Goal: Task Accomplishment & Management: Complete application form

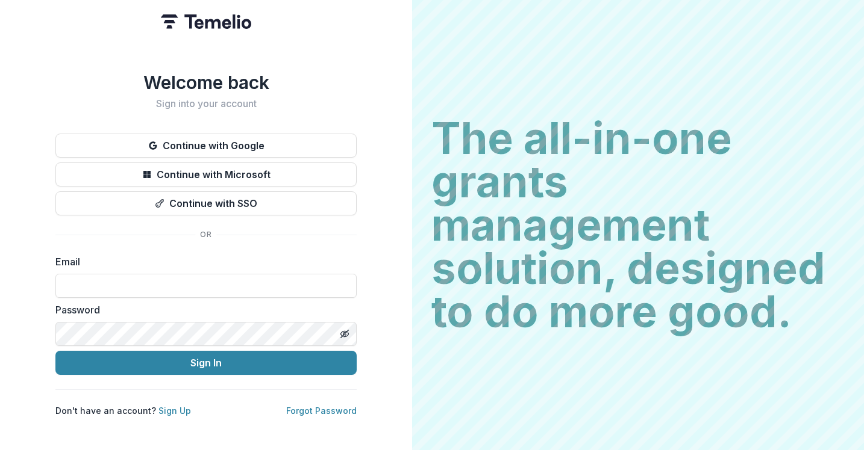
click at [243, 297] on form "Email Password Sign In" at bounding box center [205, 315] width 301 height 120
click at [243, 283] on input at bounding box center [205, 286] width 301 height 24
type input "**********"
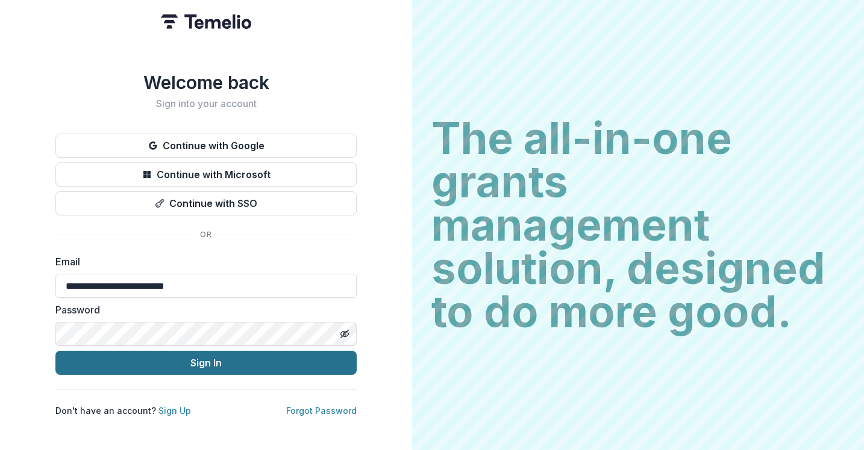
click at [228, 357] on button "Sign In" at bounding box center [205, 363] width 301 height 24
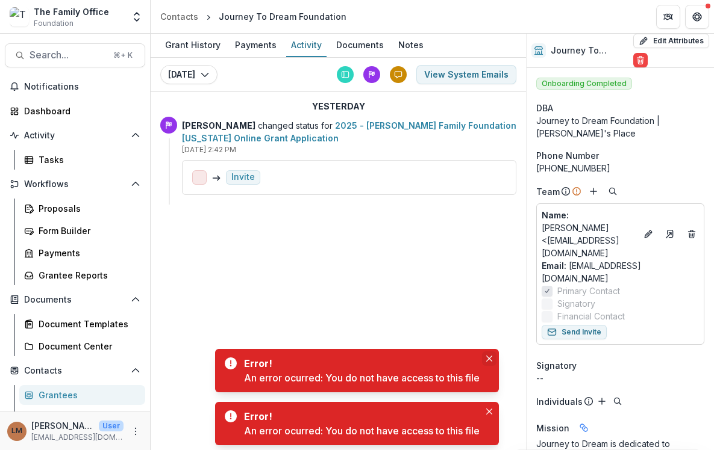
click at [493, 352] on button "Close" at bounding box center [489, 359] width 14 height 14
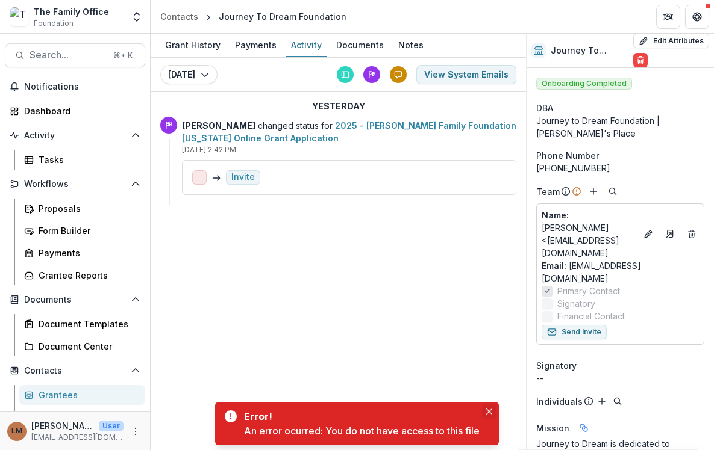
click at [484, 413] on button "Close" at bounding box center [489, 412] width 14 height 14
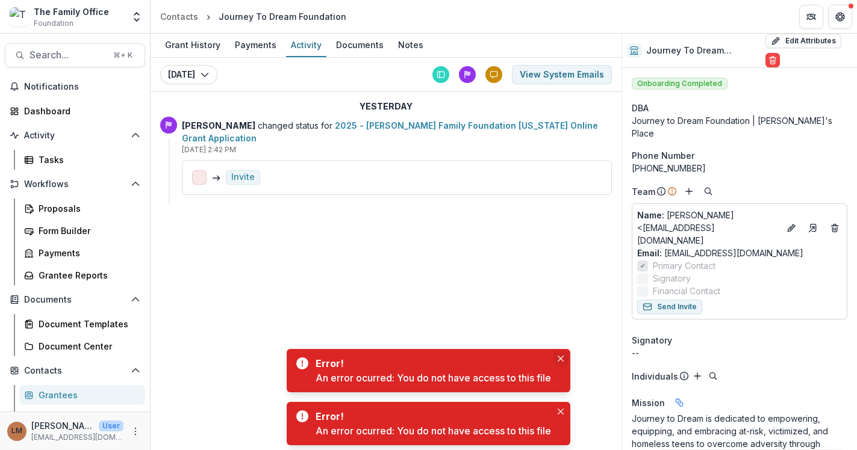
click at [562, 357] on icon "Close" at bounding box center [561, 359] width 6 height 6
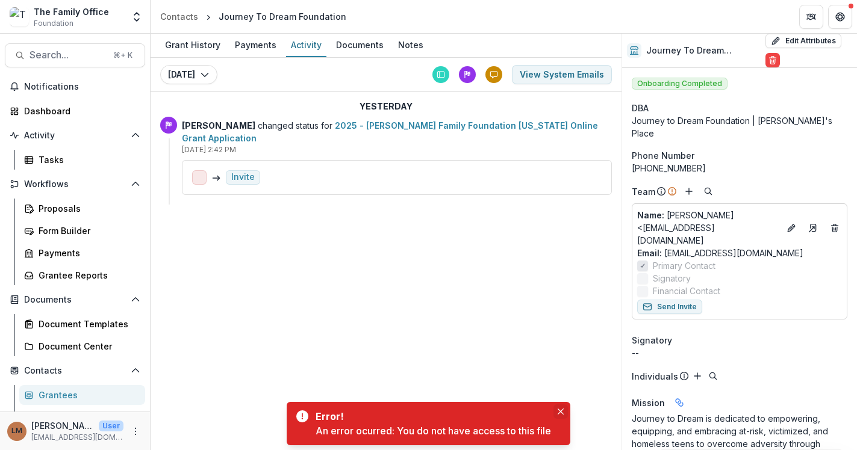
click at [567, 406] on button "Close" at bounding box center [560, 412] width 14 height 14
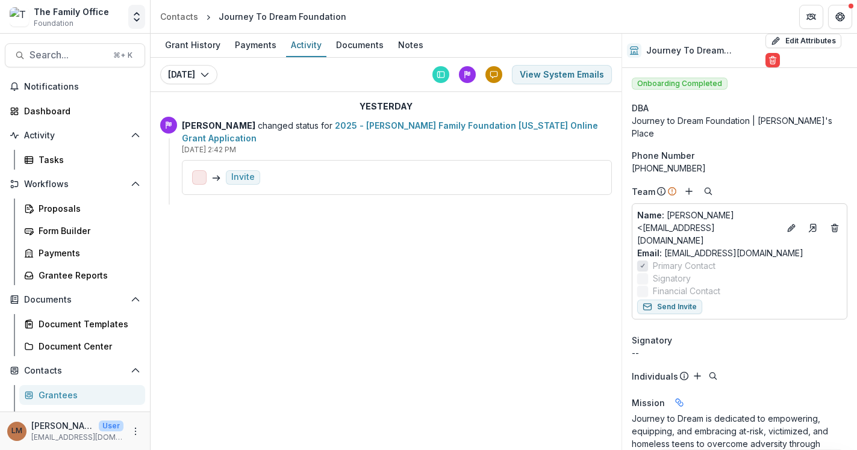
click at [138, 16] on icon "Open entity switcher" at bounding box center [137, 17] width 12 height 12
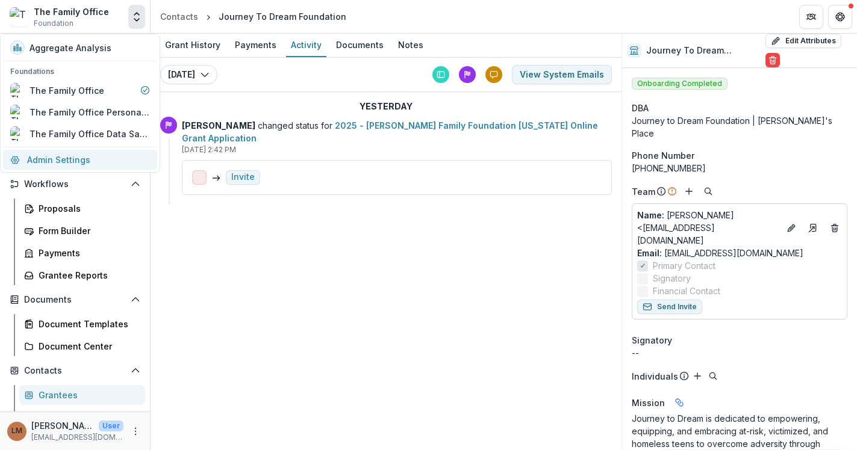
click at [101, 160] on link "Admin Settings" at bounding box center [80, 160] width 154 height 20
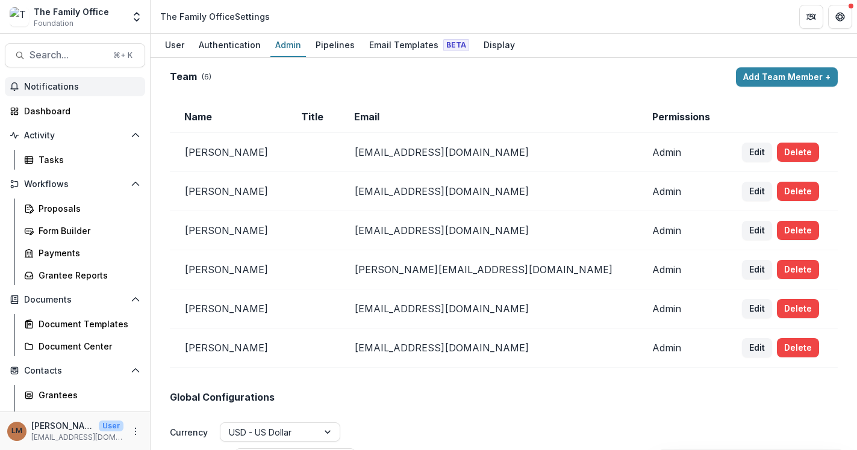
click at [64, 89] on span "Notifications" at bounding box center [82, 87] width 116 height 10
click at [447, 66] on div "**********" at bounding box center [504, 254] width 706 height 393
click at [75, 204] on div "Proposals" at bounding box center [87, 208] width 97 height 13
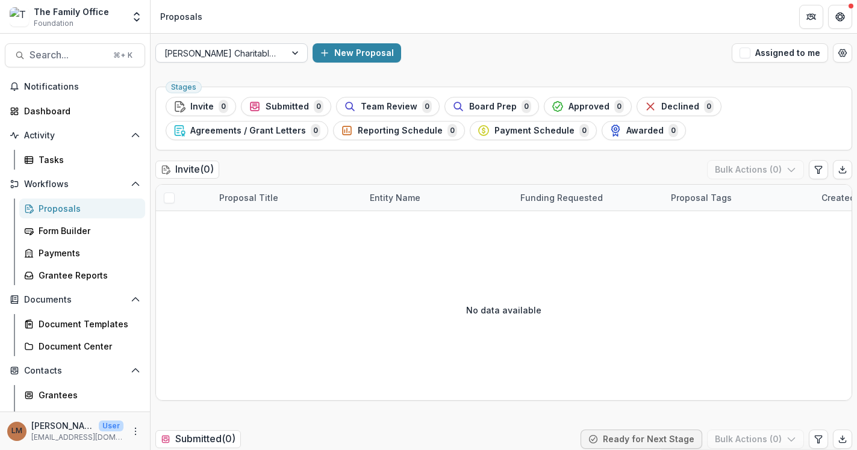
click at [246, 56] on div at bounding box center [220, 53] width 113 height 15
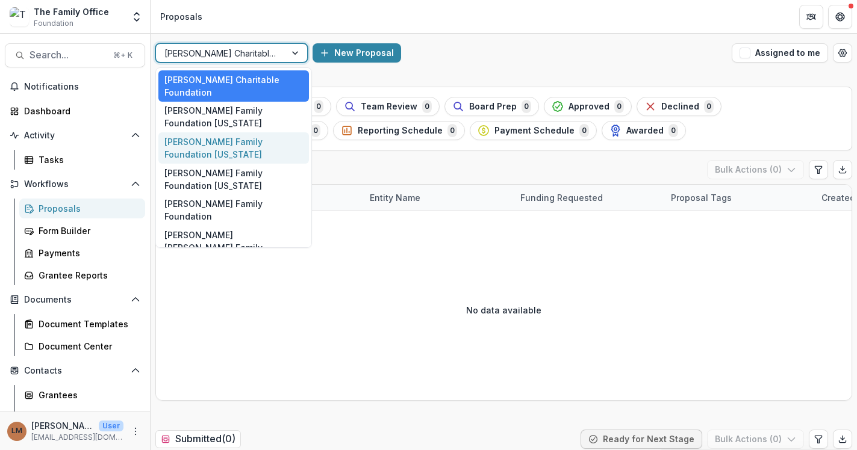
click at [245, 134] on div "[PERSON_NAME] Family Foundation [US_STATE]" at bounding box center [233, 147] width 151 height 31
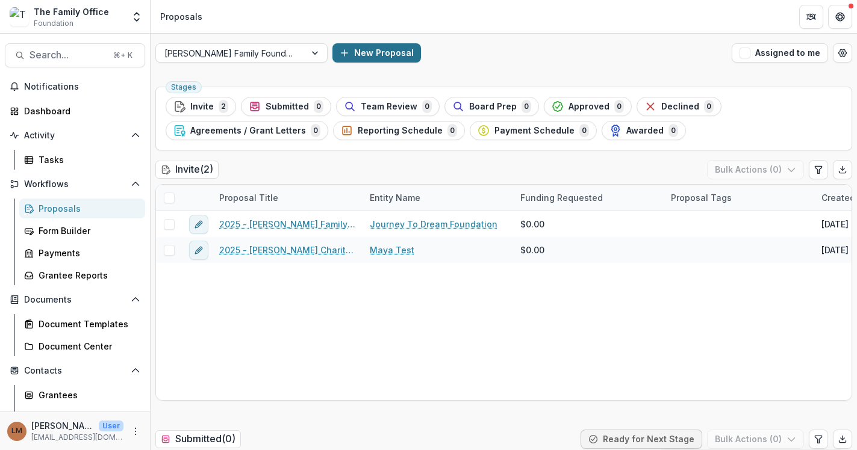
click at [355, 54] on button "New Proposal" at bounding box center [376, 52] width 89 height 19
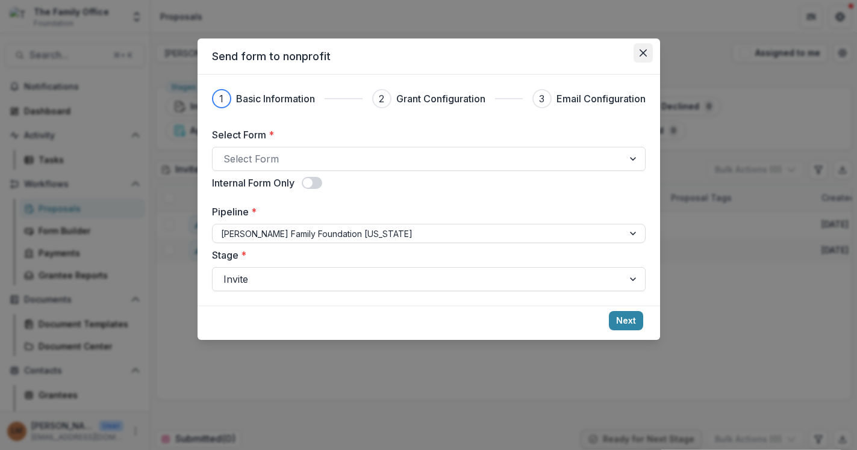
click at [644, 52] on icon "Close" at bounding box center [643, 52] width 7 height 7
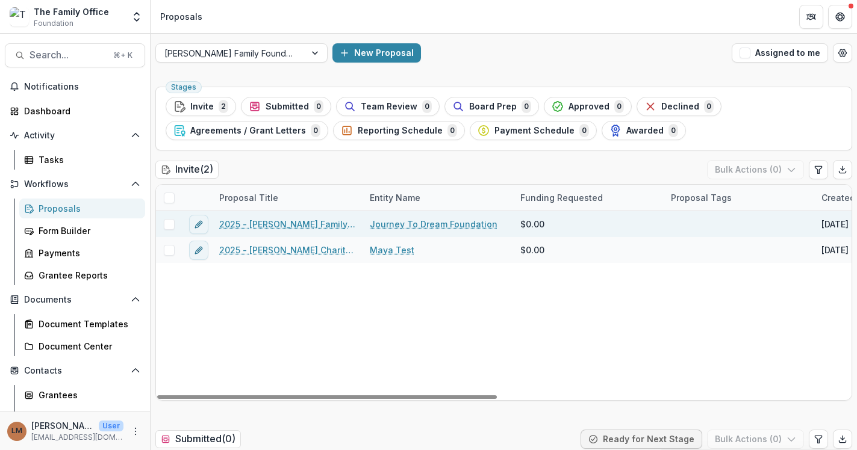
click at [411, 226] on link "Journey To Dream Foundation" at bounding box center [434, 224] width 128 height 13
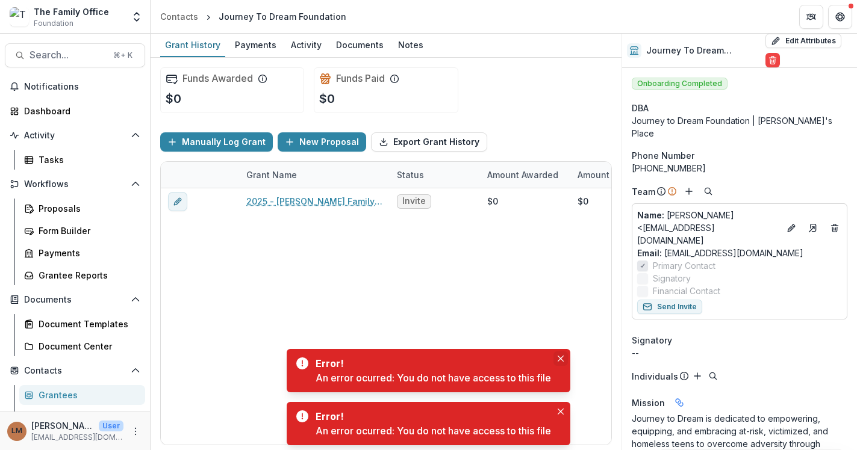
click at [565, 360] on button "Close" at bounding box center [560, 359] width 14 height 14
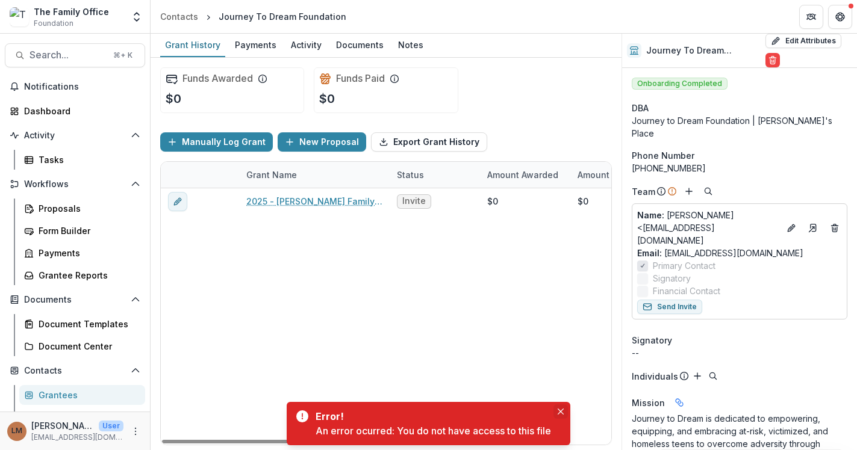
click at [561, 412] on icon "Close" at bounding box center [561, 412] width 6 height 6
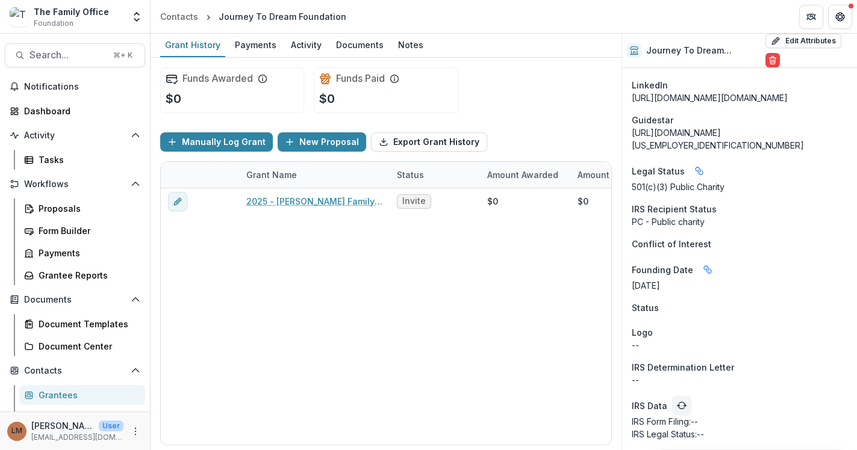
scroll to position [1110, 0]
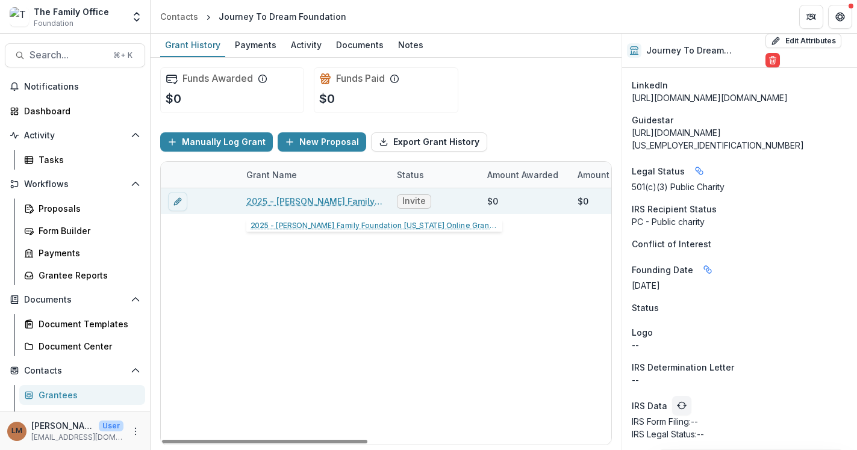
click at [290, 202] on link "2025 - [PERSON_NAME] Family Foundation [US_STATE] Online Grant Application" at bounding box center [314, 201] width 136 height 13
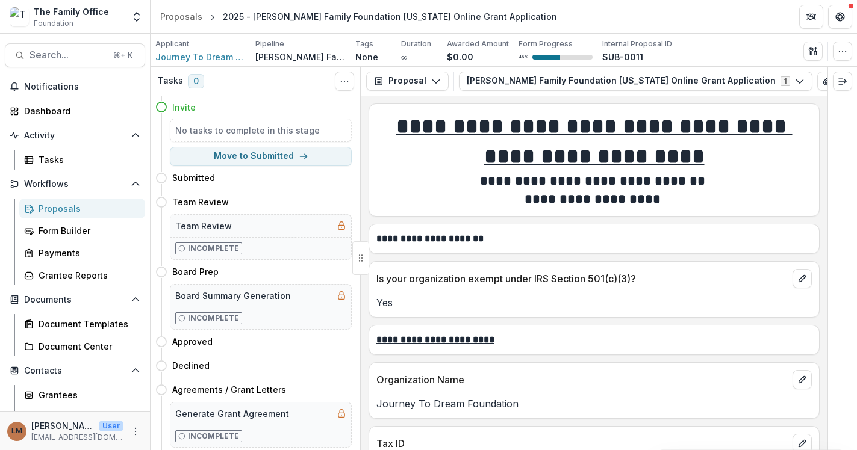
click at [281, 18] on div "2025 - [PERSON_NAME] Family Foundation [US_STATE] Online Grant Application" at bounding box center [390, 16] width 334 height 13
click at [45, 208] on div "Proposals" at bounding box center [87, 208] width 97 height 13
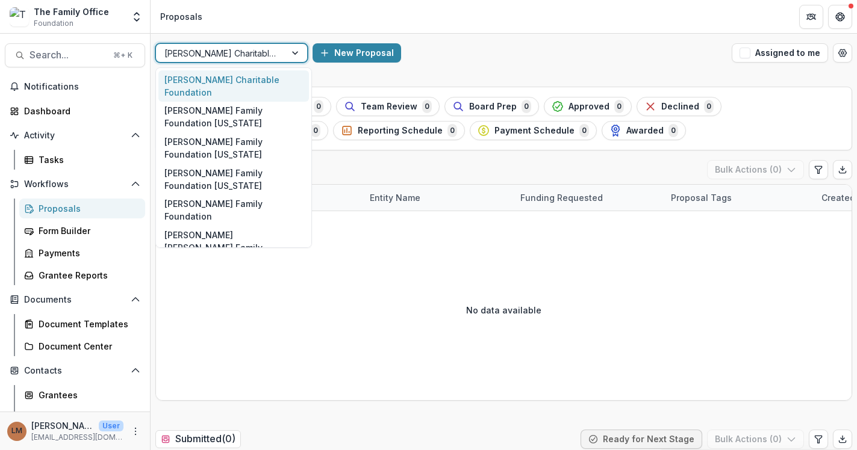
click at [255, 56] on div at bounding box center [220, 53] width 113 height 15
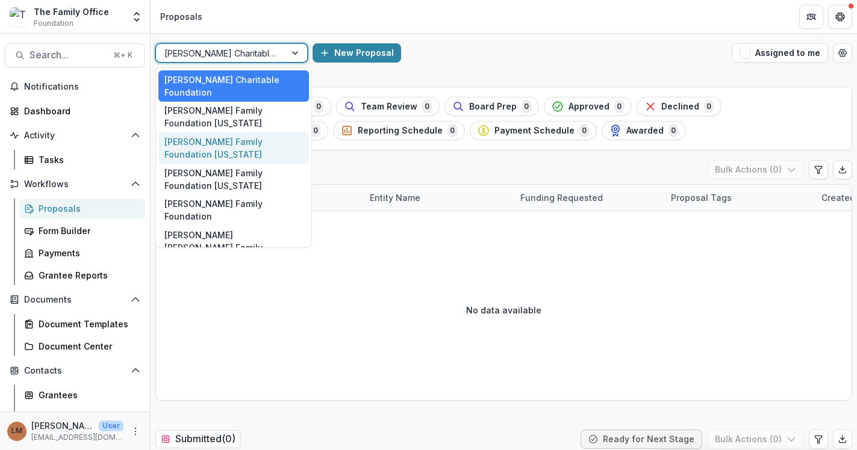
drag, startPoint x: 248, startPoint y: 122, endPoint x: 312, endPoint y: 76, distance: 78.9
click at [248, 132] on div "[PERSON_NAME] Family Foundation [US_STATE]" at bounding box center [233, 147] width 151 height 31
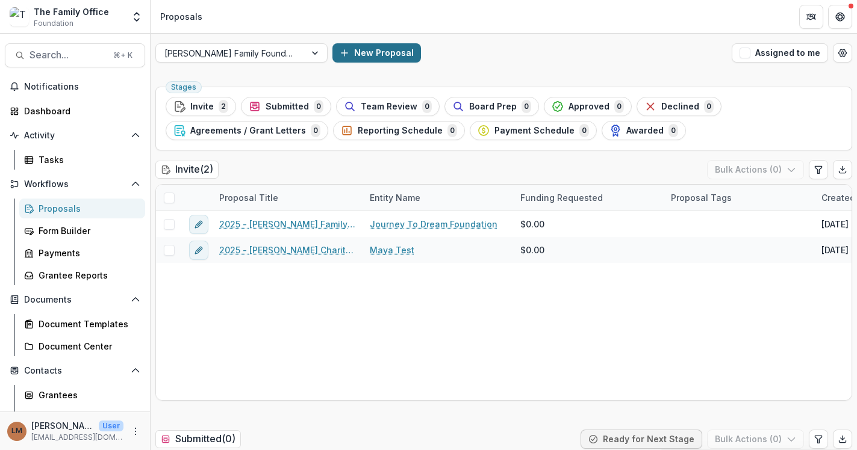
click at [356, 53] on button "New Proposal" at bounding box center [376, 52] width 89 height 19
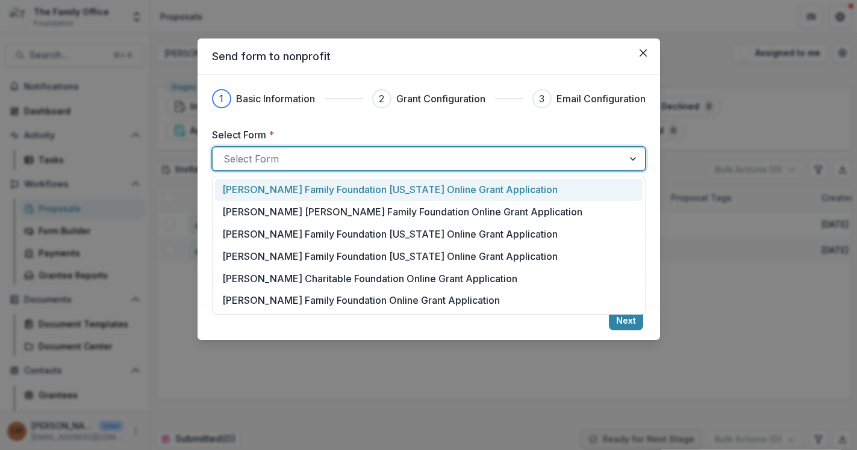
click at [579, 157] on div at bounding box center [417, 159] width 389 height 17
click at [510, 188] on div "[PERSON_NAME] Family Foundation [US_STATE] Online Grant Application" at bounding box center [428, 189] width 412 height 14
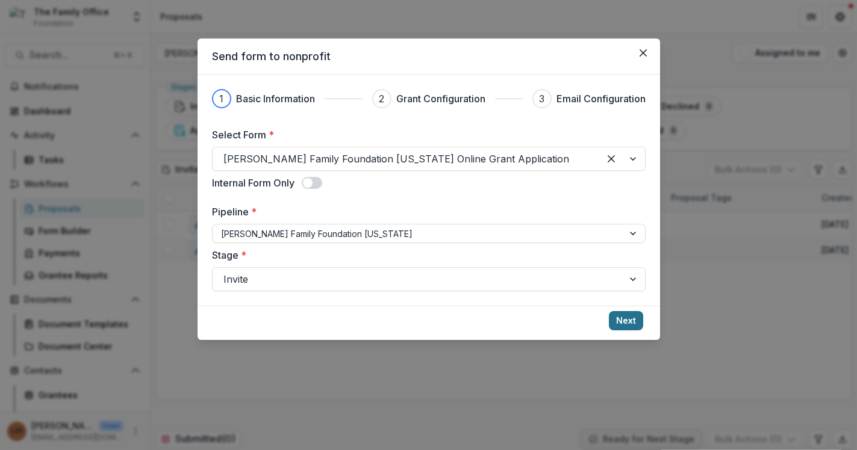
click at [636, 321] on button "Next" at bounding box center [626, 320] width 34 height 19
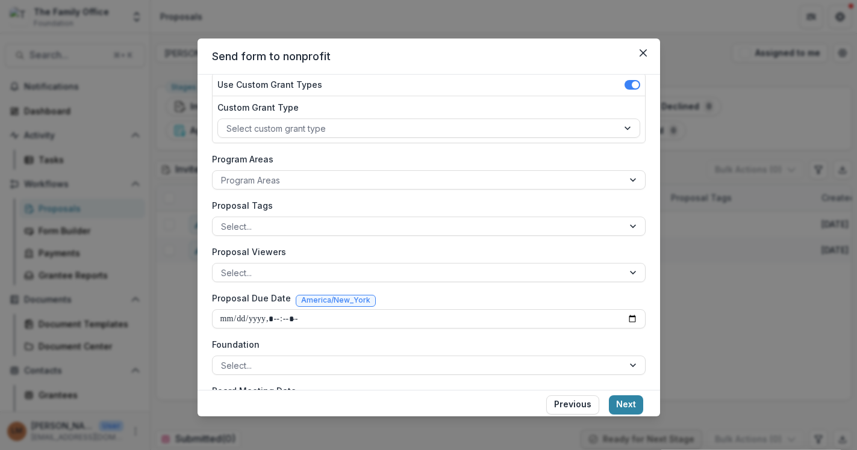
scroll to position [155, 0]
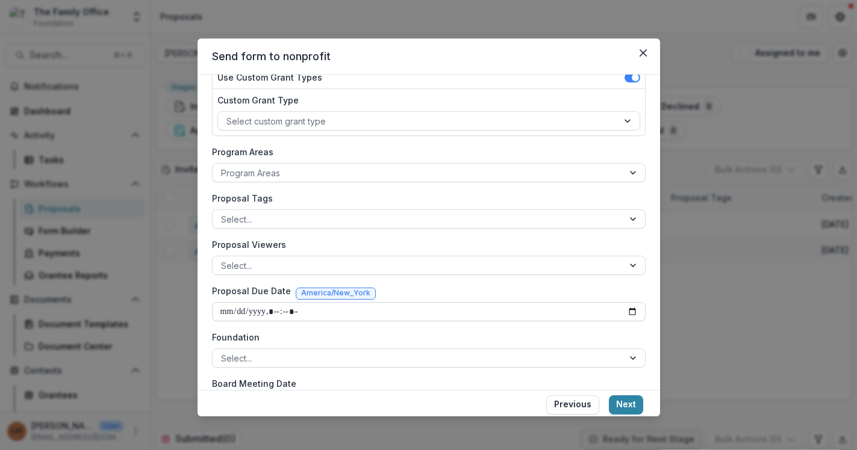
click at [317, 313] on input "Proposal Due Date" at bounding box center [429, 311] width 434 height 19
click at [627, 308] on input "Proposal Due Date" at bounding box center [429, 311] width 434 height 19
type input "**********"
click at [528, 279] on div "**********" at bounding box center [429, 193] width 434 height 441
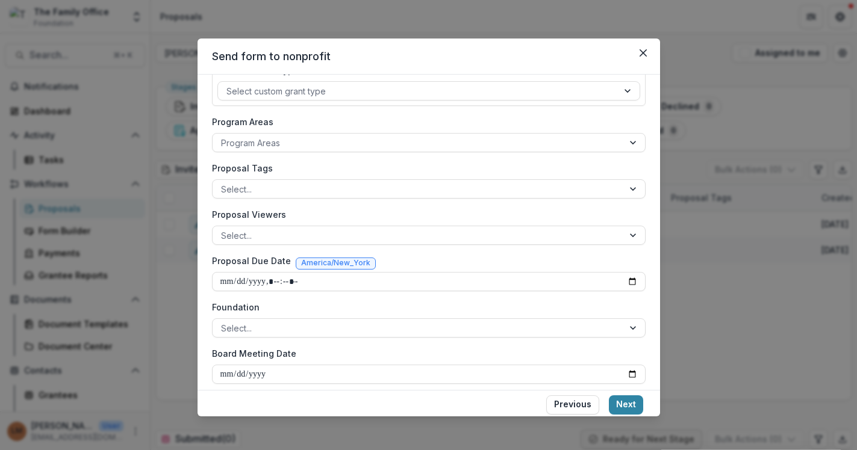
scroll to position [193, 0]
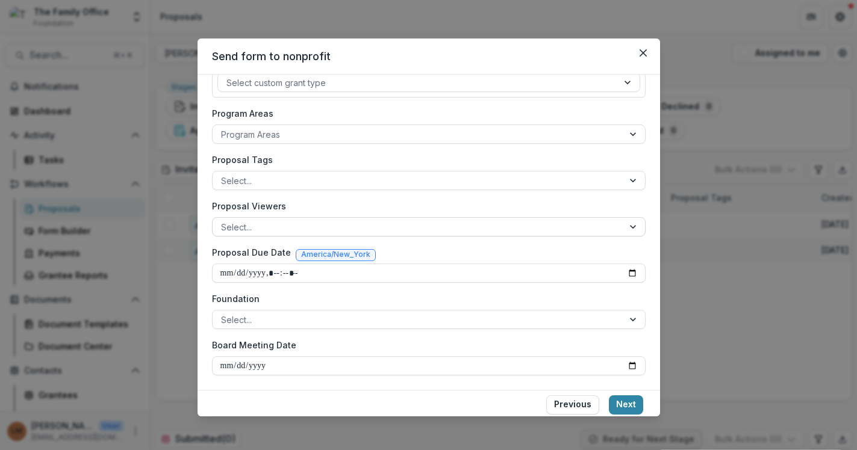
click at [473, 232] on div at bounding box center [418, 227] width 394 height 15
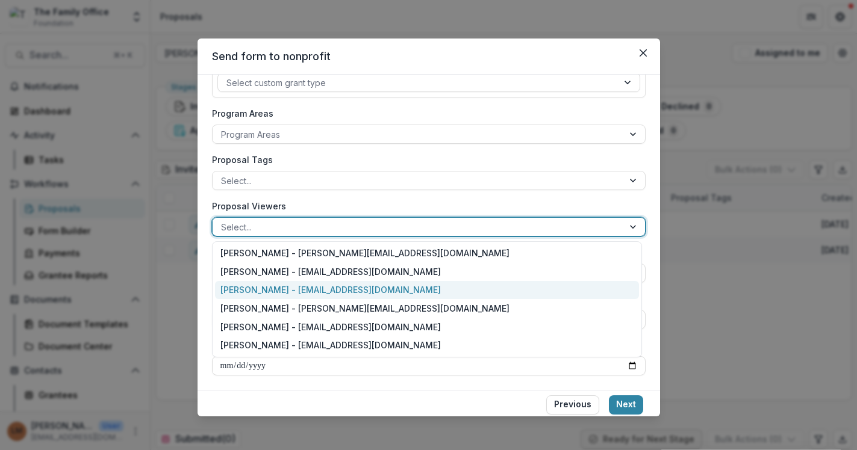
click at [448, 287] on div "[PERSON_NAME] - [EMAIL_ADDRESS][DOMAIN_NAME]" at bounding box center [427, 290] width 424 height 19
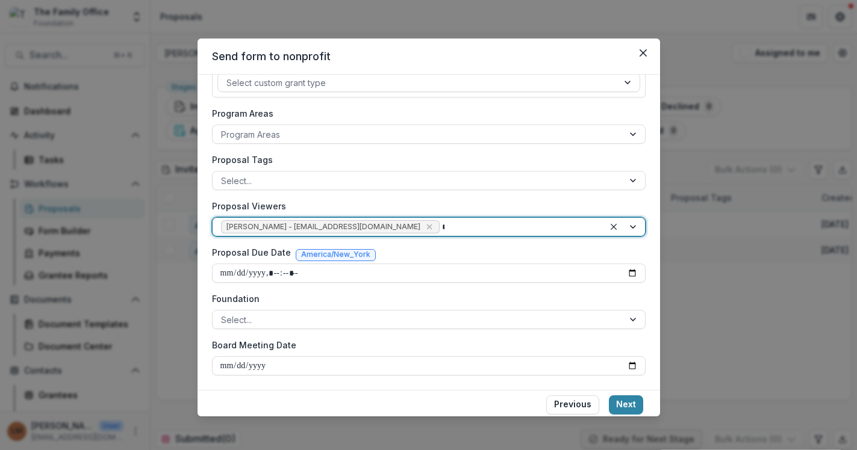
type input "**"
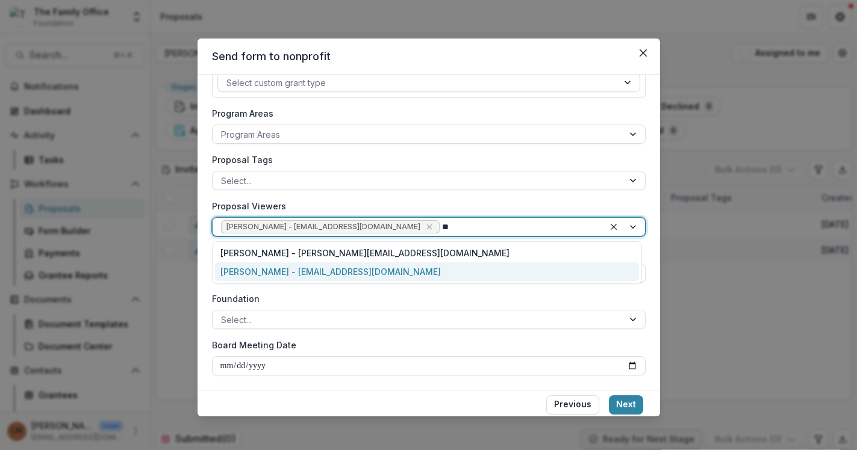
click at [409, 271] on div "[PERSON_NAME] - [EMAIL_ADDRESS][DOMAIN_NAME]" at bounding box center [427, 272] width 424 height 19
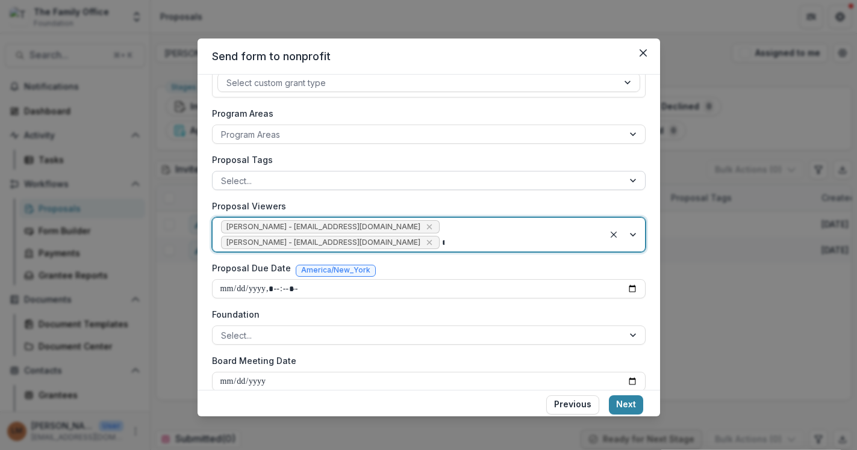
type input "***"
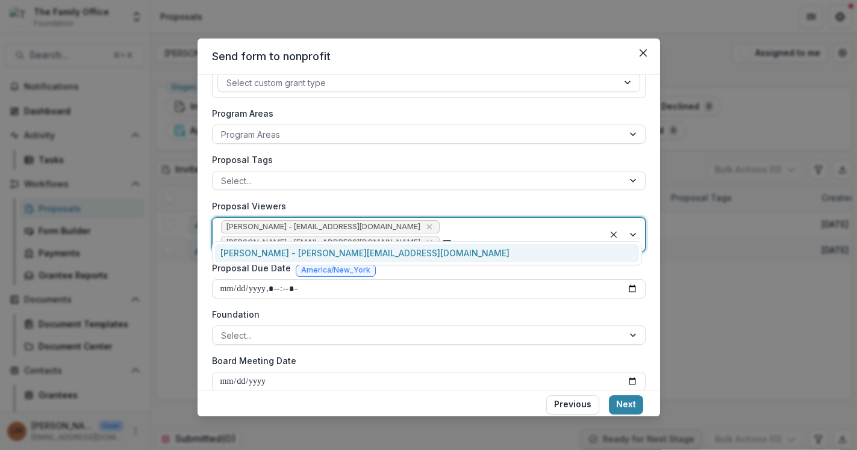
click at [371, 248] on div "[PERSON_NAME] - [PERSON_NAME][EMAIL_ADDRESS][DOMAIN_NAME]" at bounding box center [427, 253] width 424 height 19
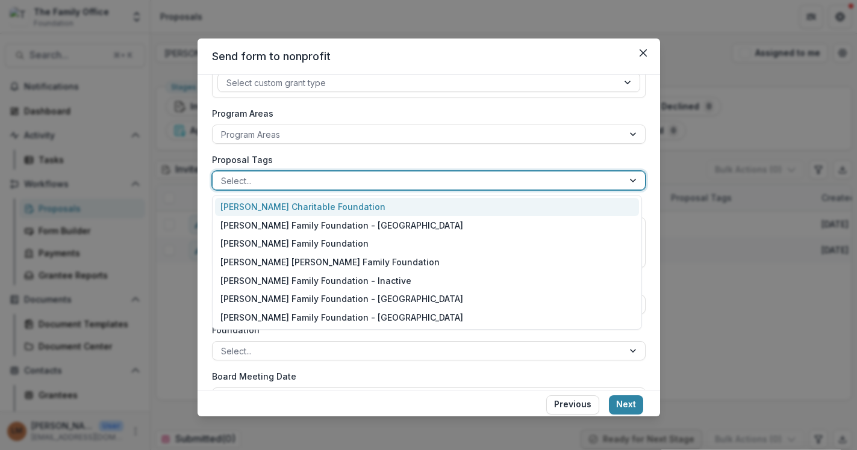
click at [347, 178] on div at bounding box center [418, 180] width 394 height 15
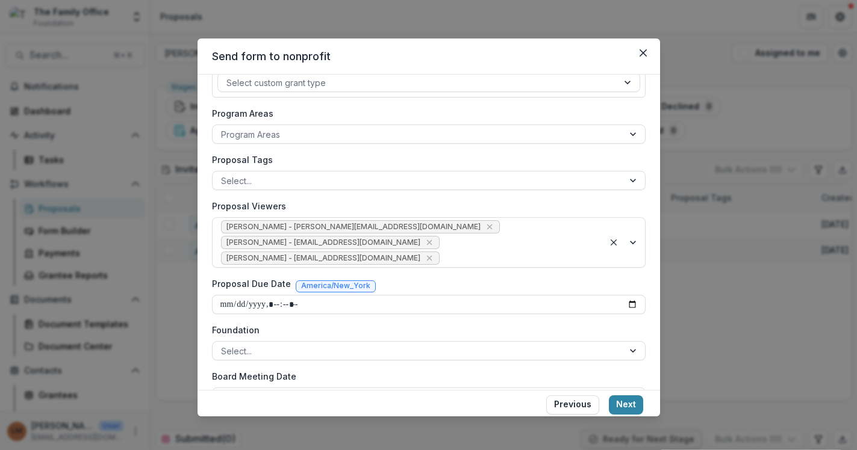
click at [337, 145] on div "**********" at bounding box center [429, 170] width 434 height 473
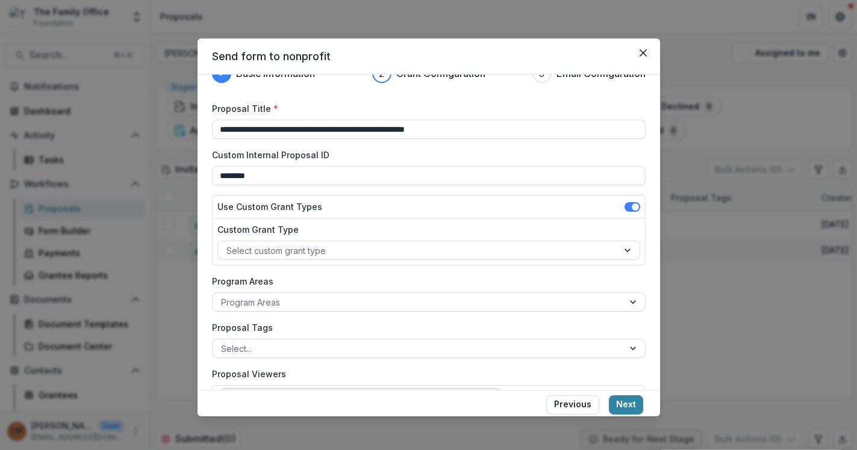
scroll to position [209, 0]
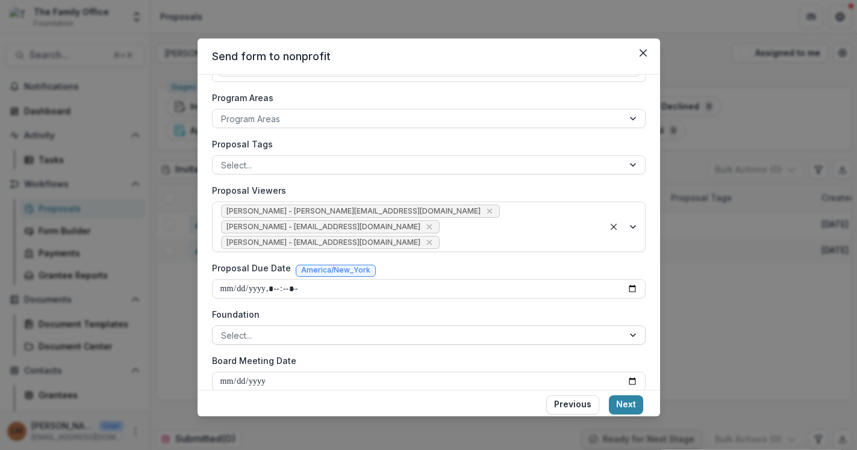
click at [281, 328] on div at bounding box center [418, 335] width 394 height 15
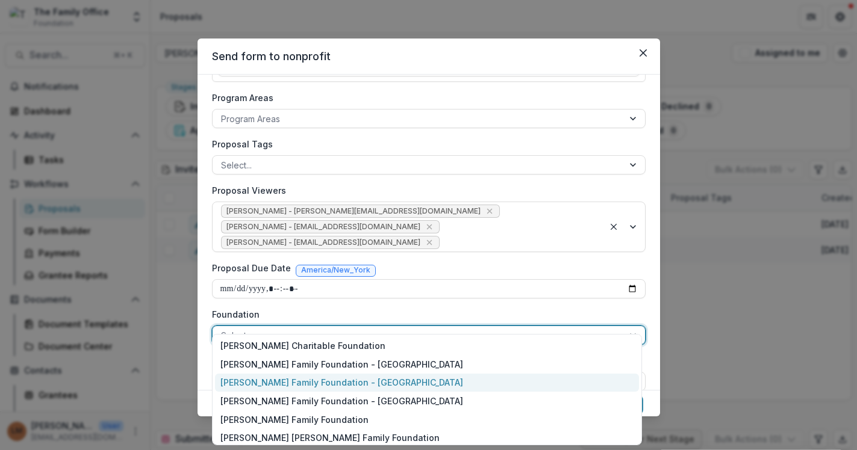
click at [305, 384] on div "[PERSON_NAME] Family Foundation - [GEOGRAPHIC_DATA]" at bounding box center [427, 383] width 424 height 19
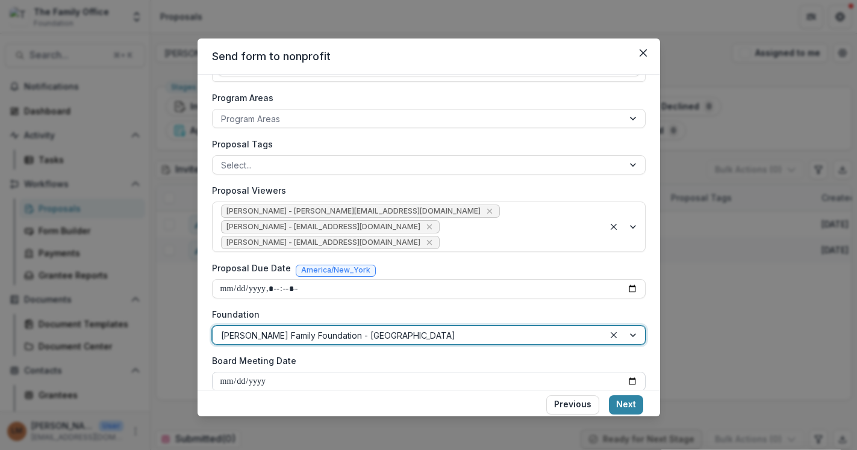
click at [305, 372] on input "Board Meeting Date" at bounding box center [429, 381] width 434 height 19
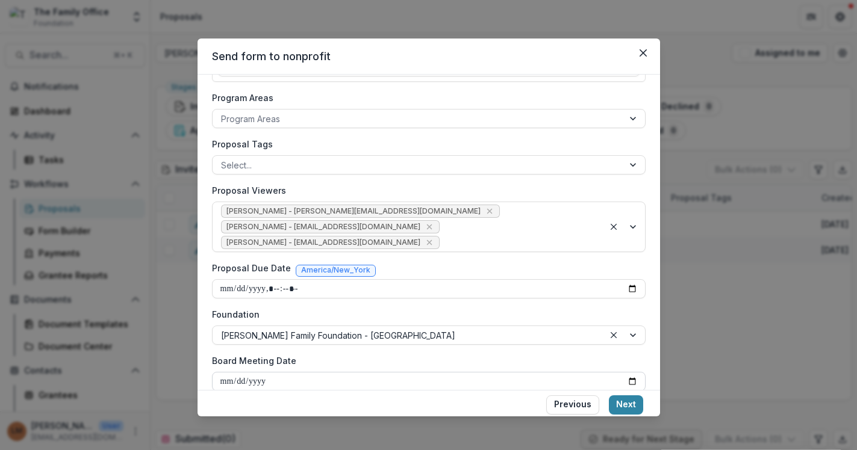
click at [631, 372] on input "Board Meeting Date" at bounding box center [429, 381] width 434 height 19
type input "**********"
click at [626, 409] on button "Next" at bounding box center [626, 405] width 34 height 19
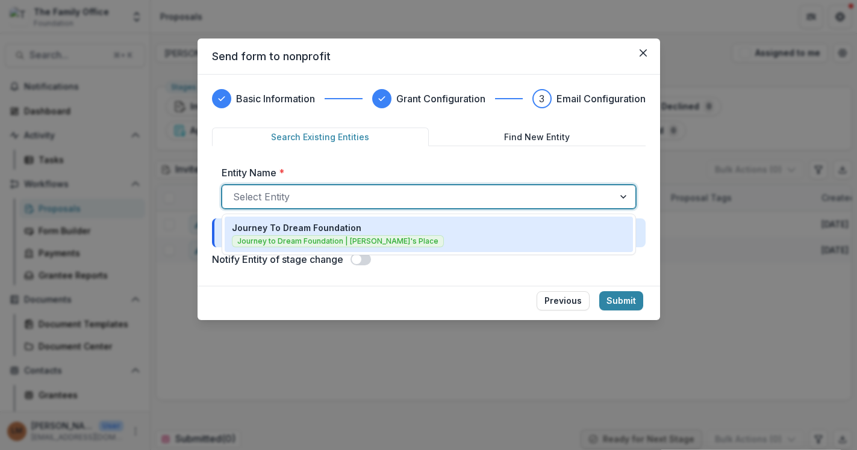
click at [397, 202] on div at bounding box center [418, 196] width 370 height 17
click at [425, 197] on div at bounding box center [418, 196] width 370 height 17
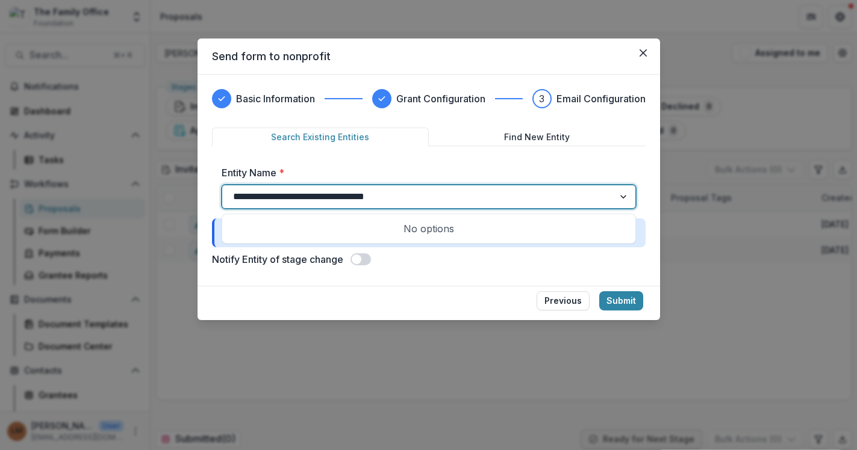
type input "**********"
click at [429, 231] on div "No options" at bounding box center [429, 229] width 408 height 24
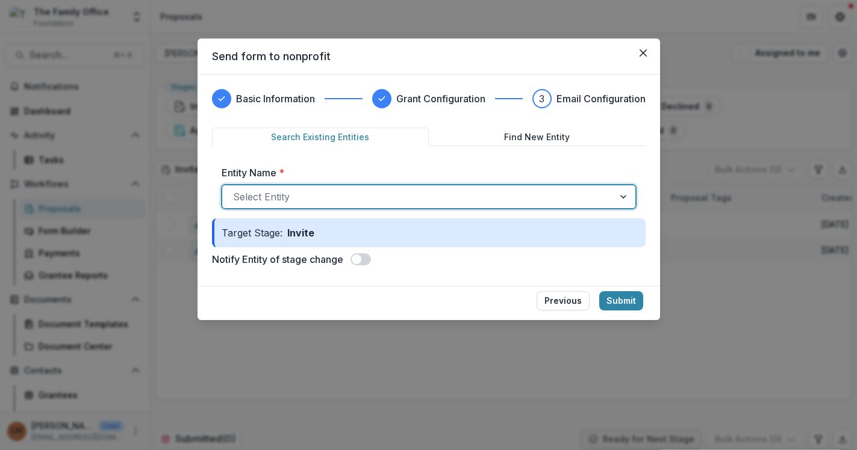
click at [431, 203] on div at bounding box center [418, 196] width 370 height 17
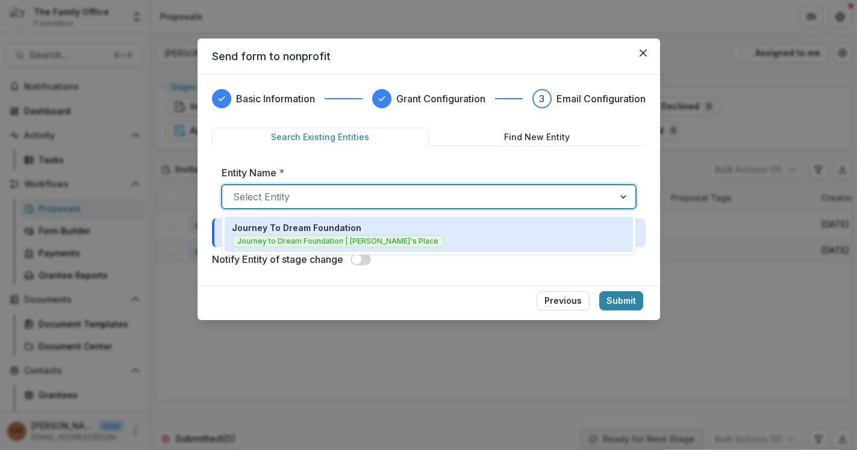
click at [431, 203] on div at bounding box center [418, 196] width 370 height 17
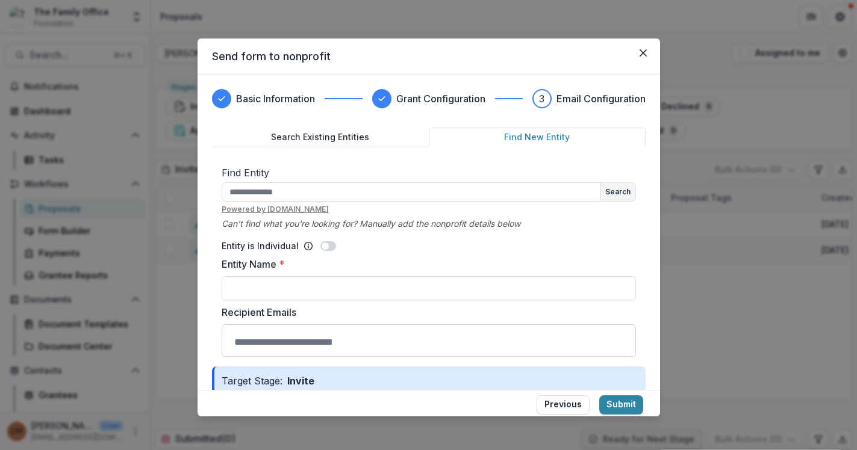
click at [537, 138] on button "Find New Entity" at bounding box center [537, 137] width 217 height 19
click at [411, 191] on input "text" at bounding box center [411, 191] width 379 height 19
type input "**********"
click at [609, 189] on button "Search" at bounding box center [617, 192] width 35 height 18
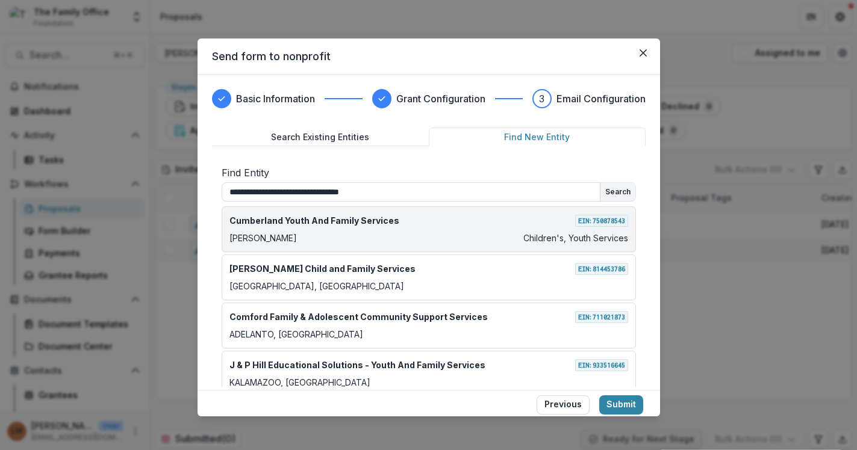
click at [339, 232] on div "Denton Children's, Youth Services" at bounding box center [428, 238] width 399 height 13
type input "**********"
click at [549, 222] on div "Cumberland Youth And Family Services EIN: 750878543" at bounding box center [428, 220] width 399 height 13
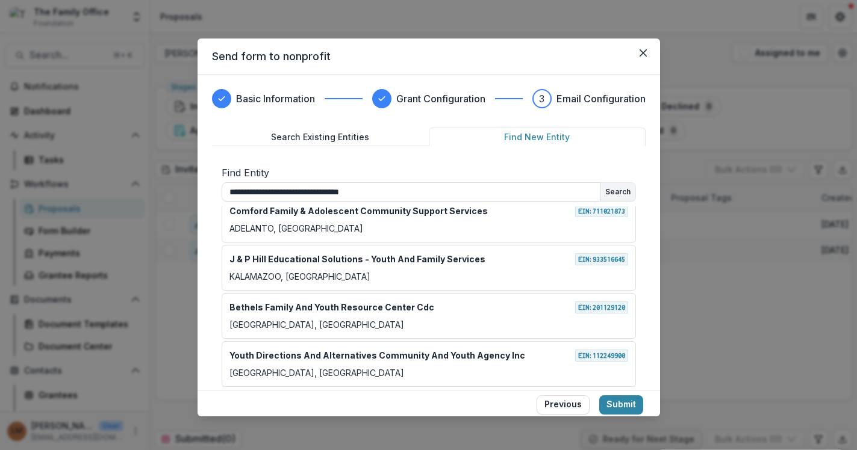
scroll to position [229, 0]
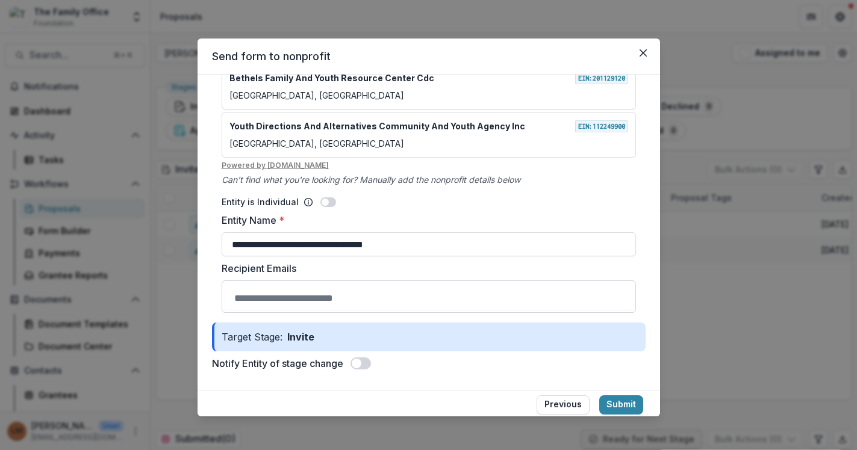
click at [496, 296] on input "Recipient Emails" at bounding box center [429, 298] width 408 height 24
type input "**********"
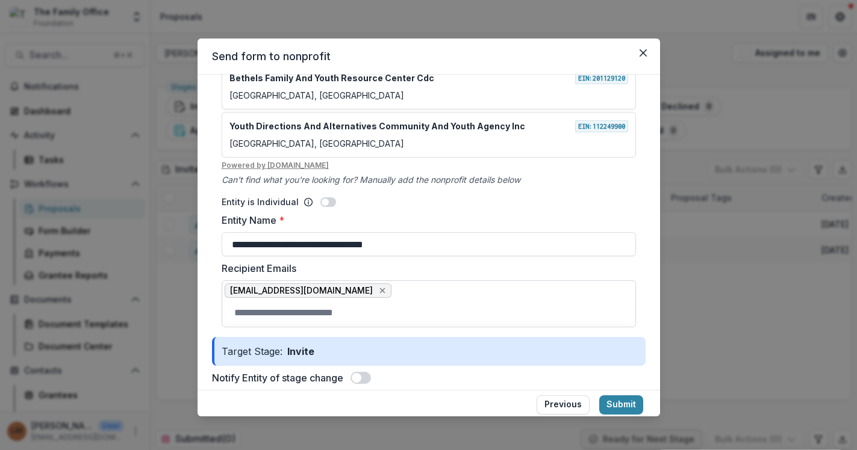
scroll to position [244, 0]
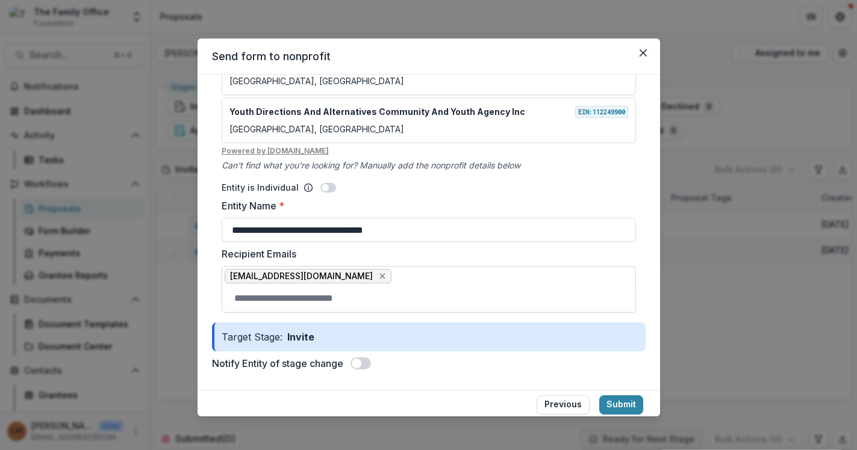
click at [361, 364] on span at bounding box center [357, 364] width 10 height 10
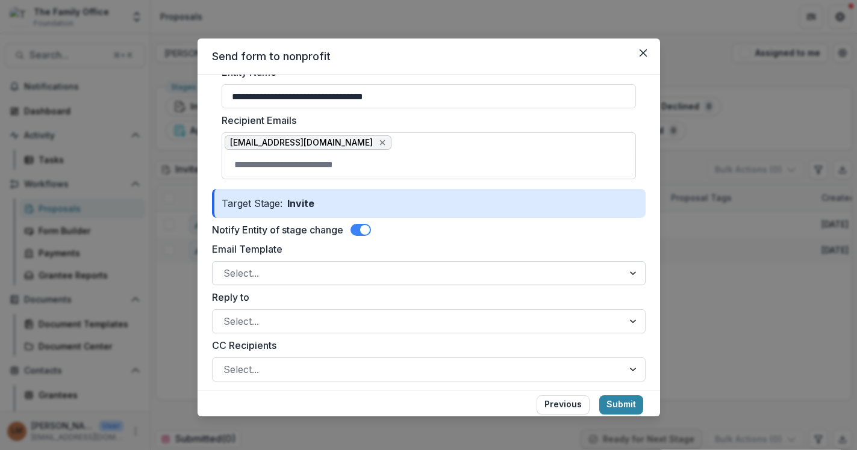
scroll to position [381, 0]
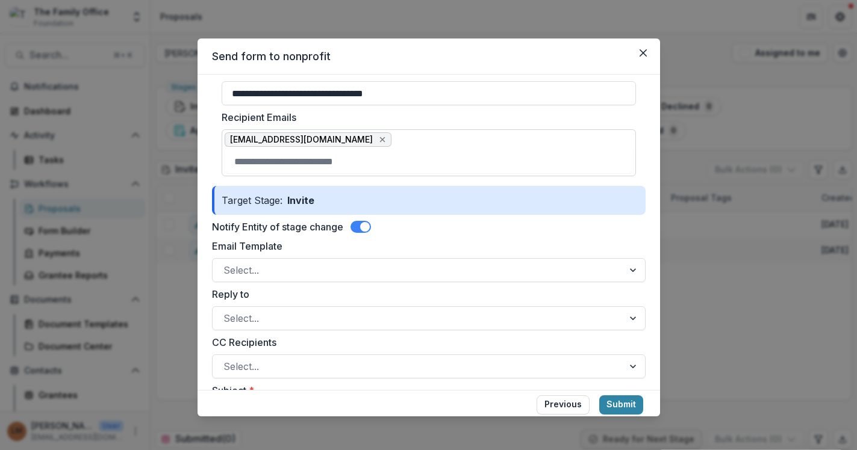
click at [367, 168] on input "Recipient Emails" at bounding box center [429, 161] width 408 height 24
type input "**********"
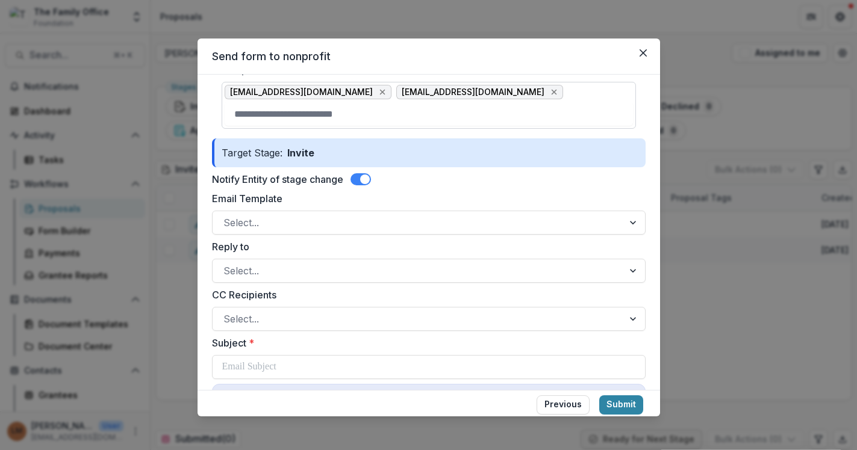
scroll to position [429, 0]
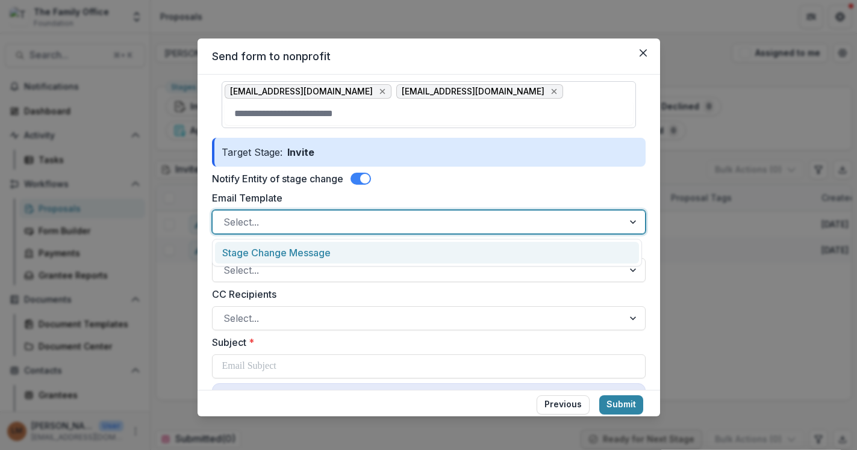
click at [405, 223] on div at bounding box center [417, 222] width 389 height 17
click at [388, 248] on div "Stage Change Message" at bounding box center [427, 253] width 424 height 22
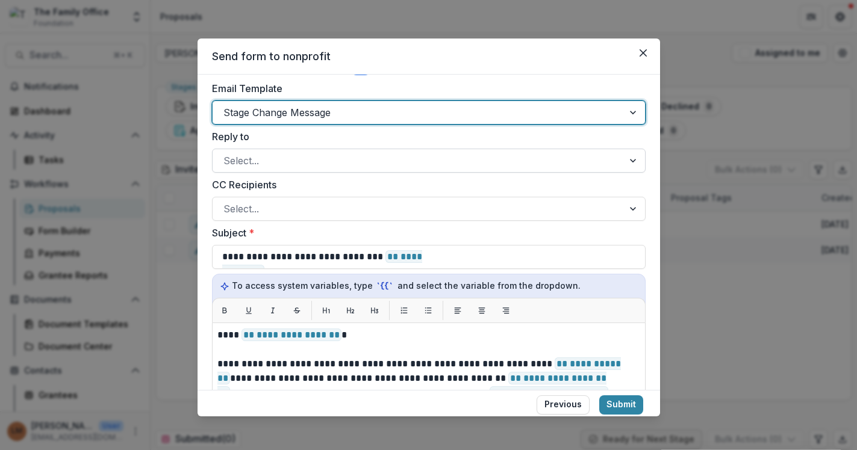
scroll to position [539, 0]
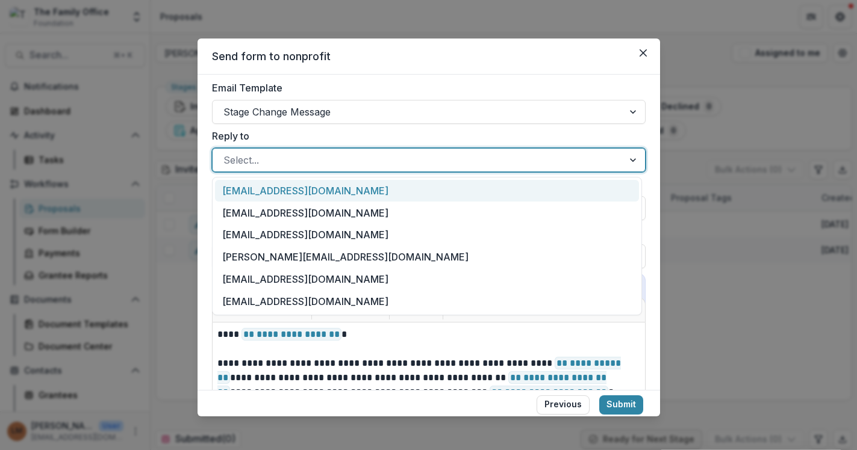
click at [341, 159] on div at bounding box center [417, 160] width 389 height 17
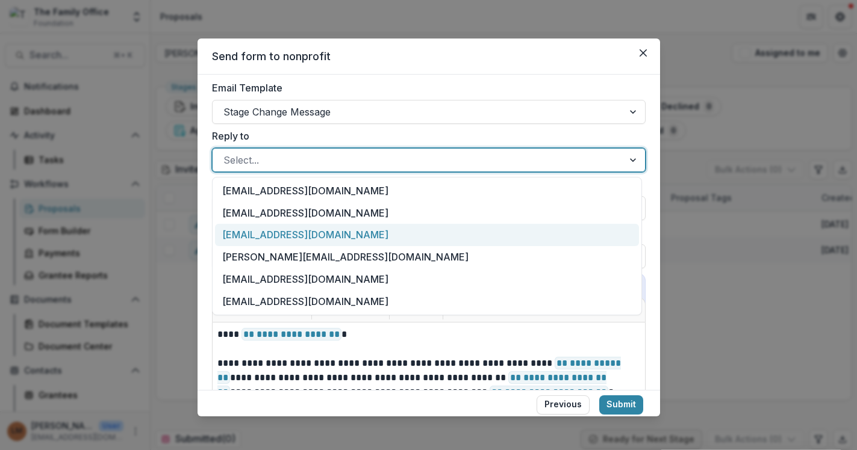
click at [326, 239] on div "[EMAIL_ADDRESS][DOMAIN_NAME]" at bounding box center [427, 235] width 424 height 22
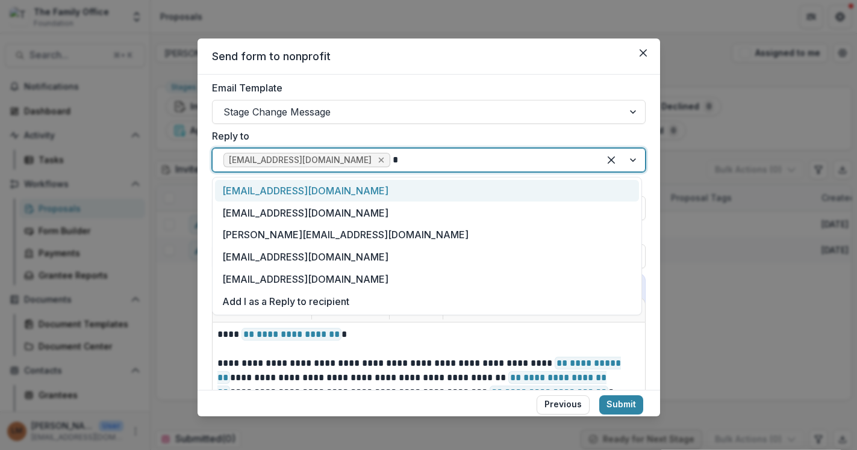
type input "**"
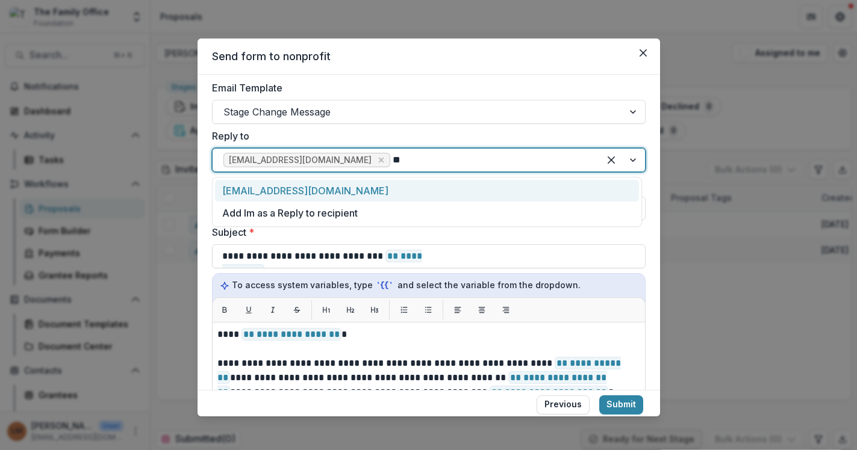
click at [342, 185] on div "[EMAIL_ADDRESS][DOMAIN_NAME]" at bounding box center [427, 191] width 424 height 22
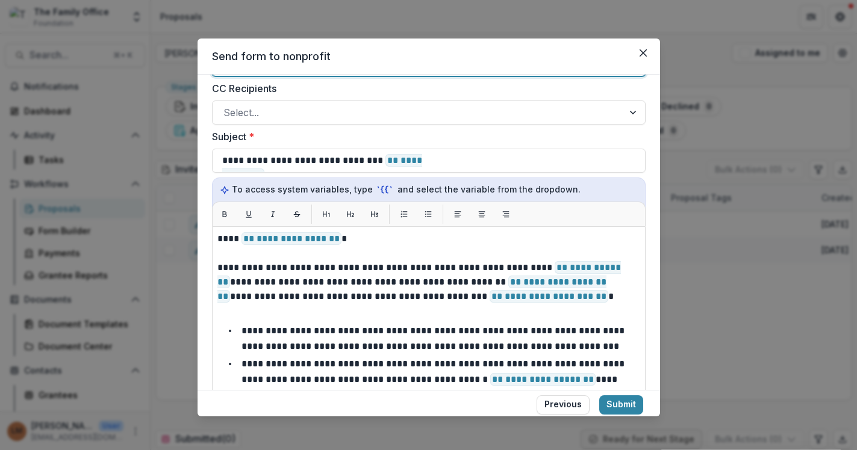
scroll to position [641, 0]
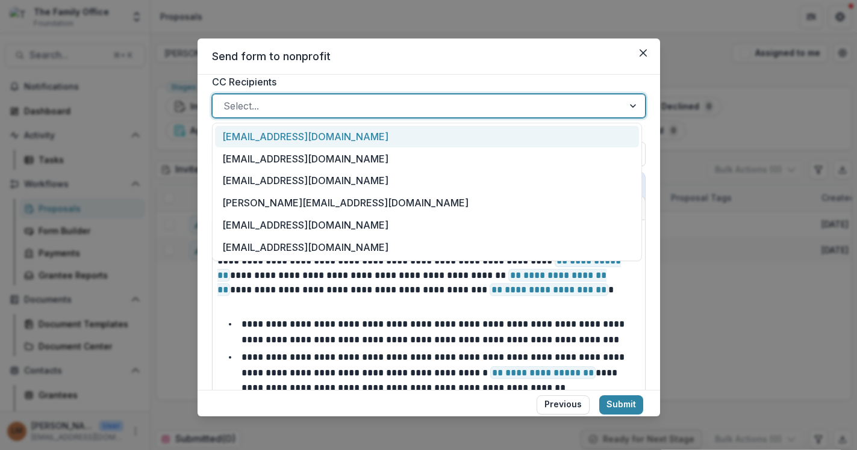
click at [328, 101] on div at bounding box center [417, 106] width 389 height 17
type input "**"
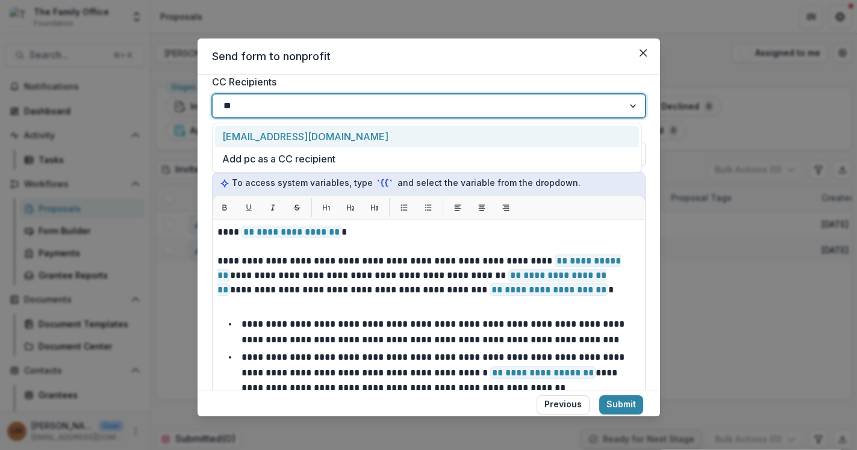
click at [314, 139] on div "[EMAIL_ADDRESS][DOMAIN_NAME]" at bounding box center [427, 137] width 424 height 22
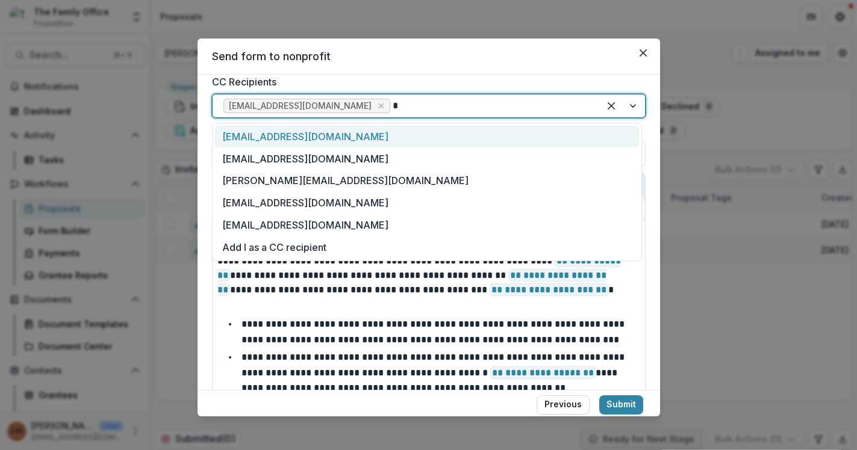
type input "**"
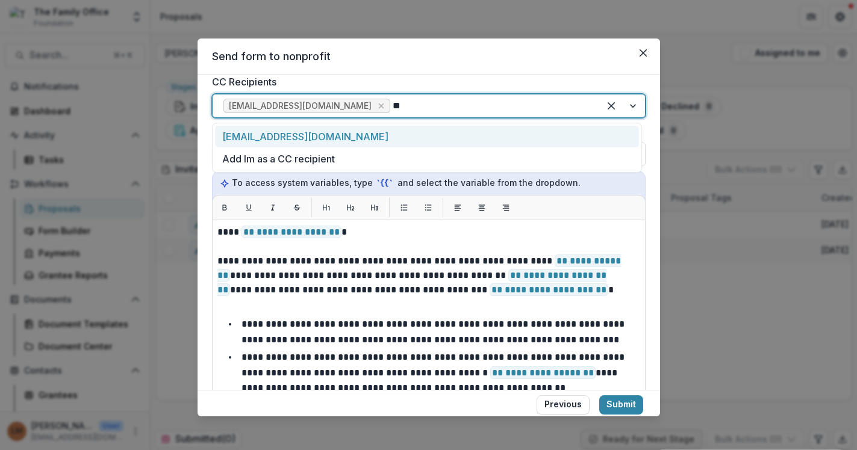
click at [300, 142] on div "[EMAIL_ADDRESS][DOMAIN_NAME]" at bounding box center [427, 137] width 424 height 22
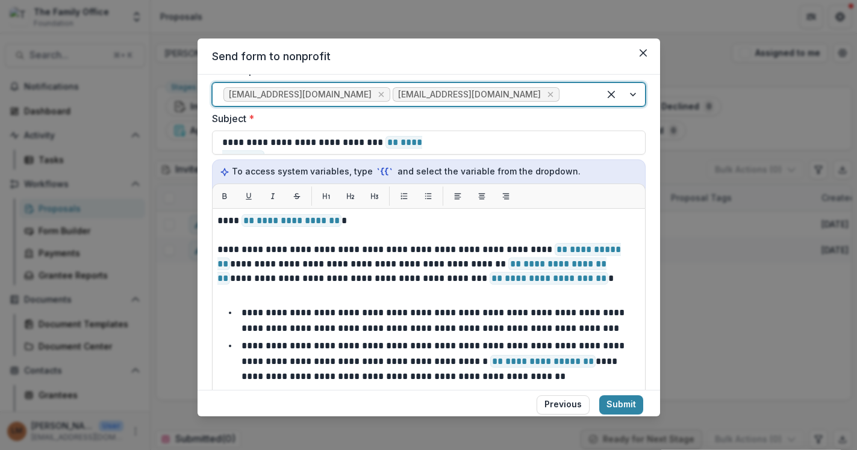
scroll to position [647, 0]
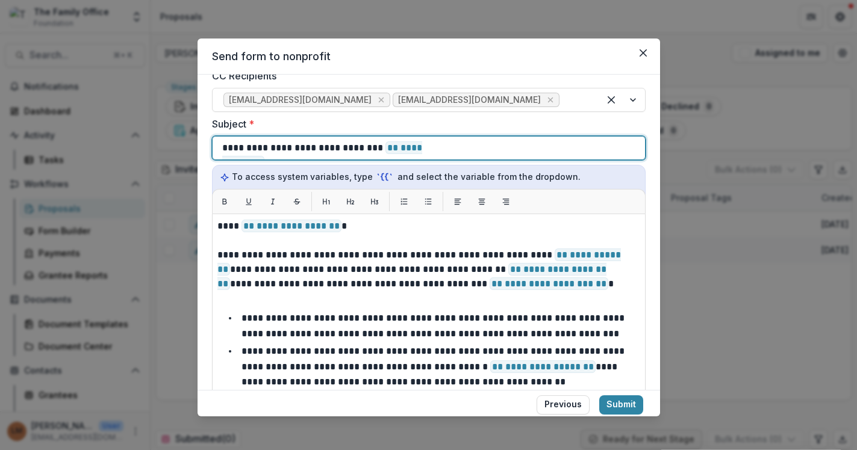
click at [466, 148] on div "**********" at bounding box center [428, 148] width 413 height 23
drag, startPoint x: 466, startPoint y: 148, endPoint x: 437, endPoint y: 152, distance: 29.9
click at [435, 154] on div "**********" at bounding box center [428, 148] width 413 height 23
click at [457, 146] on div "**********" at bounding box center [428, 148] width 413 height 23
click at [420, 146] on div "**********" at bounding box center [428, 148] width 413 height 23
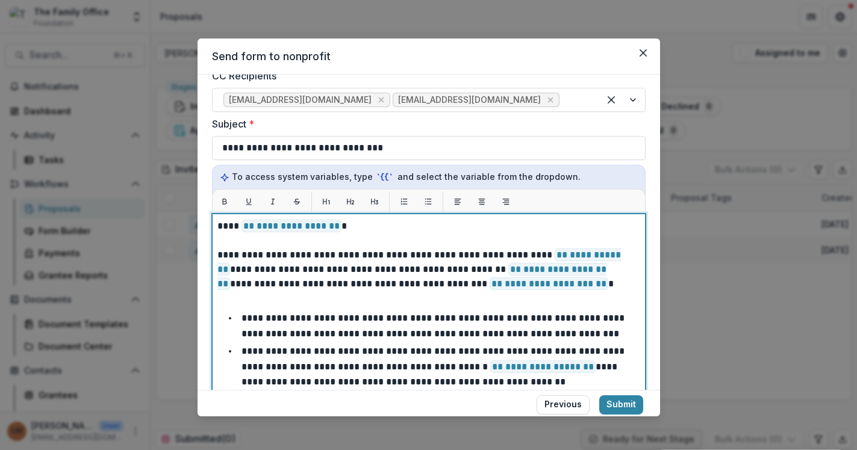
click at [528, 285] on span "**********" at bounding box center [549, 284] width 119 height 13
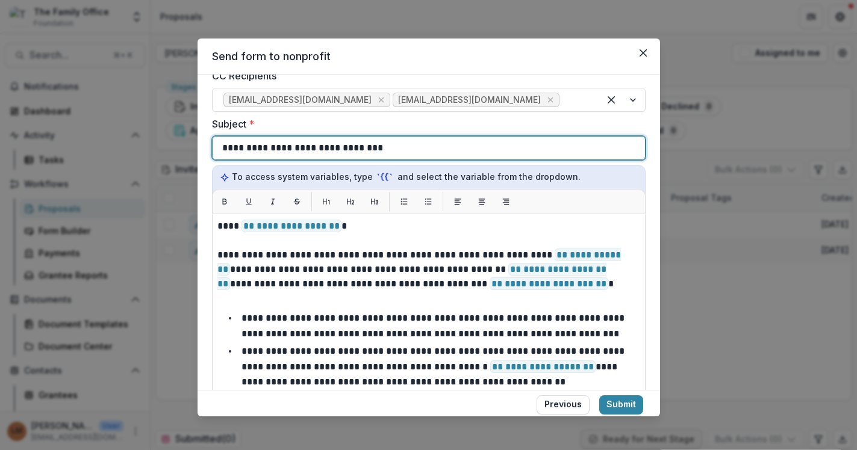
click at [477, 146] on div "**********" at bounding box center [428, 148] width 413 height 23
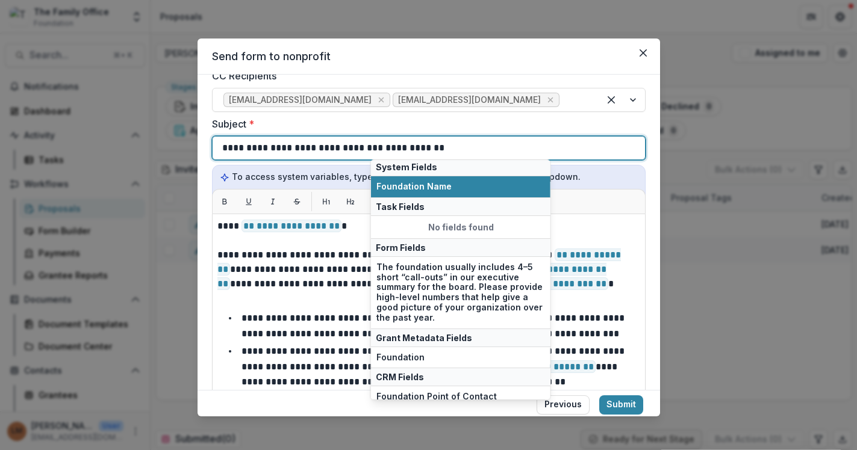
scroll to position [24, 0]
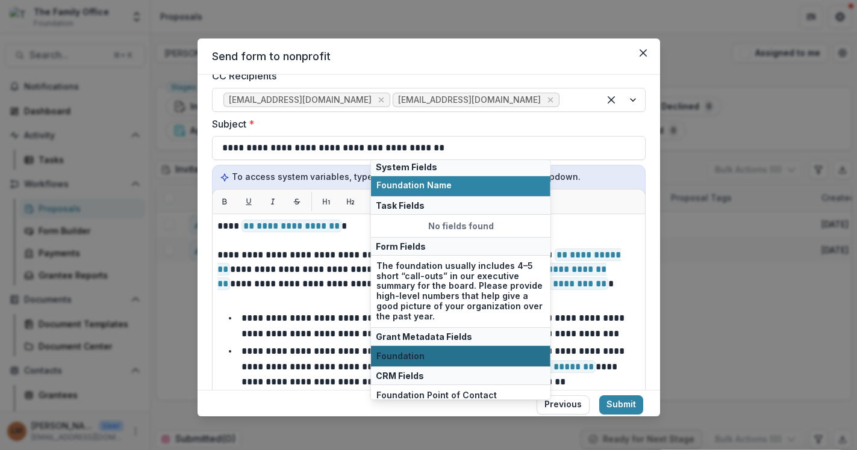
click at [411, 355] on span "Foundation" at bounding box center [460, 357] width 169 height 10
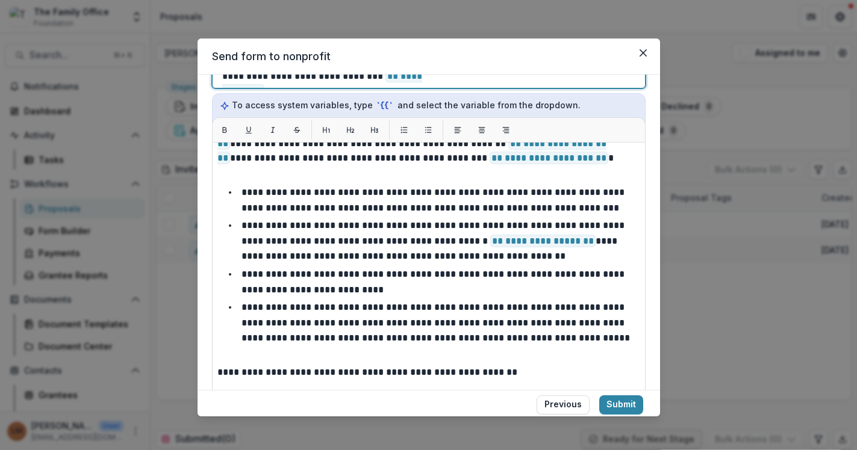
scroll to position [877, 0]
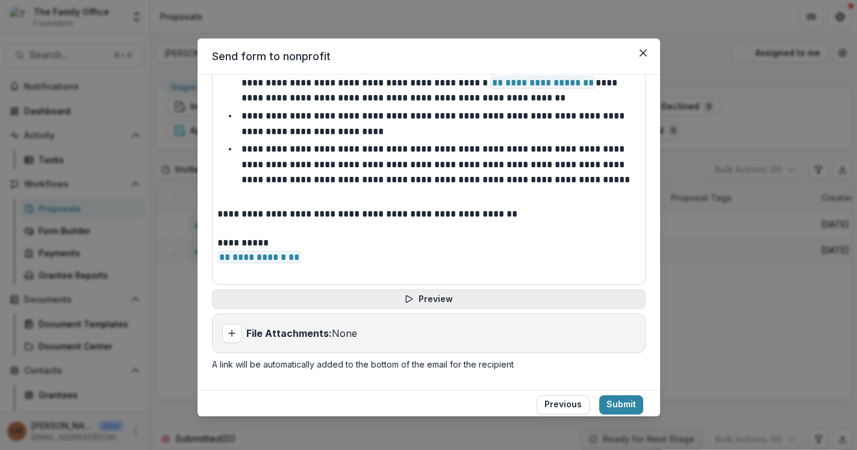
click at [453, 295] on button "Preview" at bounding box center [429, 299] width 434 height 19
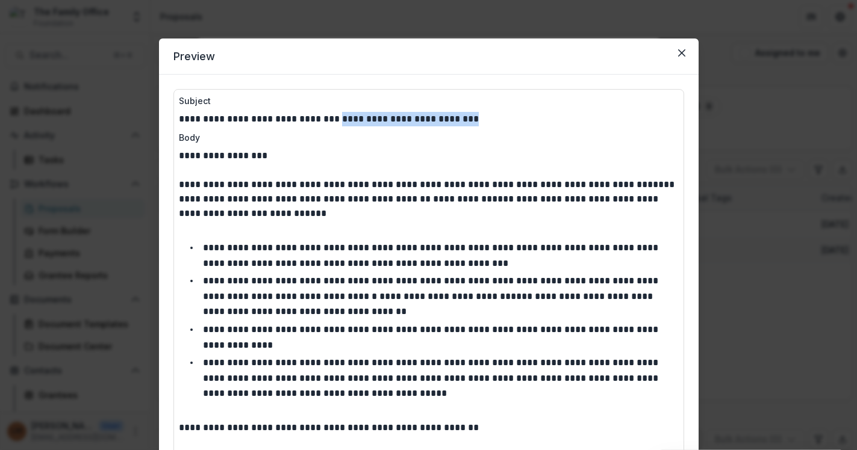
drag, startPoint x: 325, startPoint y: 119, endPoint x: 476, endPoint y: 119, distance: 151.2
click at [476, 119] on p "**********" at bounding box center [429, 119] width 500 height 14
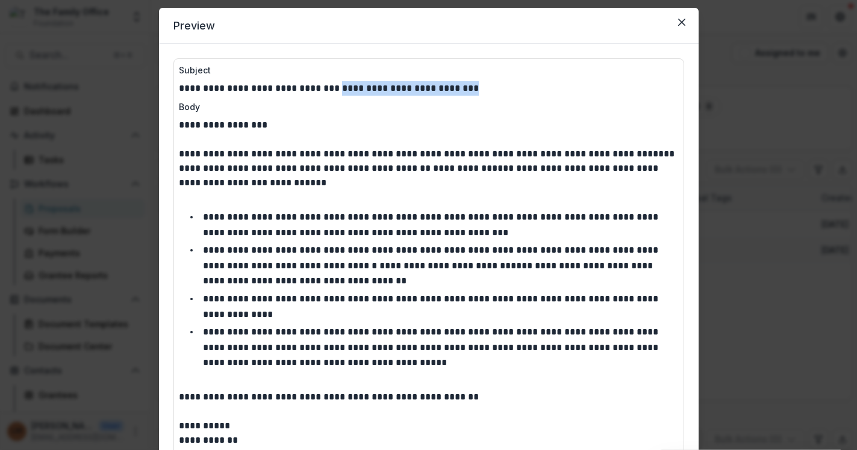
scroll to position [0, 0]
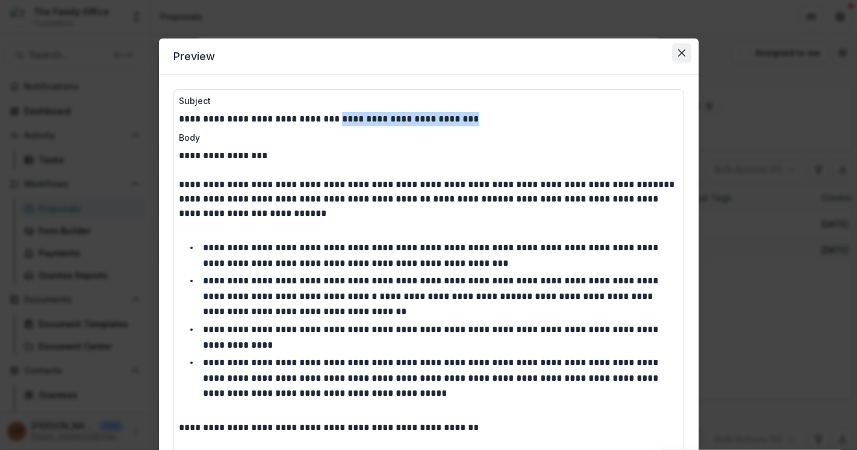
click at [675, 51] on button "Close" at bounding box center [681, 52] width 19 height 19
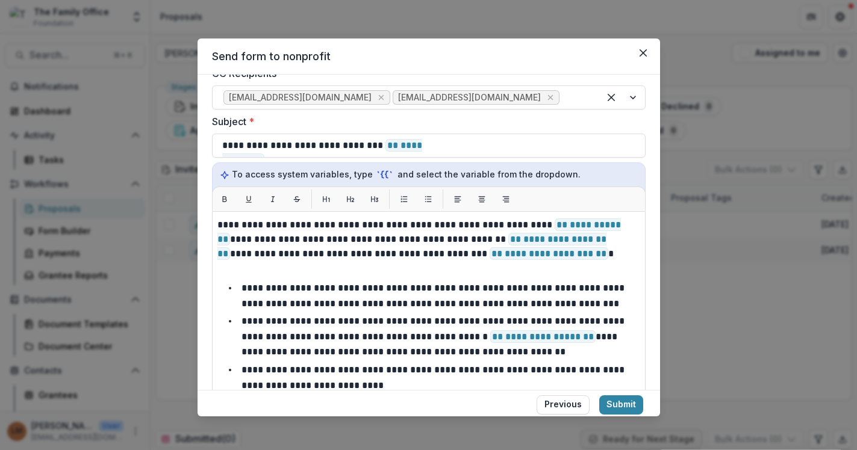
scroll to position [29, 0]
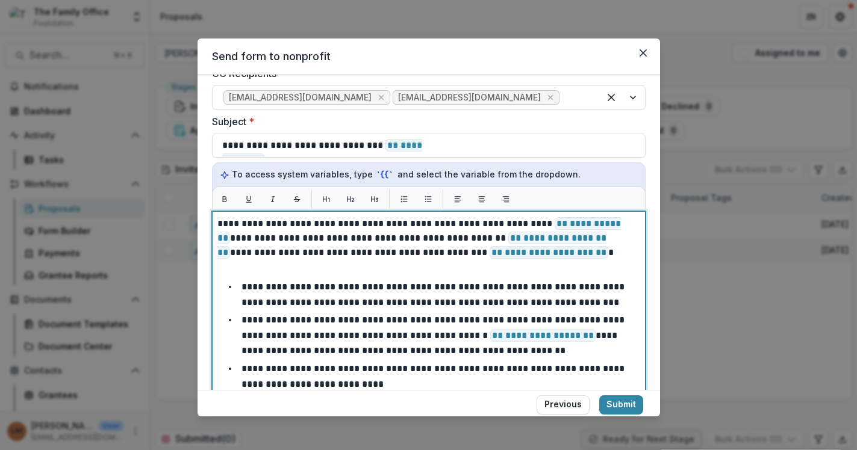
click at [565, 254] on p "**********" at bounding box center [425, 238] width 416 height 43
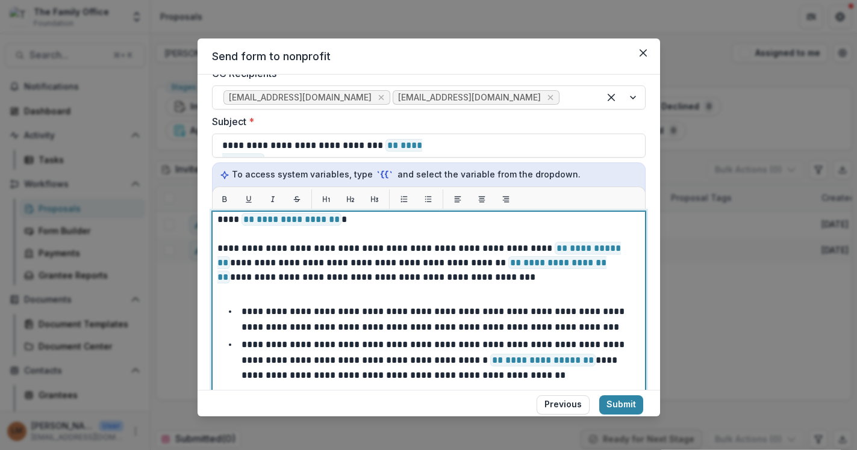
scroll to position [0, 0]
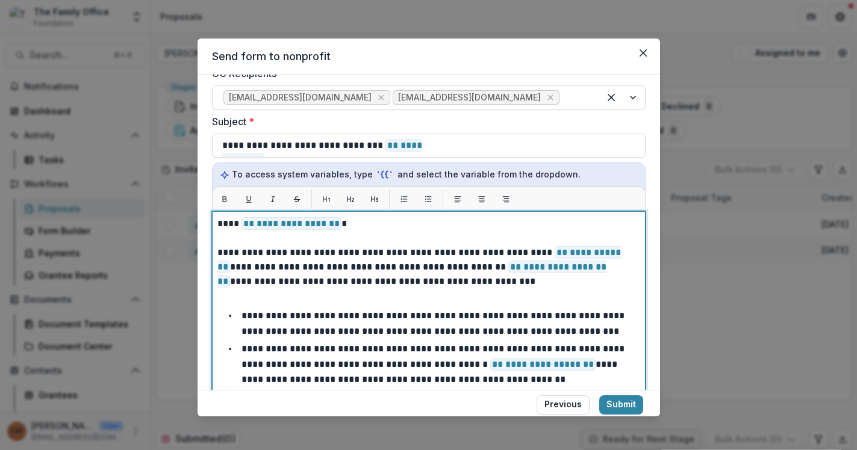
click at [338, 226] on span "**********" at bounding box center [291, 223] width 100 height 13
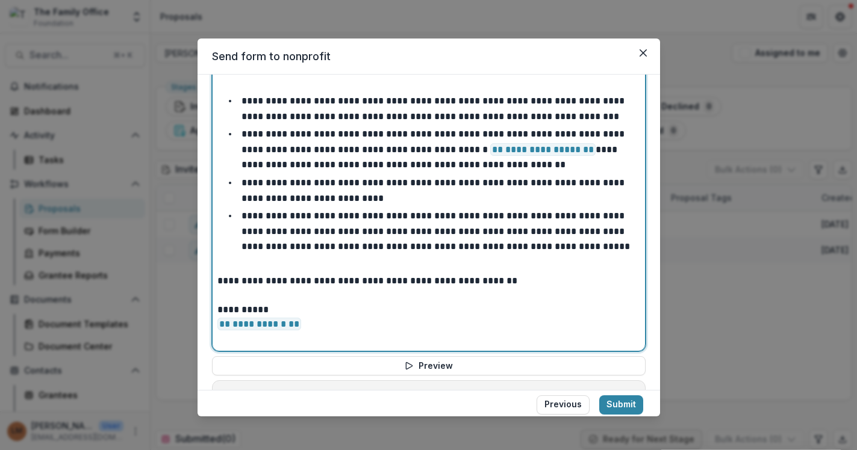
scroll to position [812, 0]
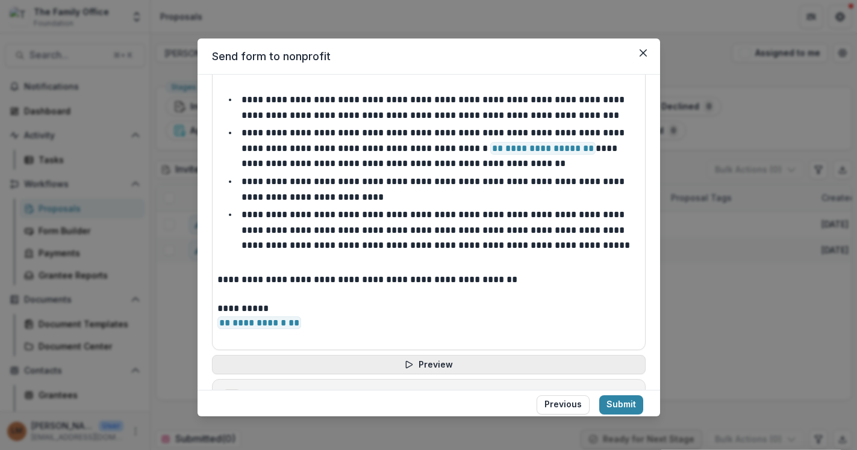
click at [406, 366] on icon "button" at bounding box center [409, 364] width 6 height 7
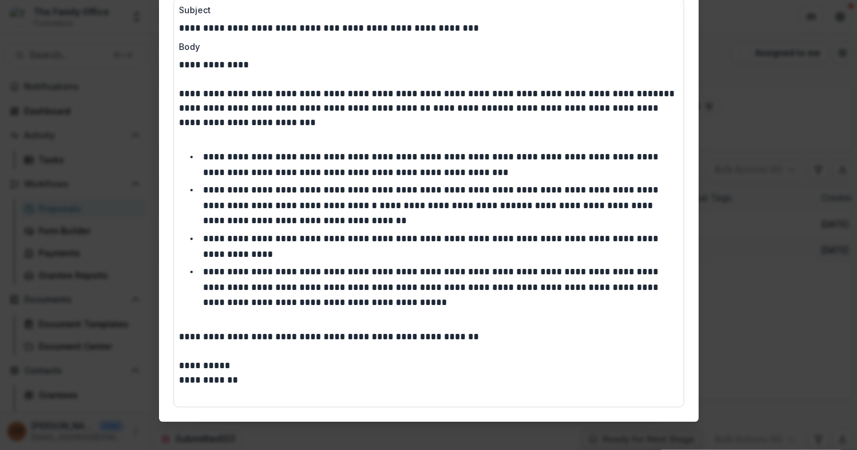
scroll to position [0, 0]
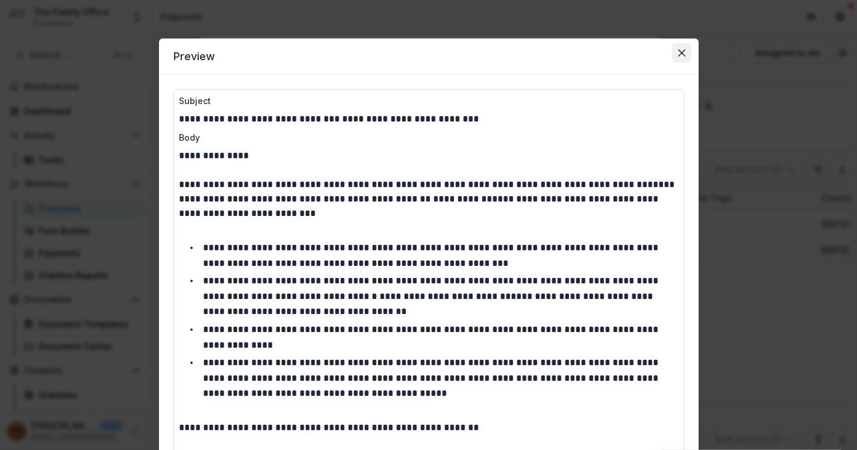
click at [673, 57] on button "Close" at bounding box center [681, 52] width 19 height 19
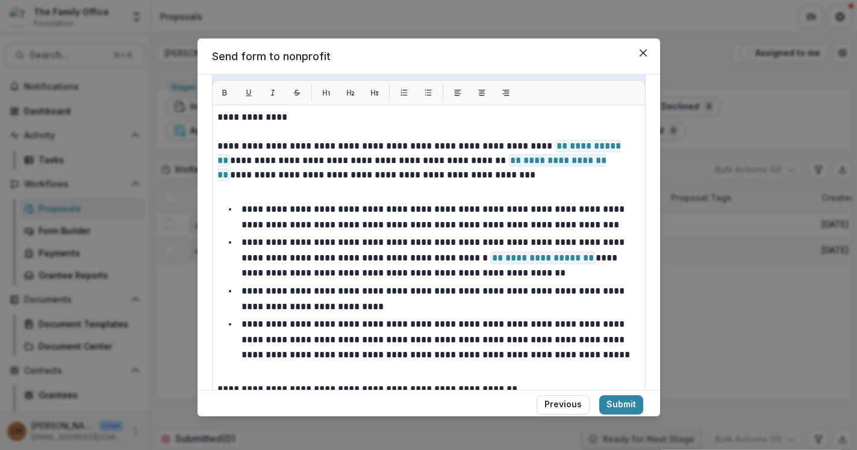
scroll to position [54, 0]
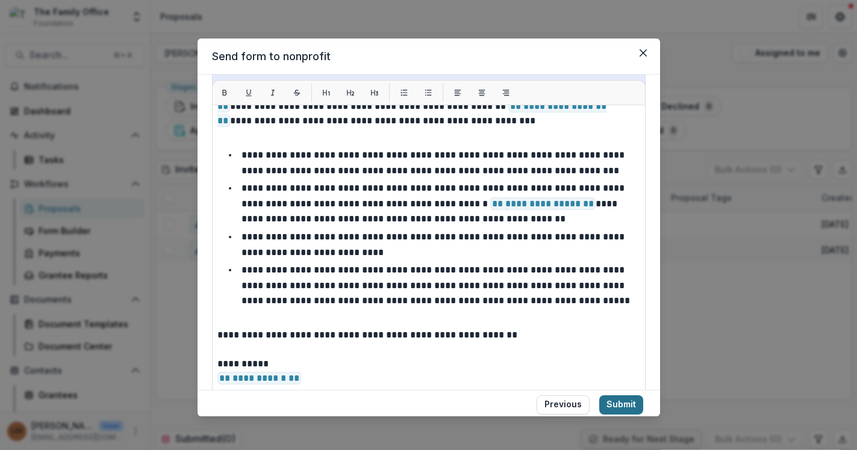
click at [623, 406] on button "Submit" at bounding box center [621, 405] width 44 height 19
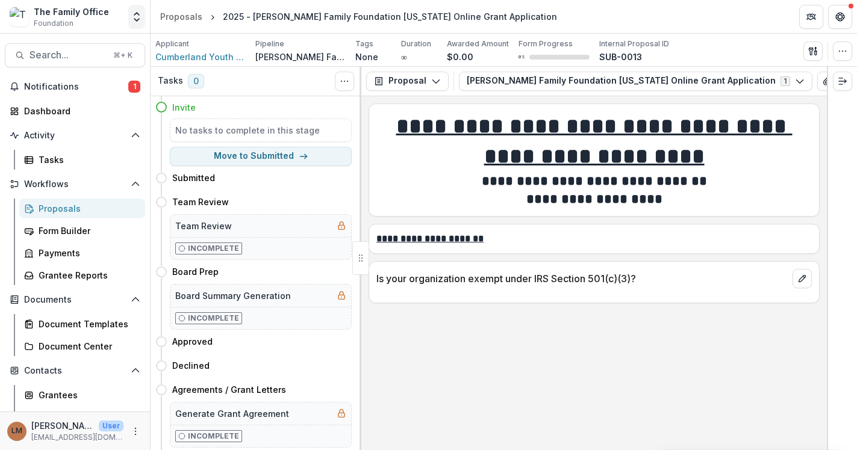
click at [132, 19] on icon "Open entity switcher" at bounding box center [137, 17] width 12 height 12
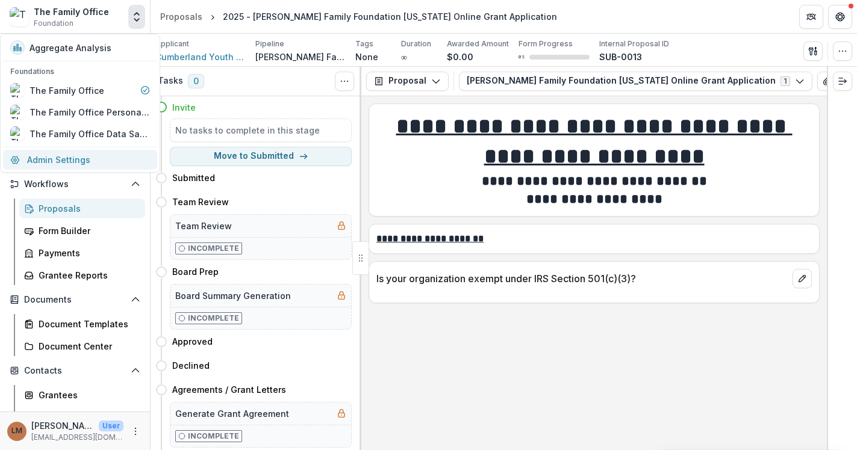
click at [83, 157] on link "Admin Settings" at bounding box center [80, 160] width 154 height 20
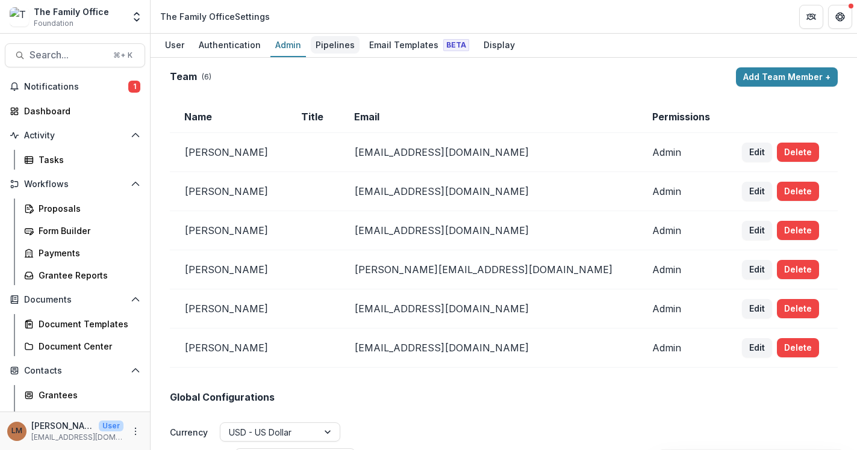
click at [338, 45] on div "Pipelines" at bounding box center [335, 44] width 49 height 17
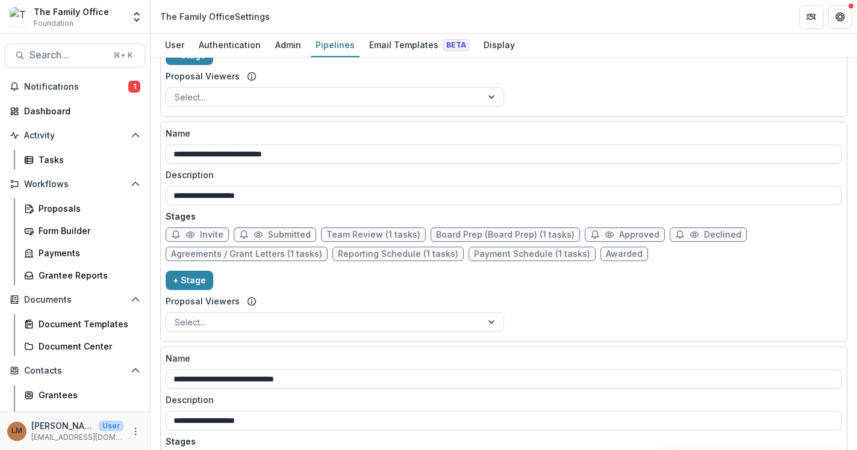
scroll to position [396, 0]
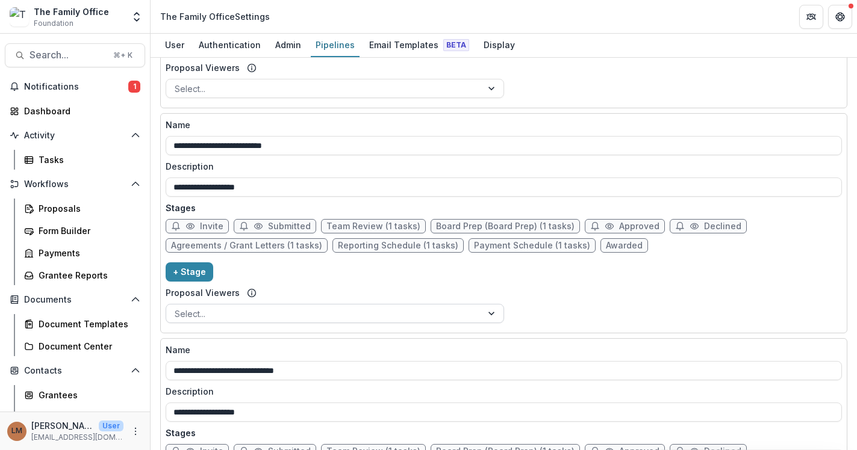
click at [249, 311] on div at bounding box center [324, 314] width 299 height 15
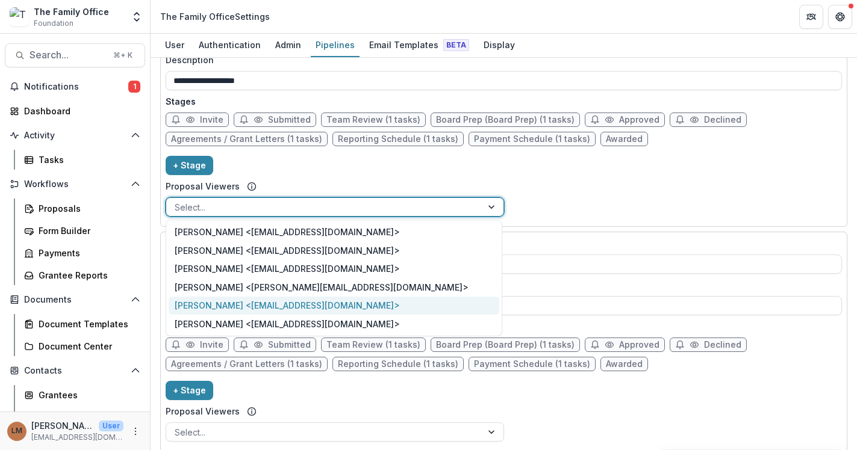
scroll to position [504, 0]
click at [247, 305] on div "Lizzy Martin <lmartin@thefamilyoffice.org>" at bounding box center [334, 306] width 331 height 19
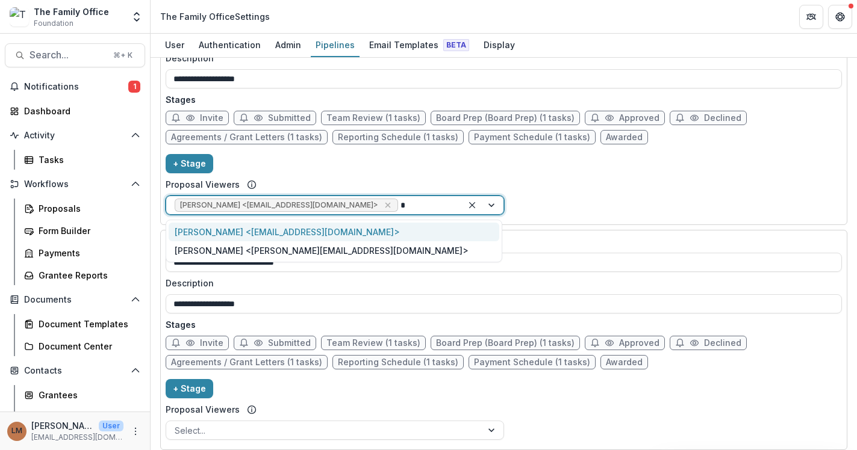
type input "**"
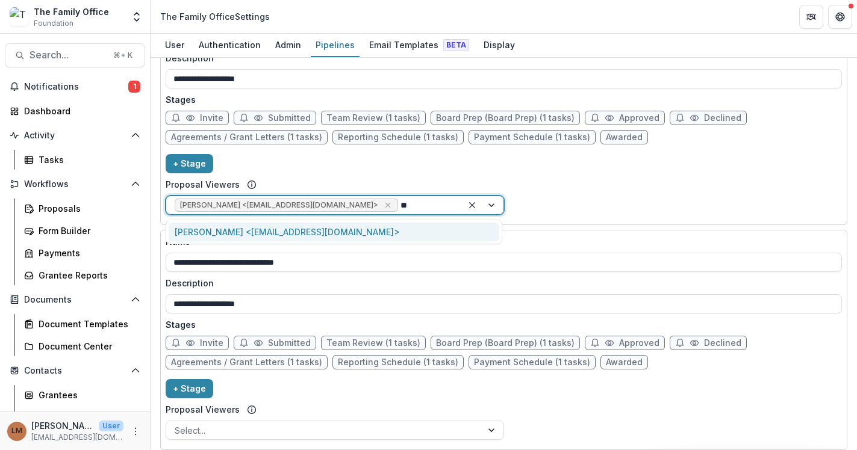
click at [361, 227] on div "Pam Carris <pcarris@thefamilyoffice.org>" at bounding box center [334, 232] width 331 height 19
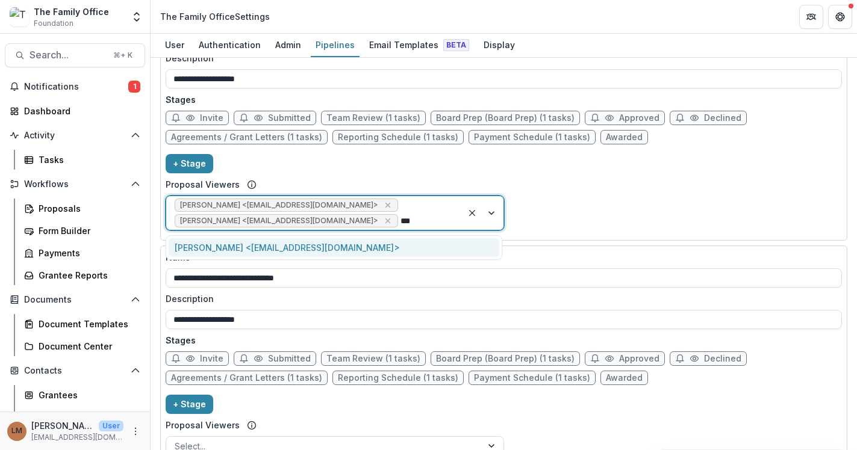
type input "****"
click at [332, 243] on div "Morgan <mcooley@thefamilyoffice.org>" at bounding box center [334, 247] width 331 height 19
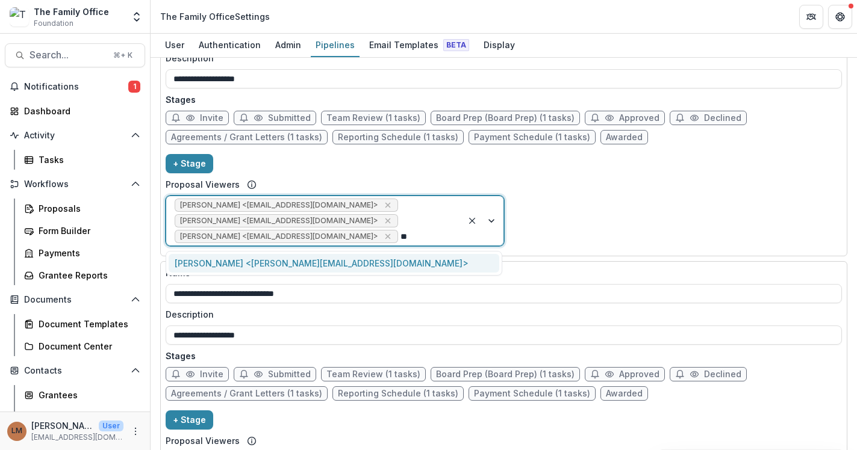
type input "*"
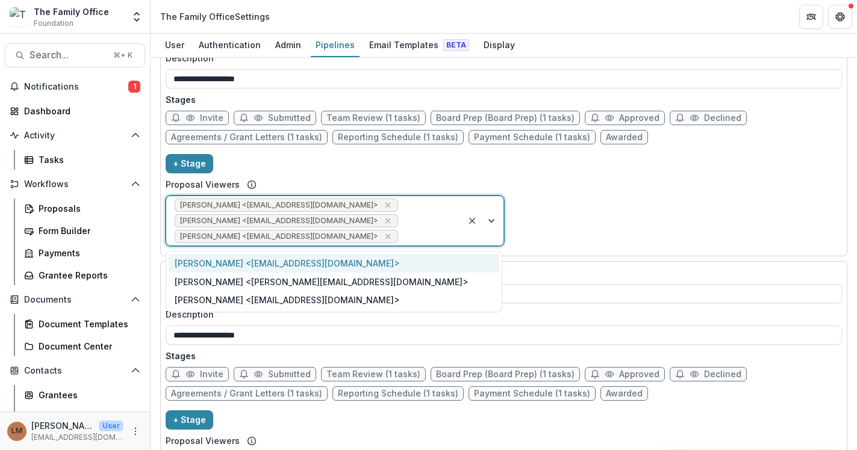
click at [612, 195] on div "**********" at bounding box center [504, 130] width 676 height 241
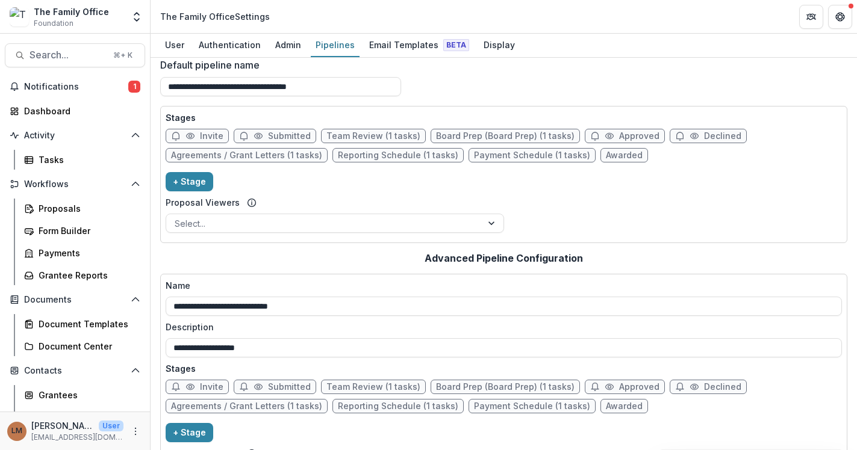
scroll to position [0, 0]
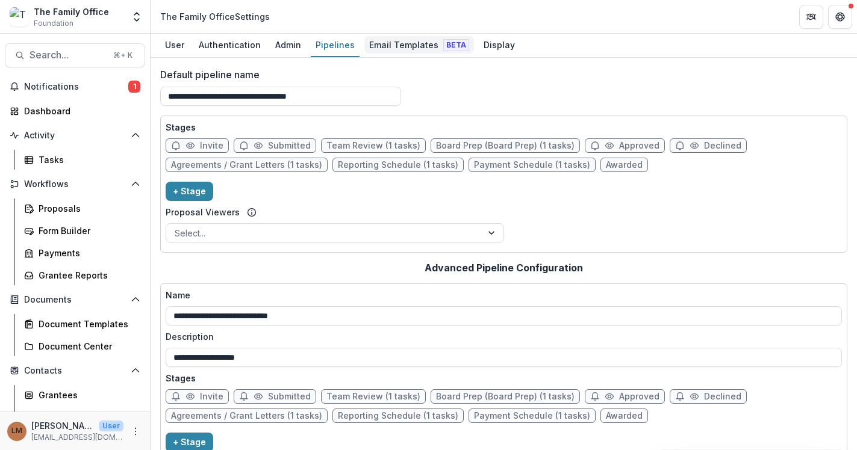
click at [398, 40] on div "Email Templates Beta" at bounding box center [419, 44] width 110 height 17
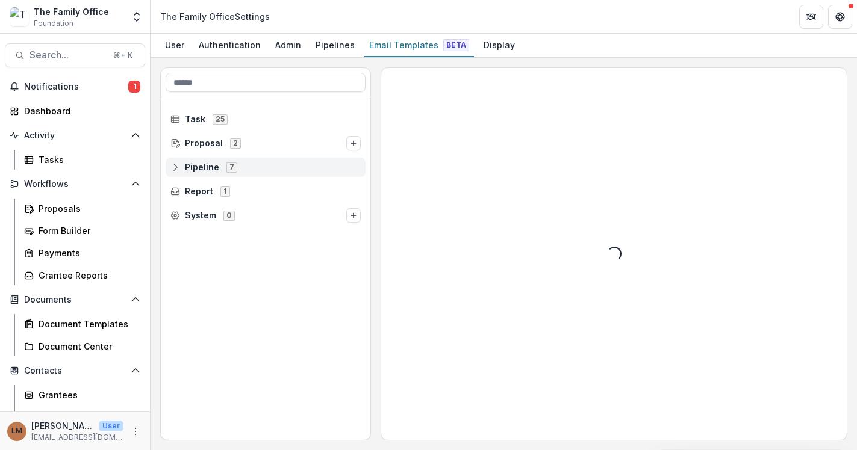
click at [214, 168] on span "Pipeline" at bounding box center [202, 168] width 34 height 10
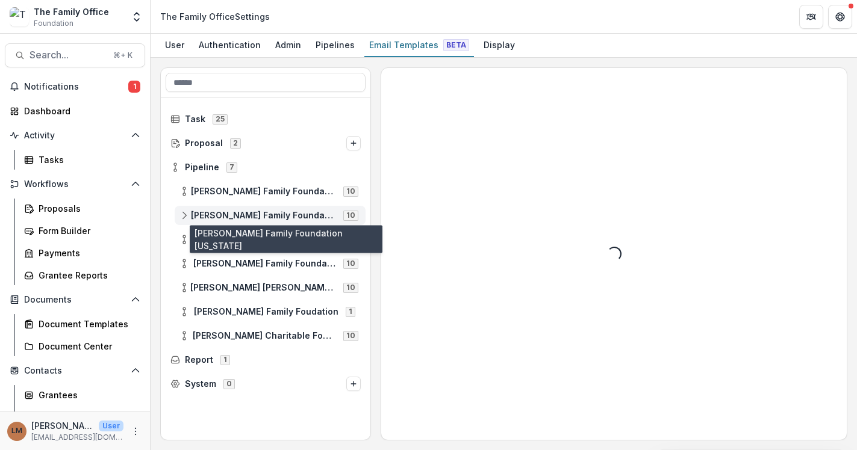
click at [231, 219] on span "[PERSON_NAME] Family Foundation [US_STATE]" at bounding box center [263, 216] width 145 height 10
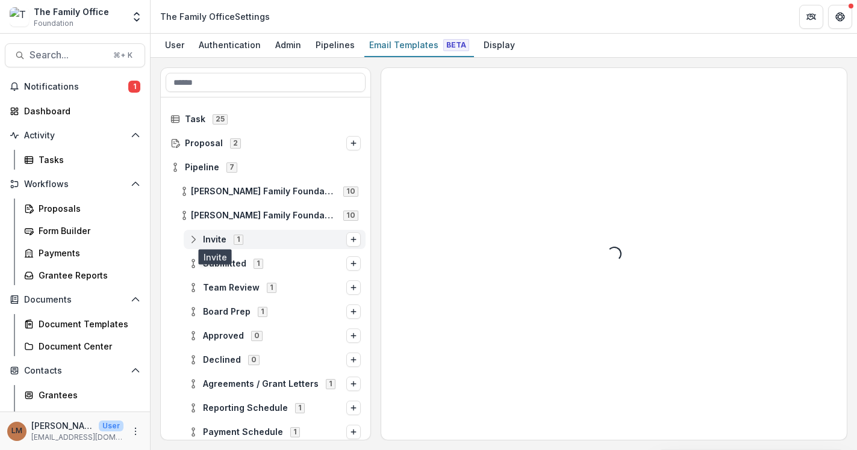
click at [220, 241] on span "Invite" at bounding box center [214, 240] width 23 height 10
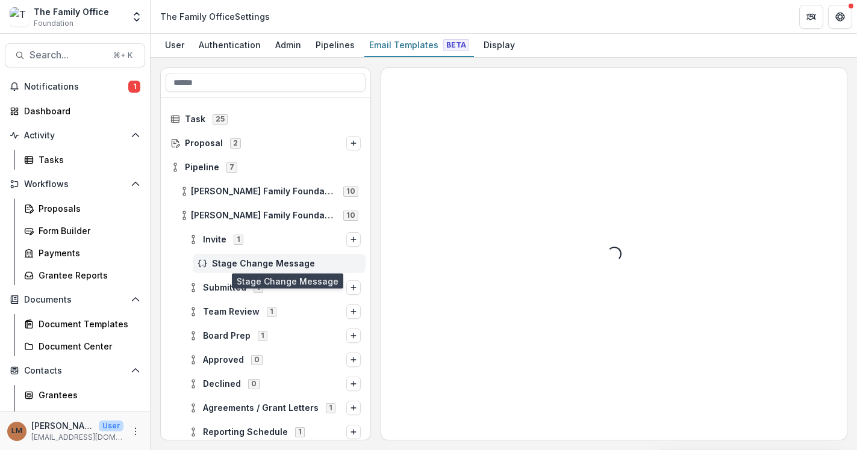
click at [266, 261] on span "Stage Change Message" at bounding box center [286, 264] width 149 height 10
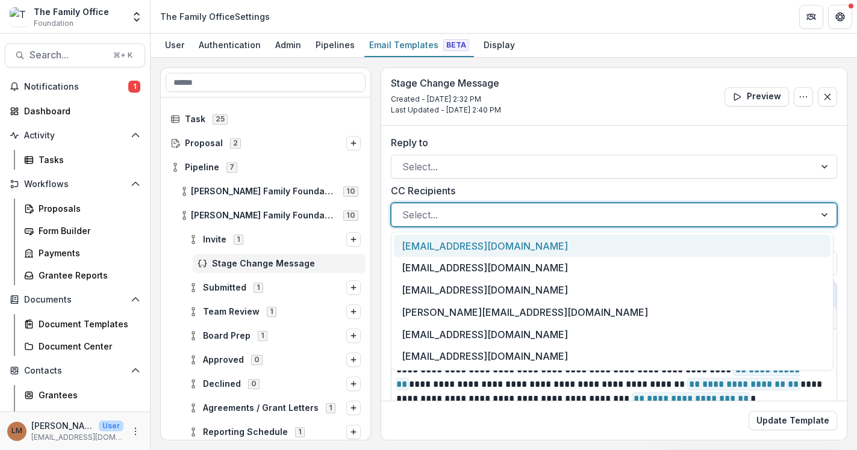
click at [573, 213] on div at bounding box center [603, 215] width 402 height 17
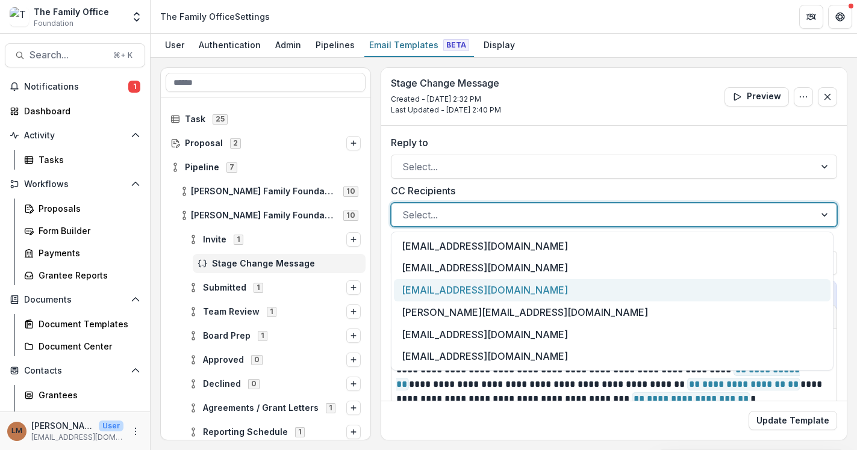
click at [512, 296] on div "[EMAIL_ADDRESS][DOMAIN_NAME]" at bounding box center [612, 290] width 437 height 22
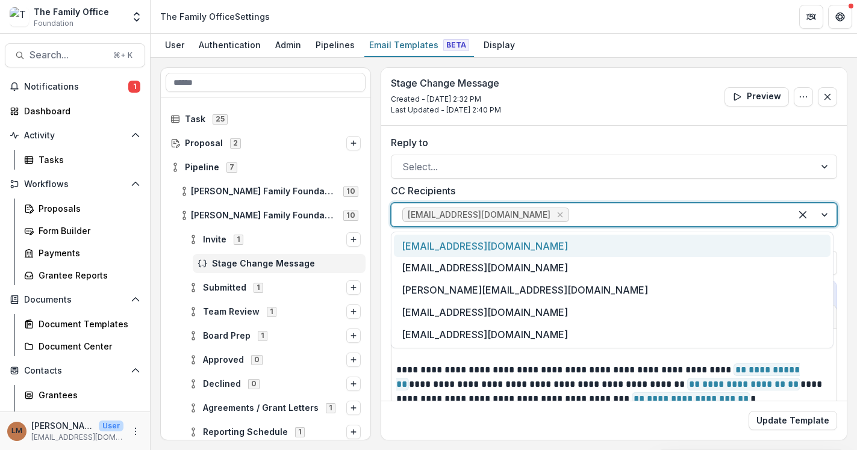
click at [576, 220] on div at bounding box center [675, 215] width 208 height 17
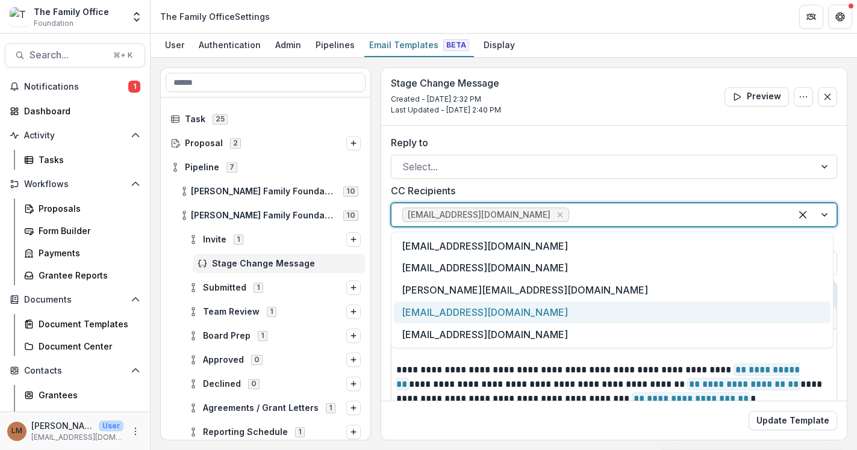
click at [505, 313] on div "[EMAIL_ADDRESS][DOMAIN_NAME]" at bounding box center [612, 313] width 437 height 22
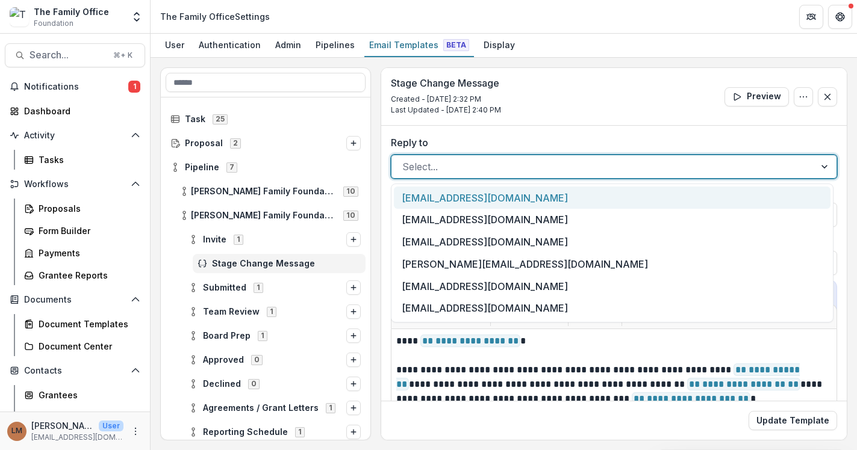
click at [502, 171] on div at bounding box center [603, 166] width 402 height 17
type input "*"
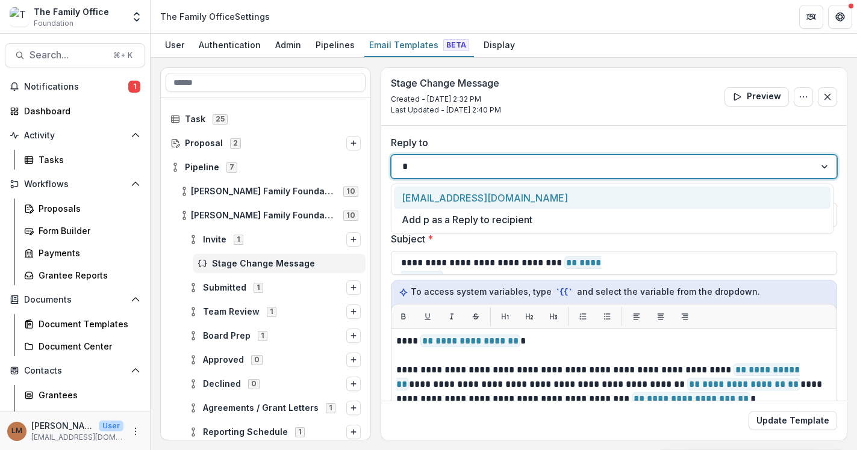
click at [490, 190] on div "[EMAIL_ADDRESS][DOMAIN_NAME]" at bounding box center [612, 198] width 437 height 22
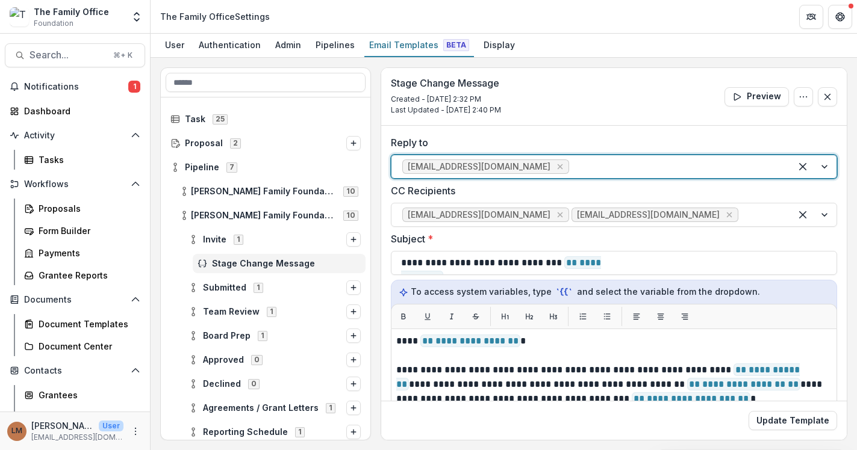
type input "*"
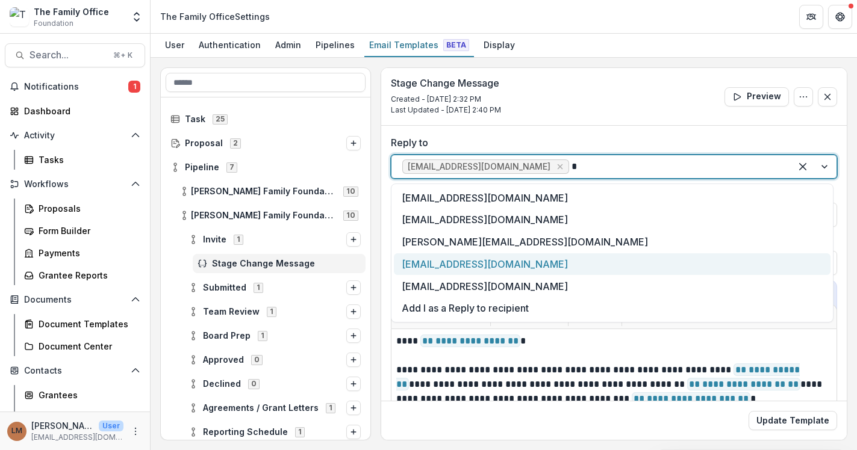
click at [459, 267] on div "[EMAIL_ADDRESS][DOMAIN_NAME]" at bounding box center [612, 265] width 437 height 22
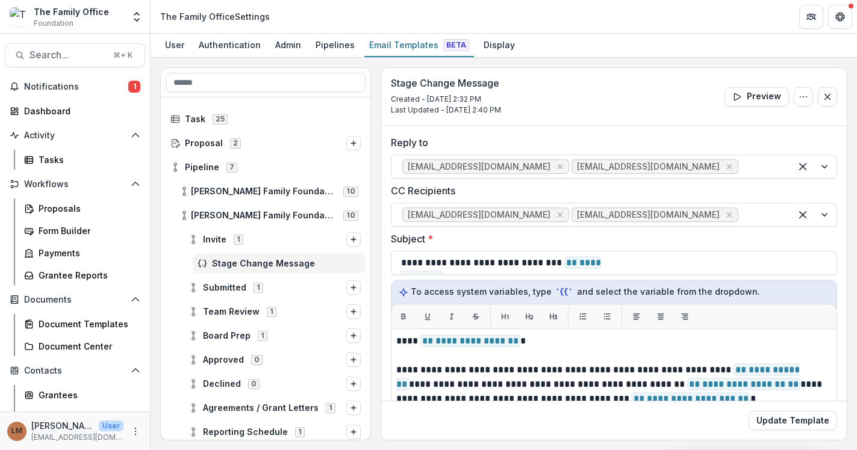
click at [617, 122] on div "Stage Change Message Created - Sep 16, 2025 @ 2:32 PM Last Updated - Sep 16, 20…" at bounding box center [613, 97] width 465 height 58
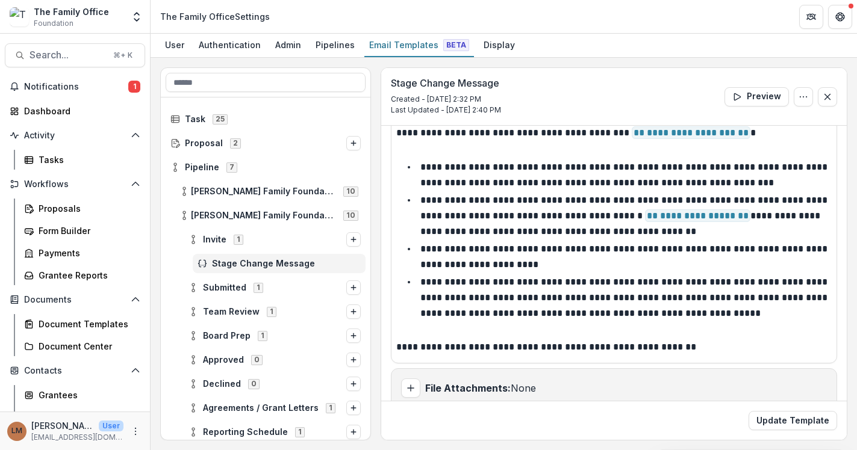
scroll to position [54, 0]
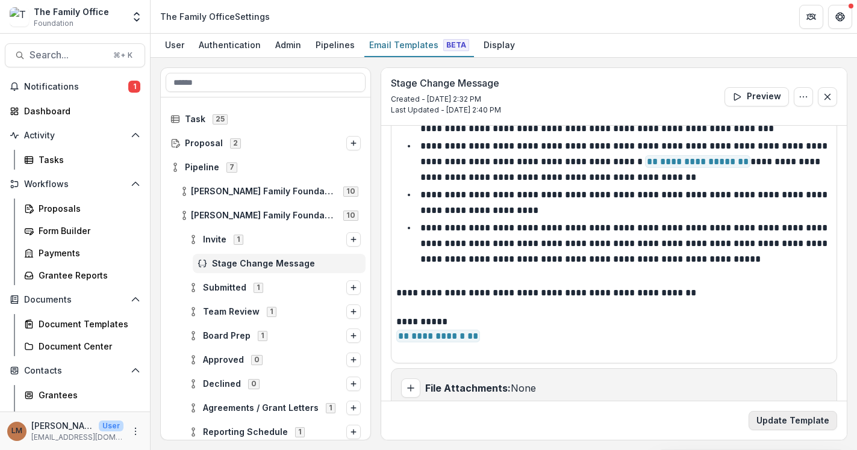
click at [774, 426] on button "Update Template" at bounding box center [793, 420] width 89 height 19
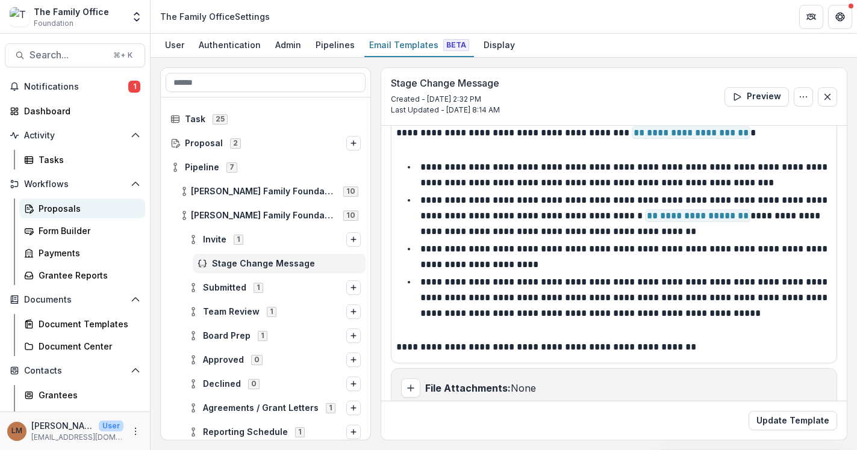
click at [76, 214] on div "Proposals" at bounding box center [87, 208] width 97 height 13
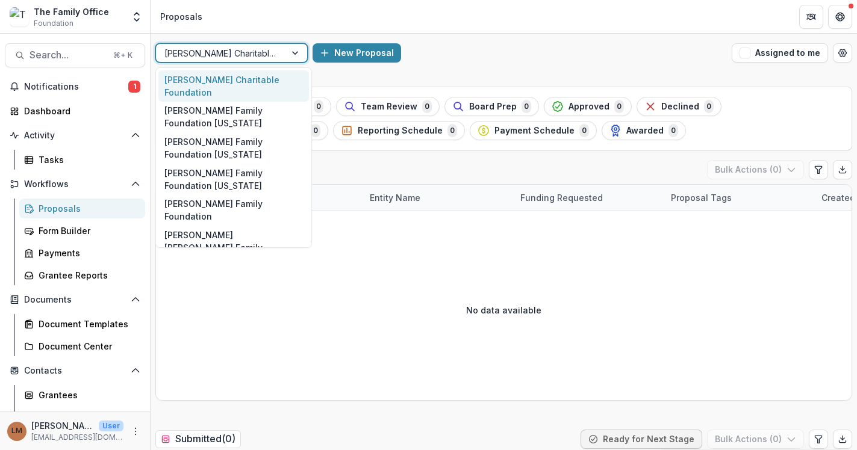
click at [285, 50] on div "[PERSON_NAME] Charitable Foundation" at bounding box center [220, 53] width 129 height 17
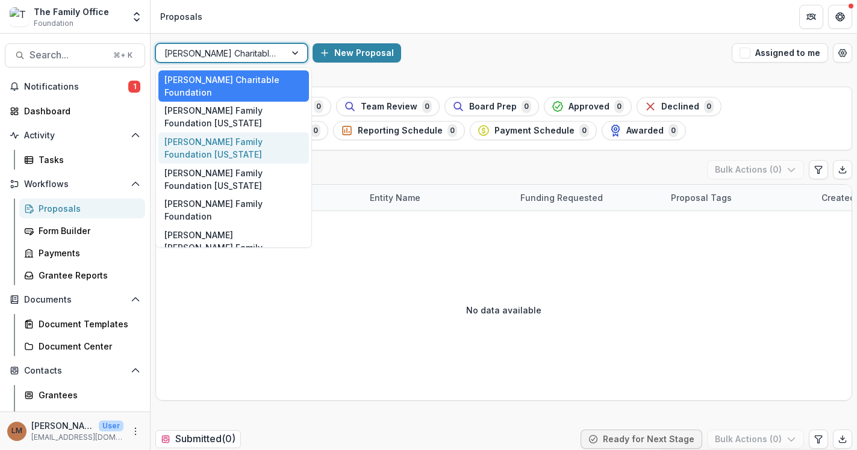
click at [279, 132] on div "[PERSON_NAME] Family Foundation [US_STATE]" at bounding box center [233, 147] width 151 height 31
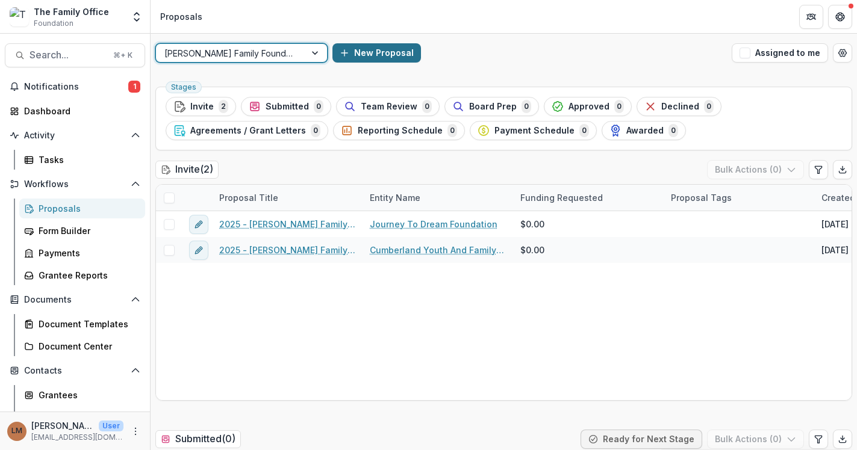
click at [347, 54] on button "New Proposal" at bounding box center [376, 52] width 89 height 19
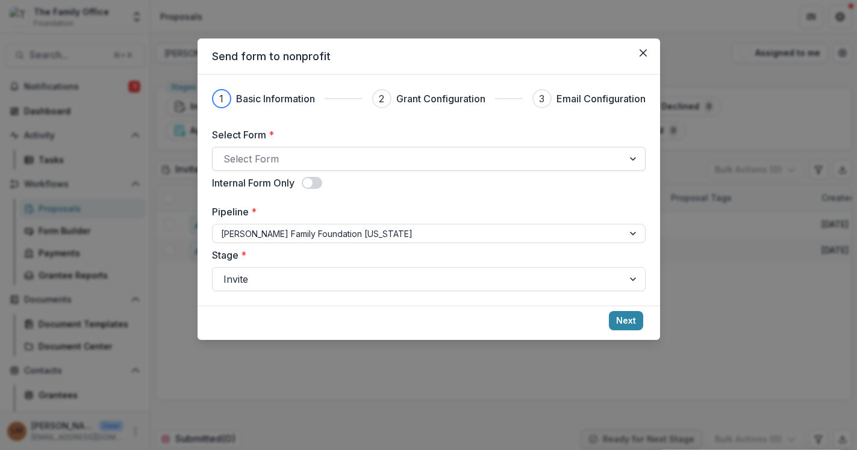
click at [342, 157] on div at bounding box center [417, 159] width 389 height 17
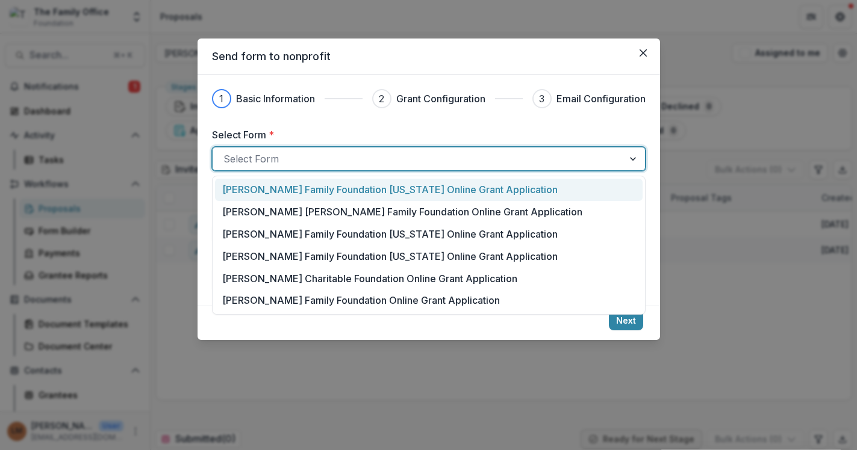
click at [325, 187] on p "[PERSON_NAME] Family Foundation [US_STATE] Online Grant Application" at bounding box center [389, 189] width 335 height 14
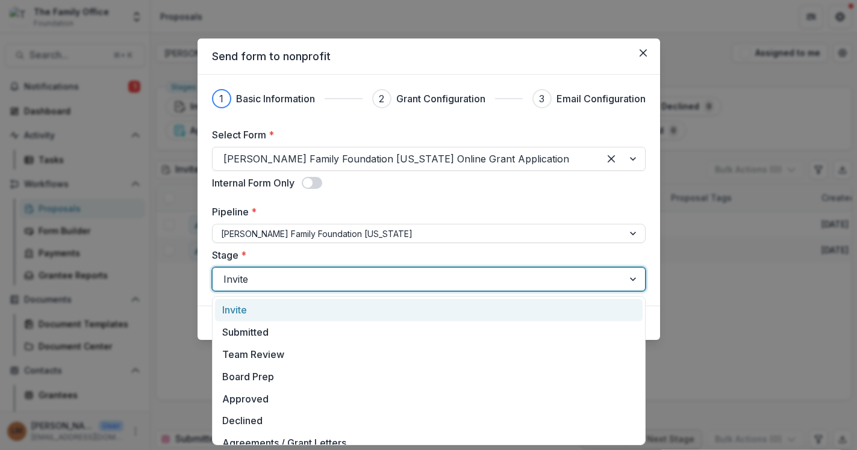
click at [313, 282] on div at bounding box center [417, 279] width 389 height 17
click at [302, 311] on div "Invite" at bounding box center [429, 310] width 428 height 22
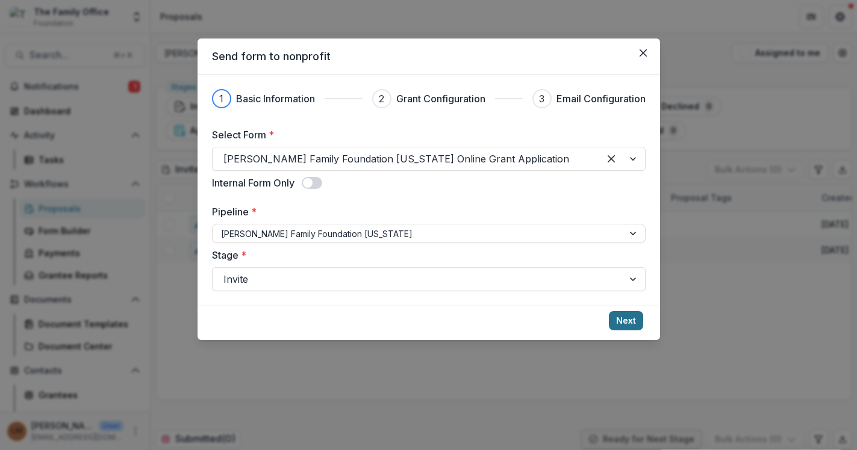
click at [630, 324] on button "Next" at bounding box center [626, 320] width 34 height 19
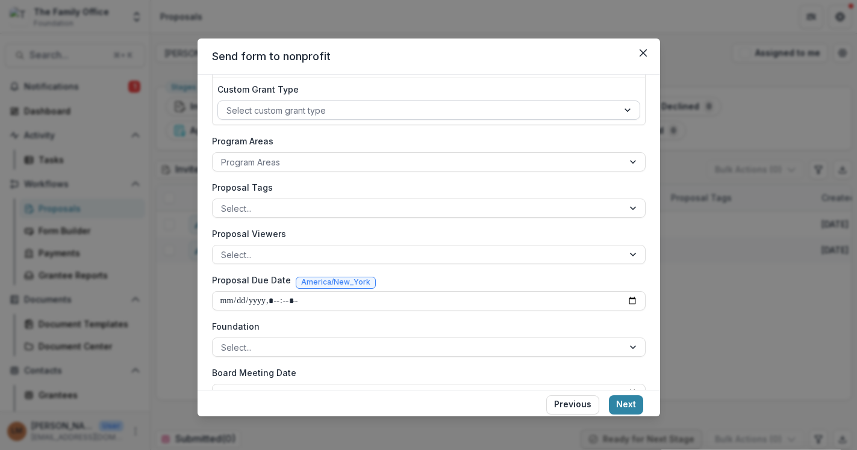
scroll to position [193, 0]
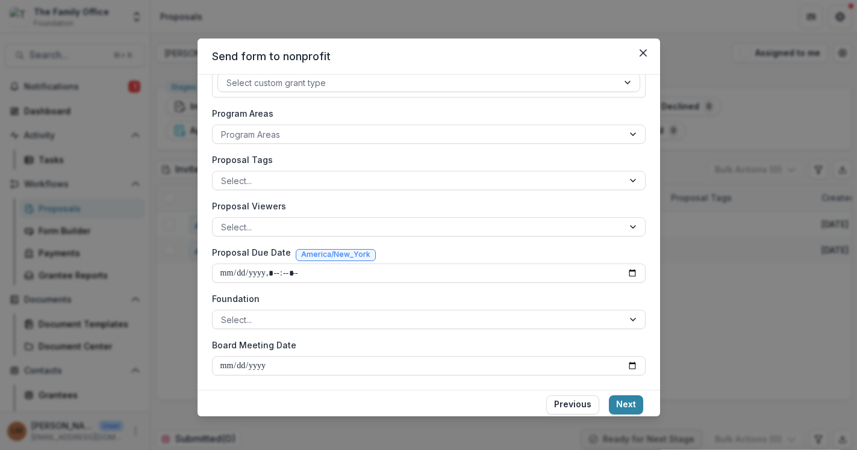
click at [259, 216] on div "Proposal Viewers Select..." at bounding box center [429, 218] width 434 height 37
click at [259, 222] on div at bounding box center [418, 227] width 394 height 15
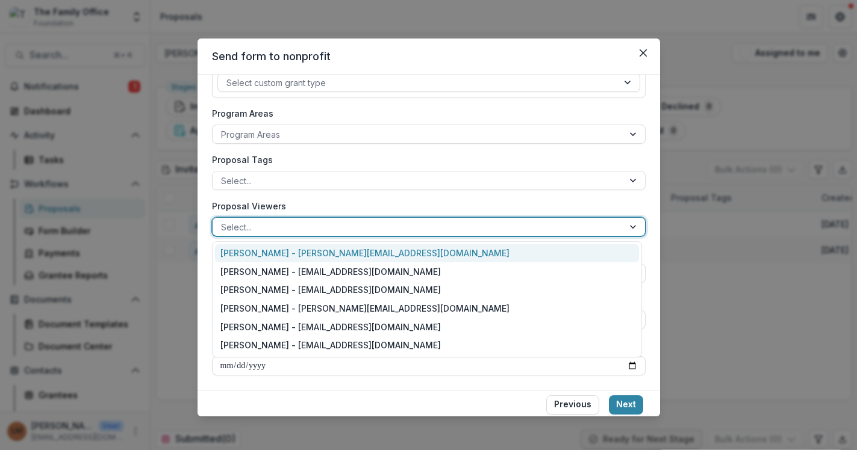
click at [322, 196] on div "**********" at bounding box center [429, 154] width 434 height 441
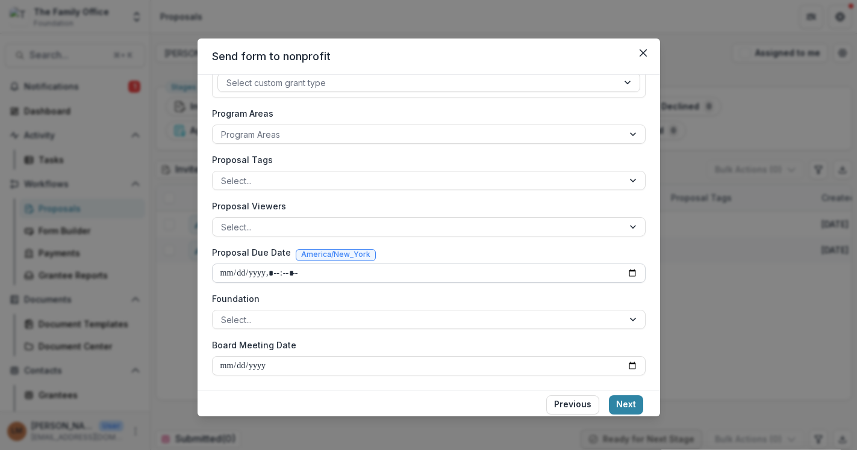
click at [260, 279] on input "Proposal Due Date" at bounding box center [429, 273] width 434 height 19
click at [631, 275] on input "Proposal Due Date" at bounding box center [429, 273] width 434 height 19
type input "**********"
click at [540, 293] on label "Foundation" at bounding box center [425, 299] width 426 height 13
click at [223, 314] on input "Foundation" at bounding box center [222, 320] width 2 height 13
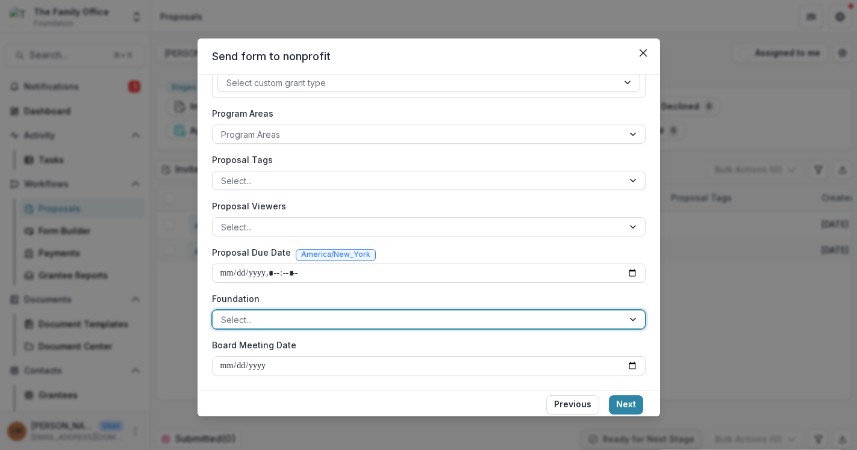
click at [609, 324] on div at bounding box center [418, 320] width 394 height 15
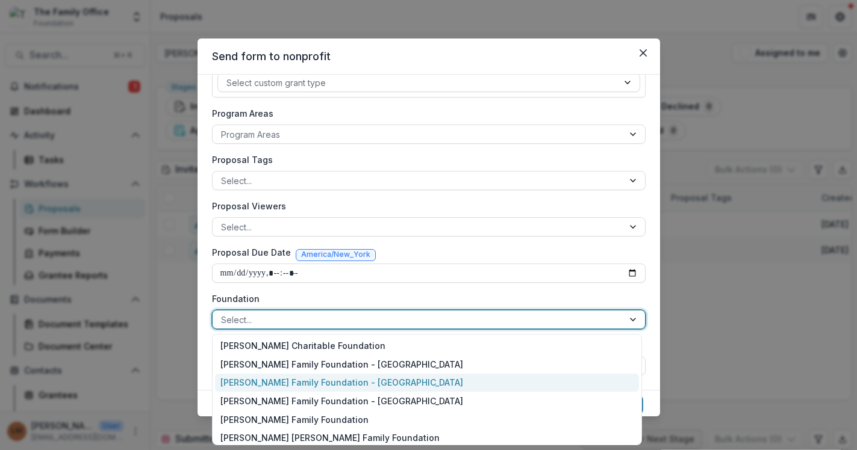
click at [530, 381] on div "[PERSON_NAME] Family Foundation - [GEOGRAPHIC_DATA]" at bounding box center [427, 383] width 424 height 19
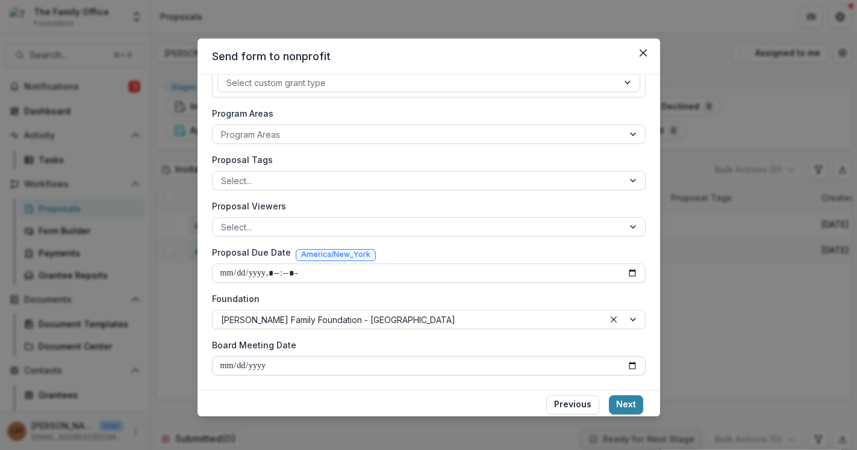
click at [631, 364] on input "Board Meeting Date" at bounding box center [429, 366] width 434 height 19
type input "**********"
click at [628, 408] on button "Next" at bounding box center [626, 405] width 34 height 19
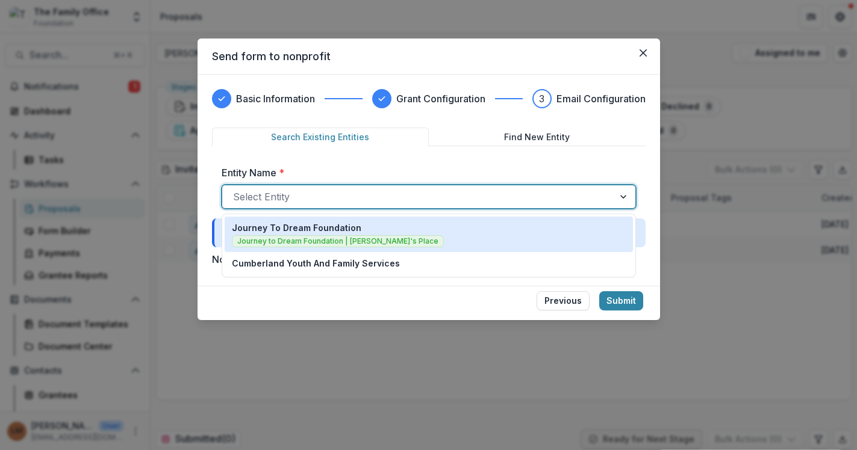
click at [360, 198] on div at bounding box center [418, 196] width 370 height 17
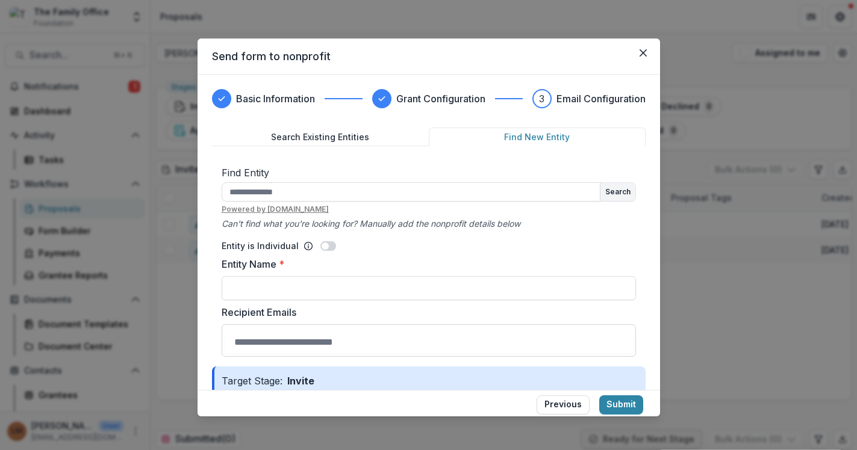
click at [516, 132] on button "Find New Entity" at bounding box center [537, 137] width 217 height 19
click at [332, 196] on input "text" at bounding box center [411, 191] width 379 height 19
type input "**********"
click at [618, 191] on button "Search" at bounding box center [617, 192] width 35 height 18
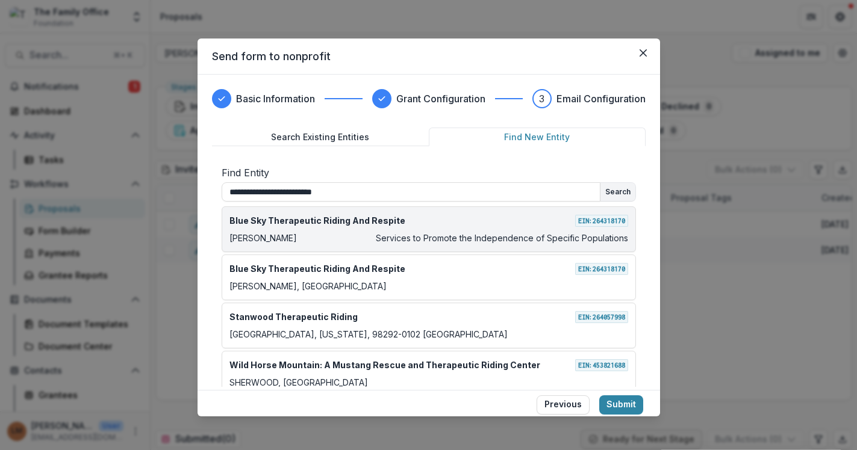
click at [453, 226] on div "Blue Sky Therapeutic Riding And Respite EIN: 264318170" at bounding box center [428, 220] width 399 height 13
type input "**********"
click at [545, 217] on div "Blue Sky Therapeutic Riding And Respite EIN: 264318170" at bounding box center [428, 220] width 399 height 13
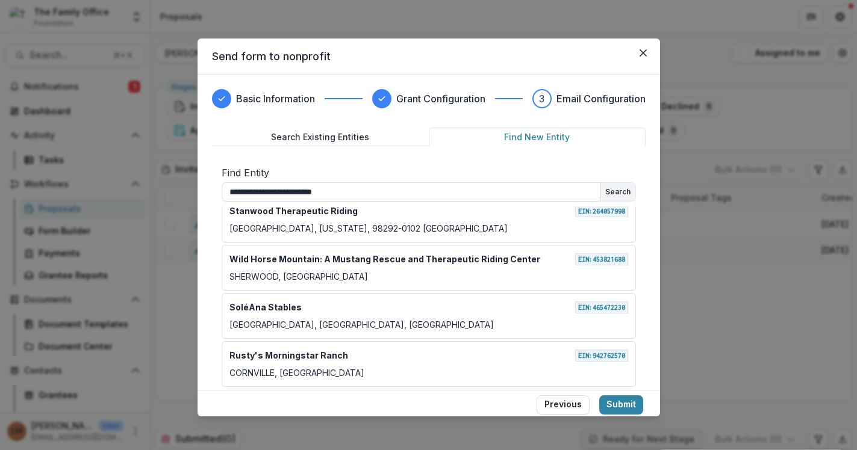
scroll to position [229, 0]
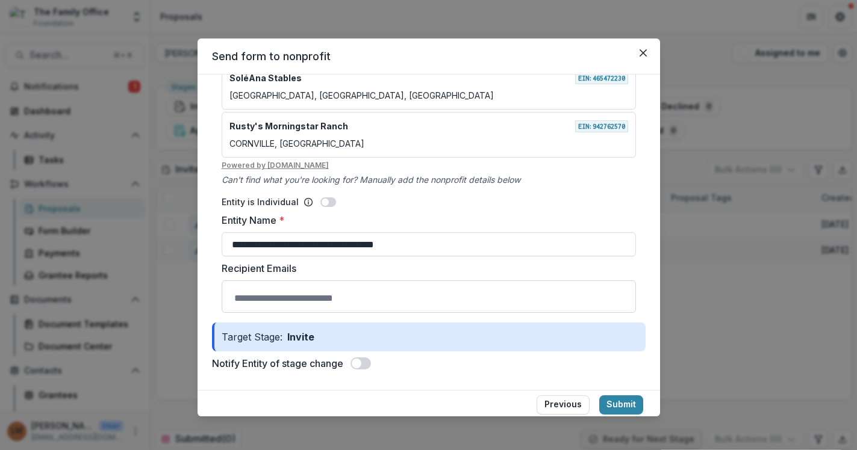
click at [361, 294] on input "Recipient Emails" at bounding box center [429, 298] width 408 height 24
type input "**********"
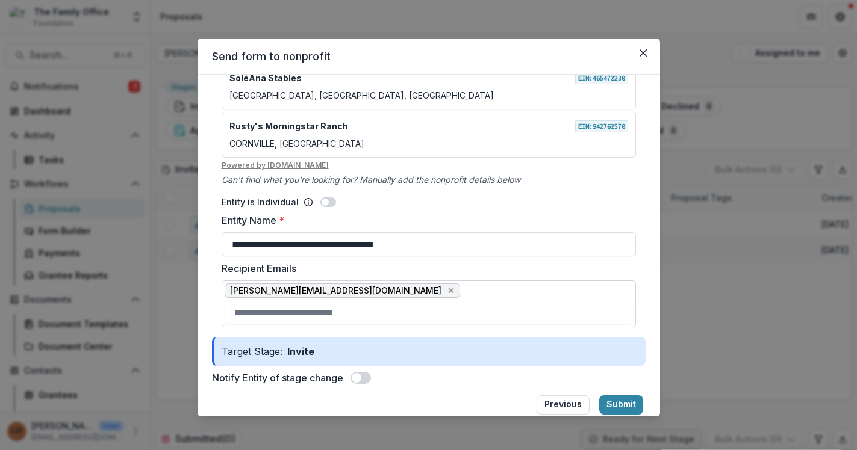
scroll to position [244, 0]
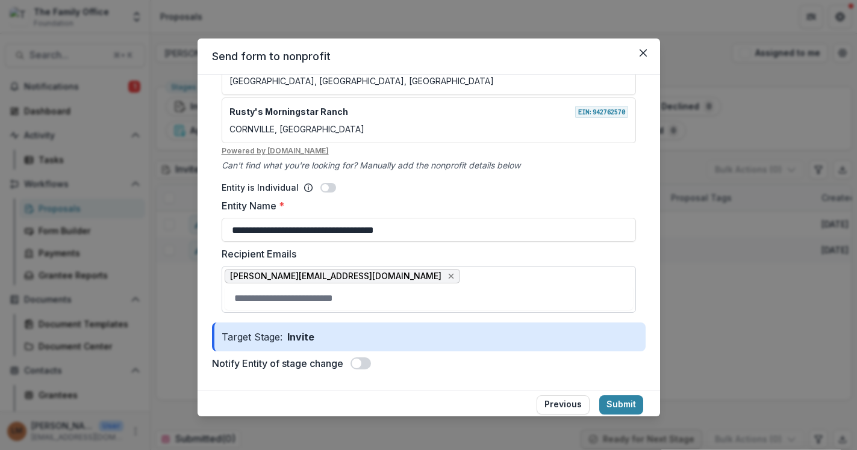
click at [355, 364] on span at bounding box center [357, 364] width 10 height 10
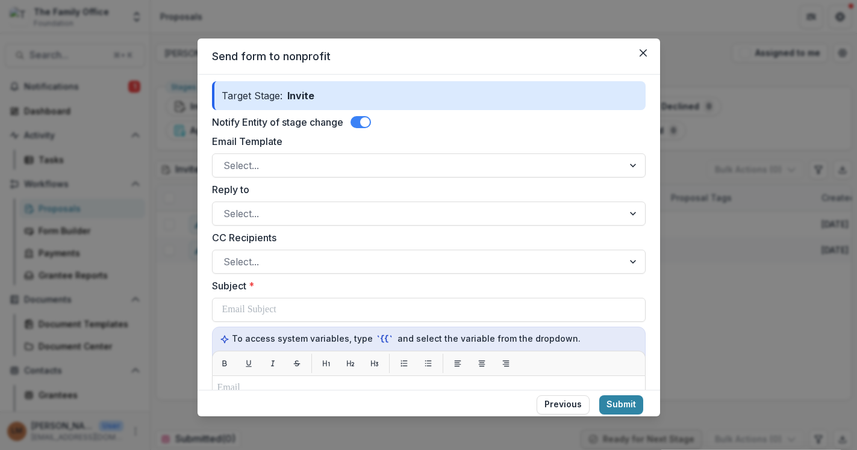
scroll to position [485, 0]
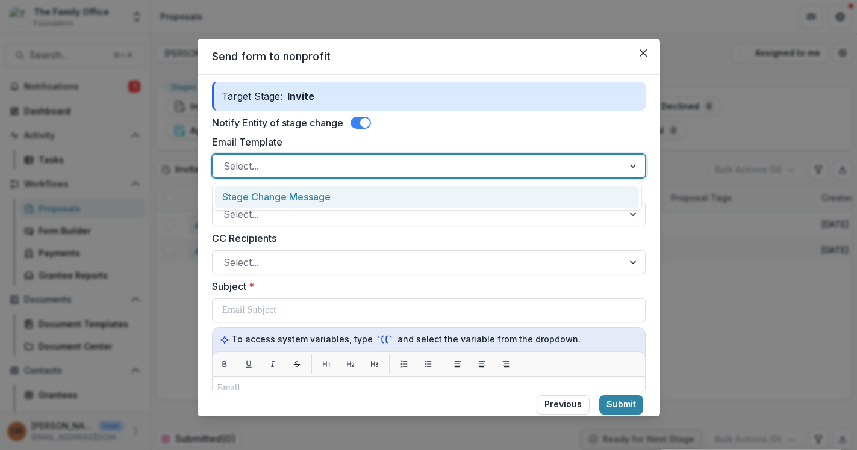
click at [399, 162] on div at bounding box center [417, 166] width 389 height 17
click at [340, 190] on div "Stage Change Message" at bounding box center [427, 197] width 424 height 22
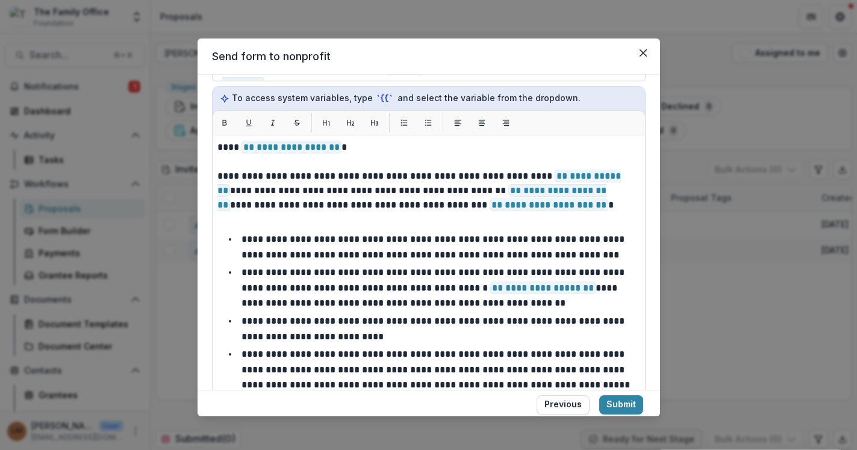
scroll to position [744, 0]
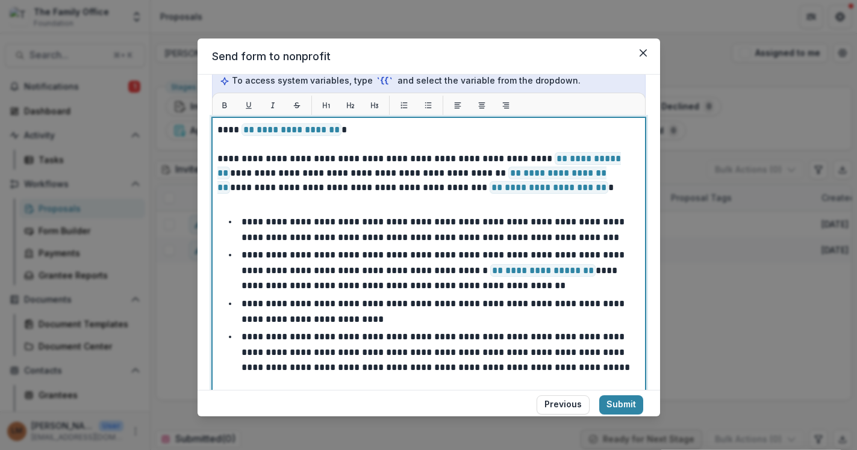
click at [562, 191] on p "**********" at bounding box center [425, 173] width 416 height 43
click at [338, 133] on span "**********" at bounding box center [291, 129] width 100 height 13
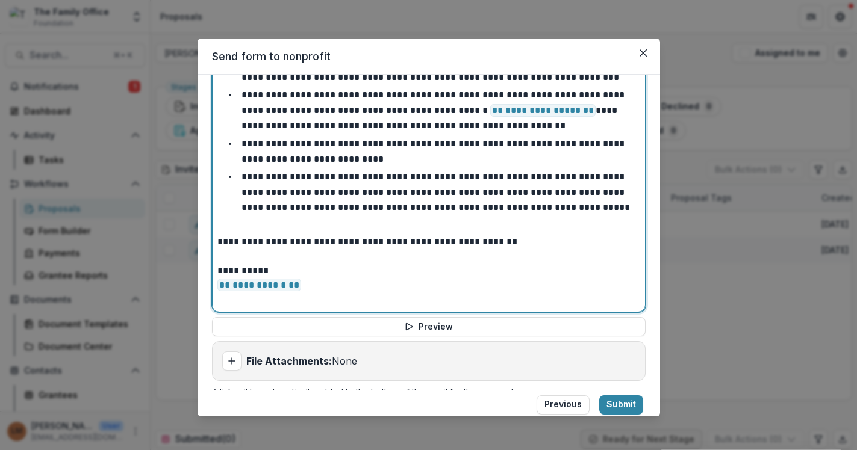
scroll to position [877, 0]
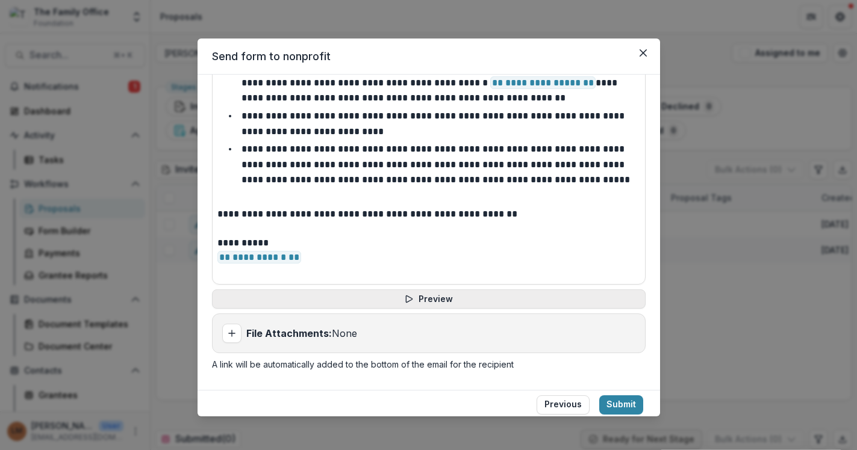
click at [416, 295] on button "Preview" at bounding box center [429, 299] width 434 height 19
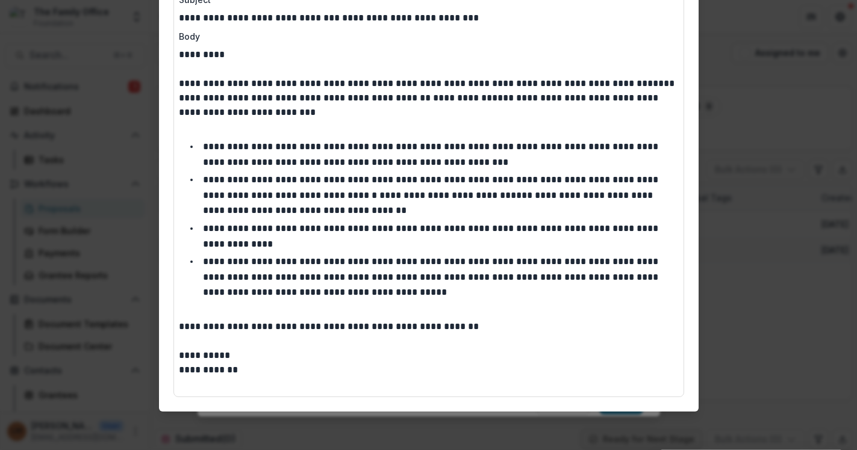
scroll to position [0, 0]
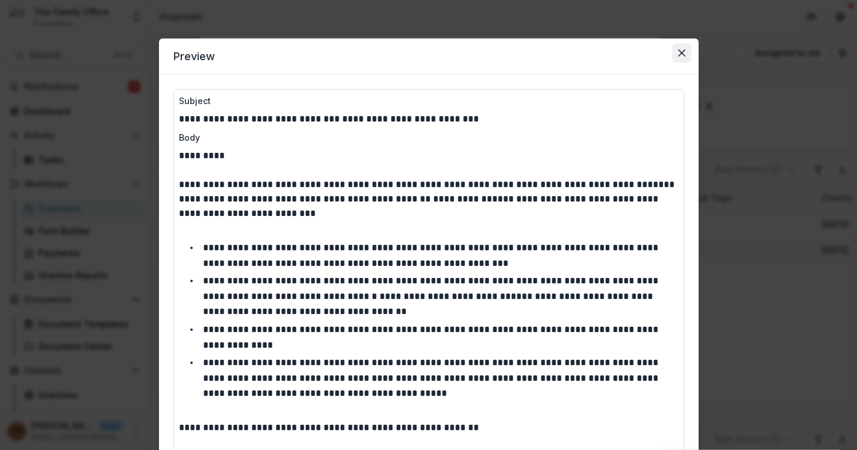
click at [674, 57] on button "Close" at bounding box center [681, 52] width 19 height 19
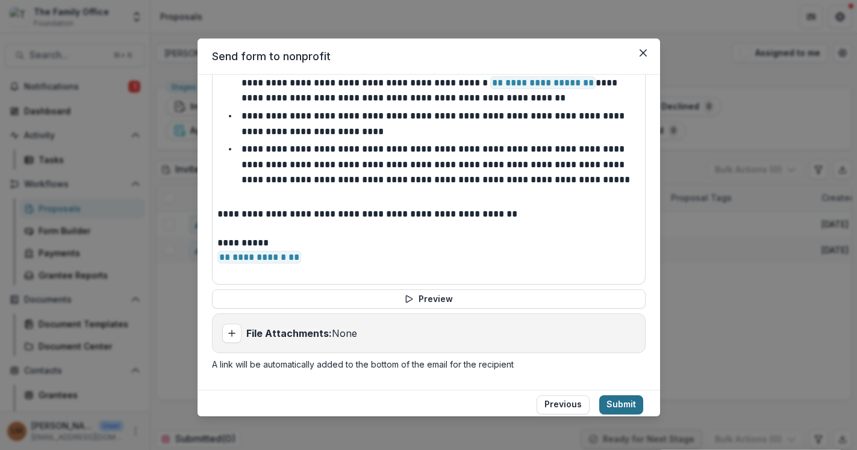
click at [617, 402] on button "Submit" at bounding box center [621, 405] width 44 height 19
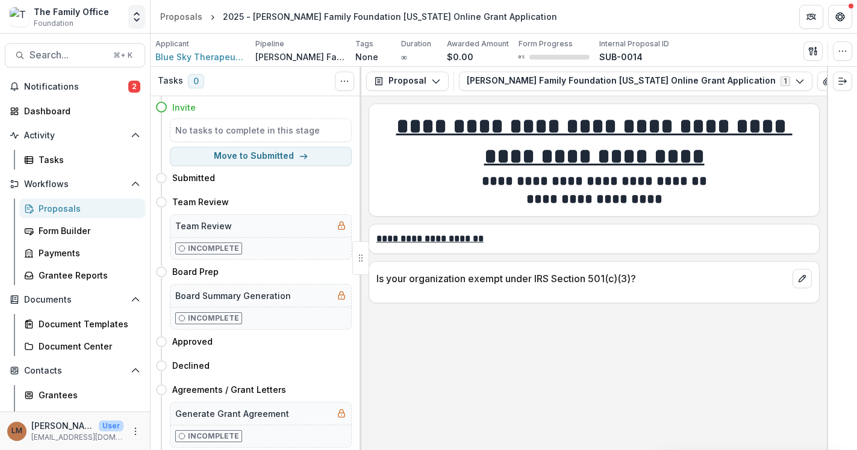
click at [132, 15] on icon "Open entity switcher" at bounding box center [137, 17] width 12 height 12
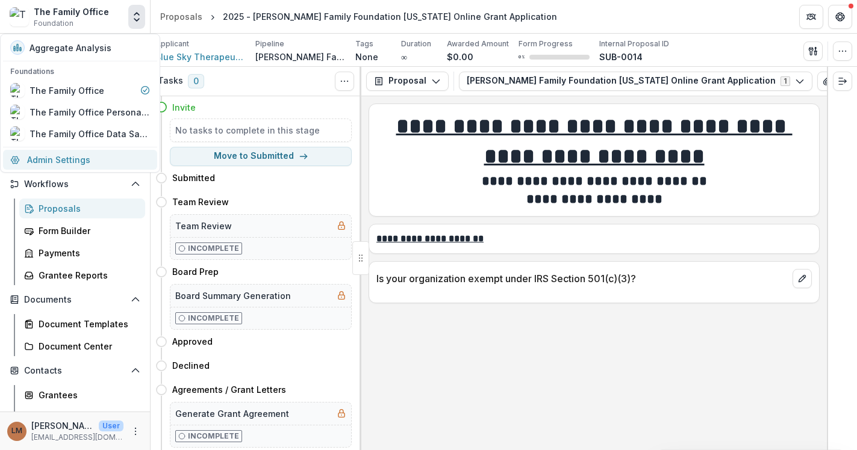
click at [78, 160] on link "Admin Settings" at bounding box center [80, 160] width 154 height 20
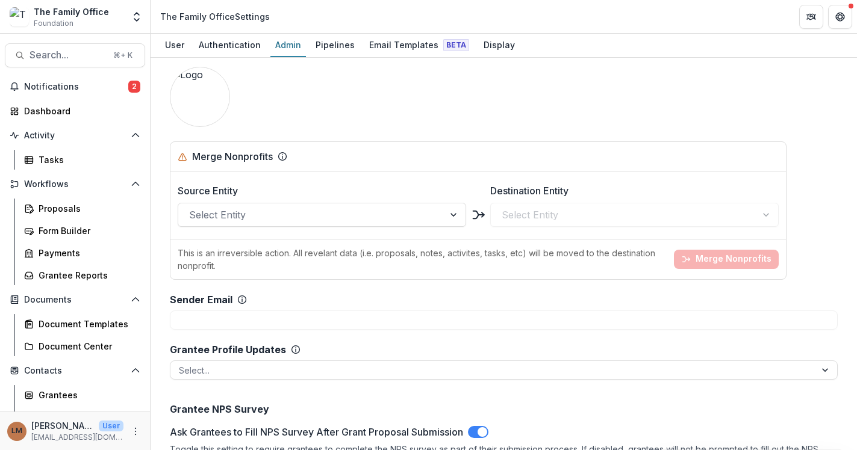
scroll to position [1517, 0]
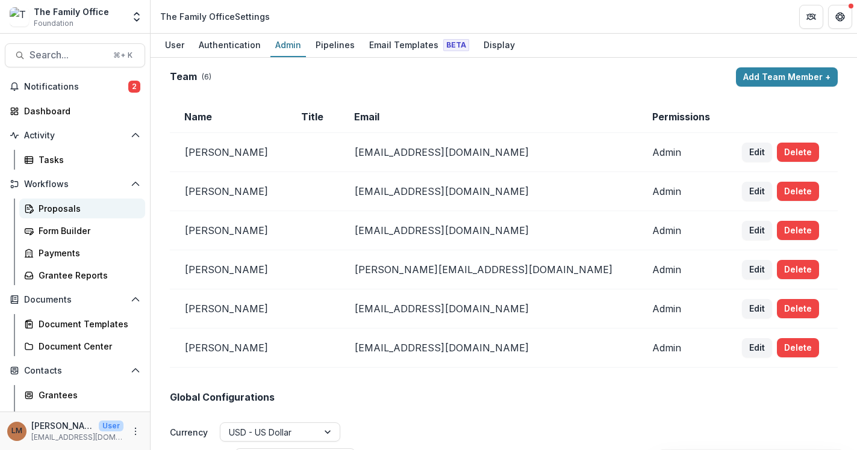
click at [70, 212] on div "Proposals" at bounding box center [87, 208] width 97 height 13
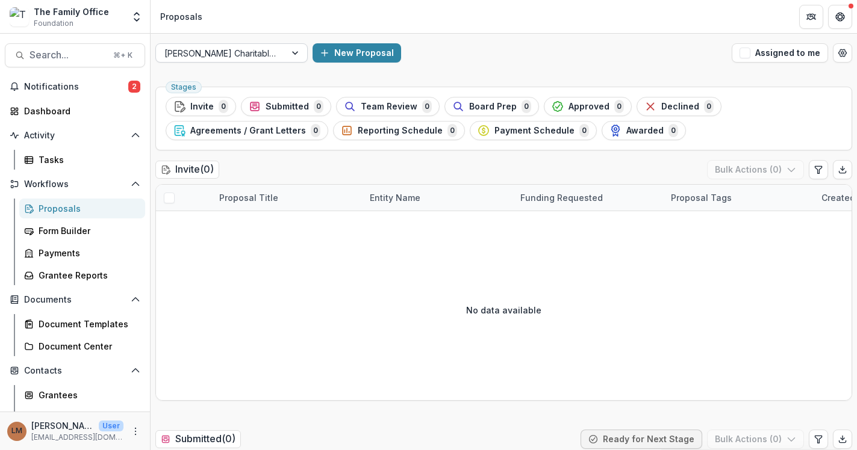
click at [266, 55] on div at bounding box center [220, 53] width 113 height 15
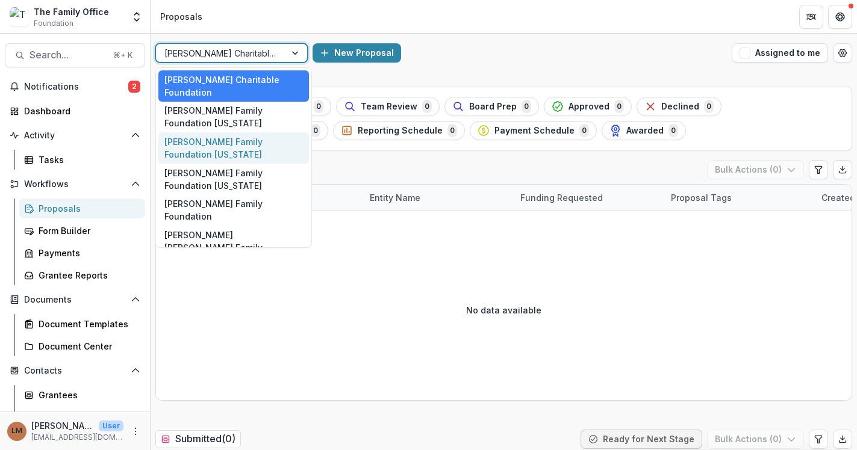
click at [246, 132] on div "[PERSON_NAME] Family Foundation [US_STATE]" at bounding box center [233, 147] width 151 height 31
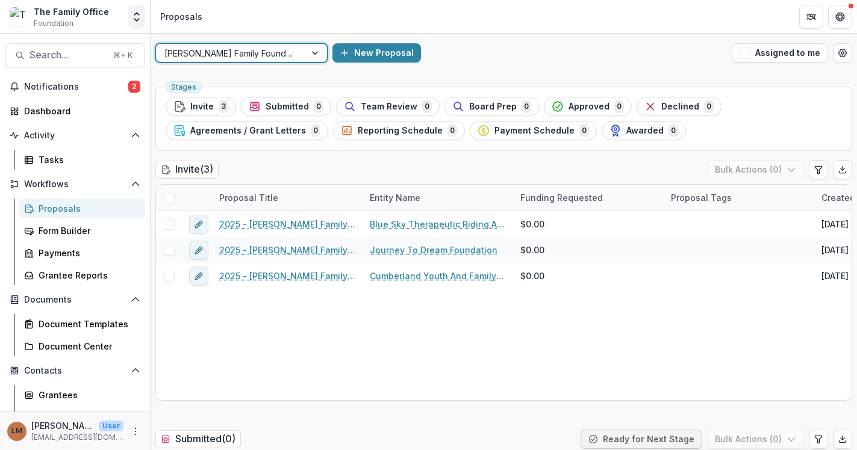
click at [129, 16] on button "Open entity switcher" at bounding box center [136, 17] width 17 height 24
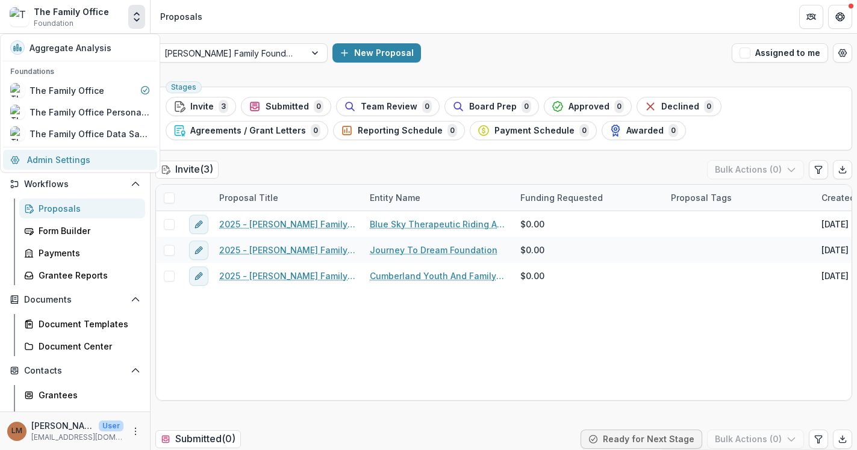
click at [78, 160] on link "Admin Settings" at bounding box center [80, 160] width 154 height 20
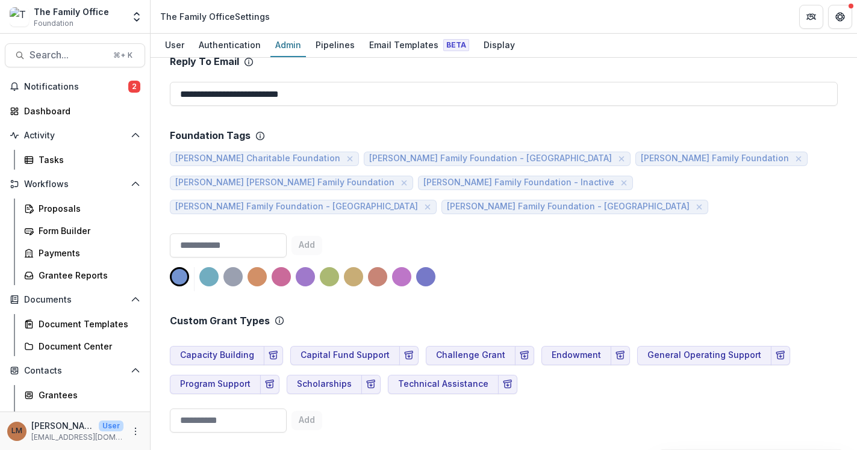
scroll to position [434, 0]
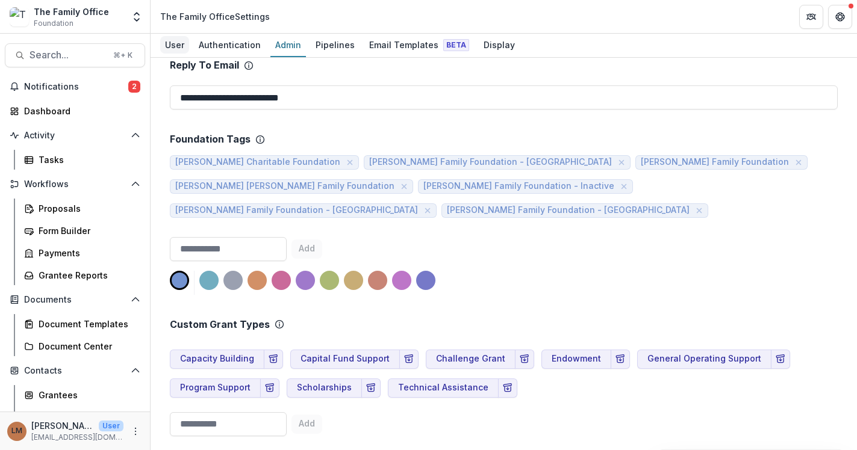
click at [175, 48] on div "User" at bounding box center [174, 44] width 29 height 17
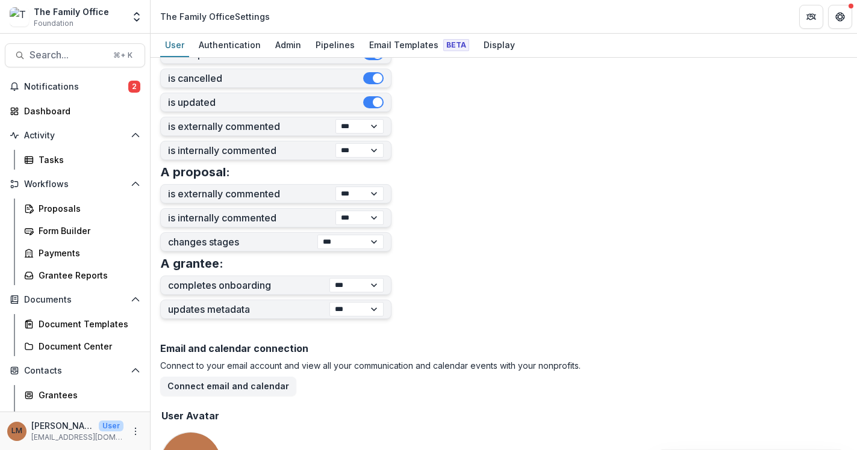
scroll to position [466, 0]
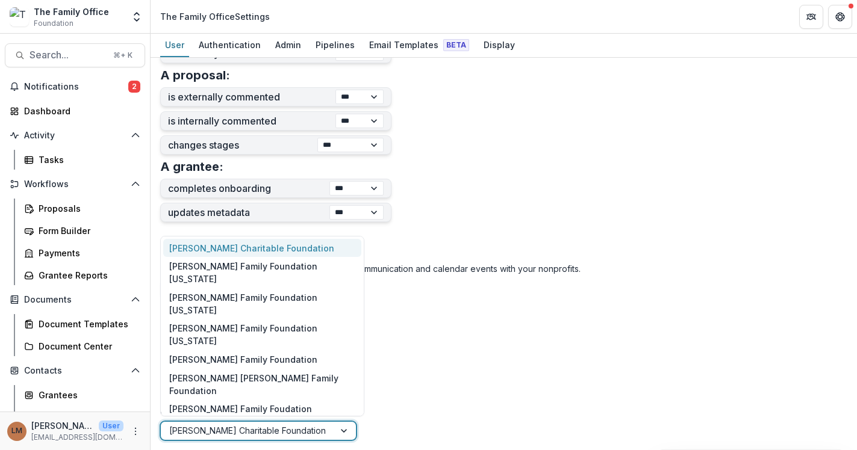
click at [350, 429] on div at bounding box center [345, 431] width 22 height 18
click at [285, 419] on div "Aggregate Pipelines" at bounding box center [262, 428] width 198 height 19
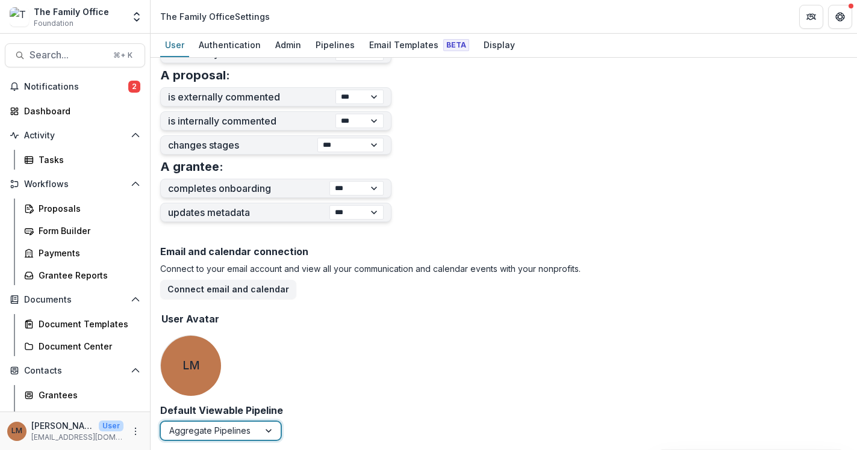
click at [323, 360] on div "Email and calendar connection Connect to your email account and view all your c…" at bounding box center [503, 322] width 687 height 163
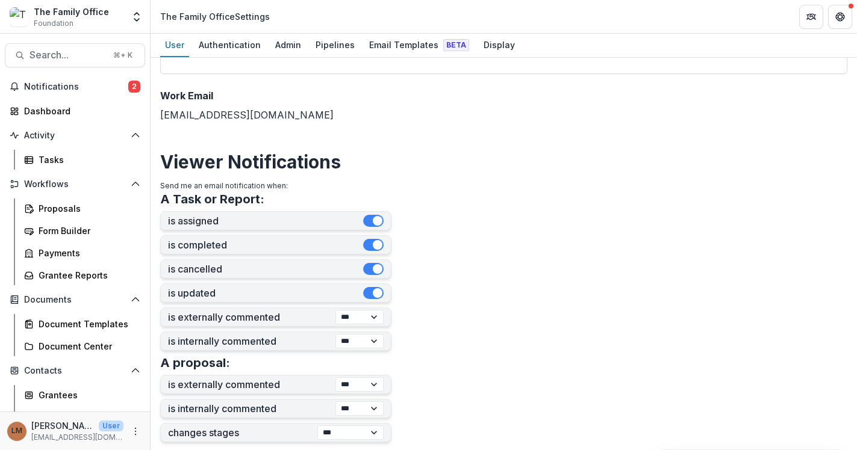
scroll to position [0, 0]
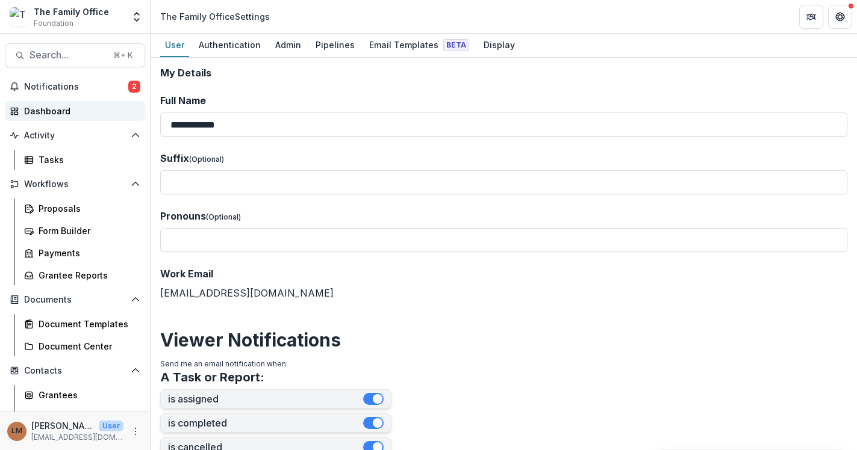
click at [81, 114] on div "Dashboard" at bounding box center [79, 111] width 111 height 13
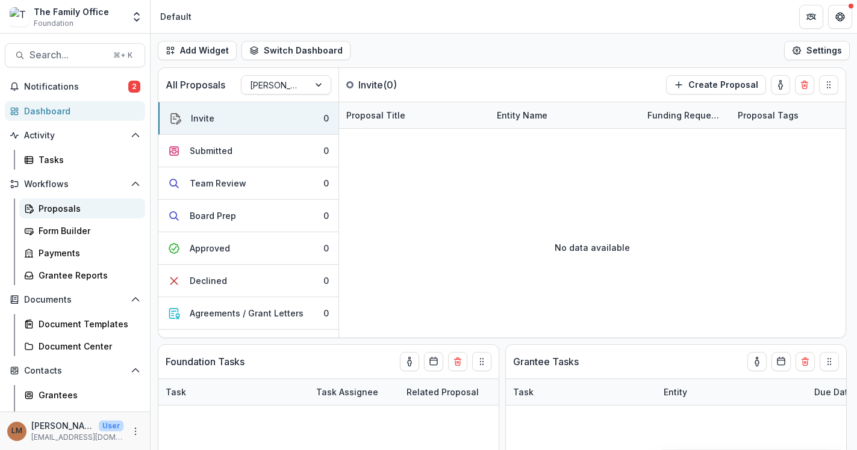
click at [62, 208] on div "Proposals" at bounding box center [87, 208] width 97 height 13
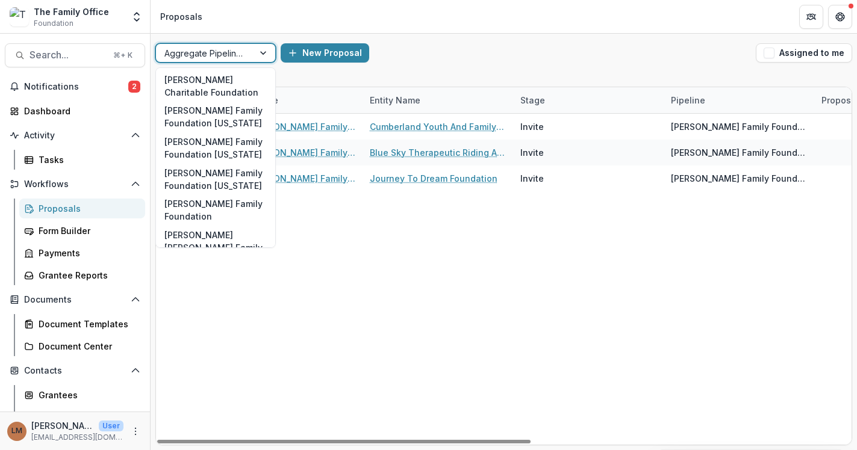
click at [240, 52] on div at bounding box center [204, 53] width 81 height 15
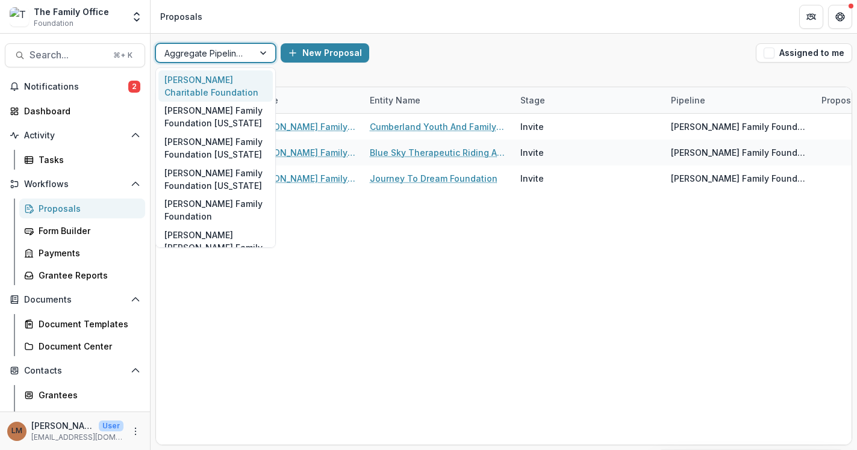
click at [442, 37] on div "[PERSON_NAME] Charitable Foundation, 1 of 9. 9 results available. Use Up and Do…" at bounding box center [504, 53] width 706 height 39
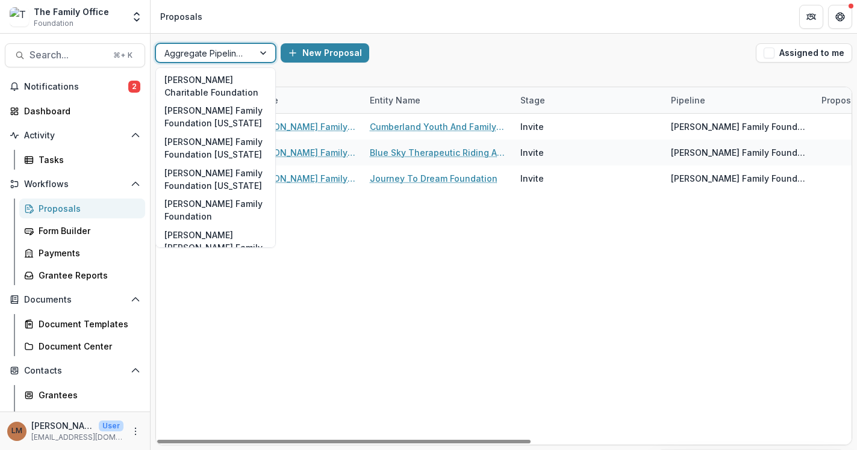
click at [238, 53] on div at bounding box center [204, 53] width 81 height 15
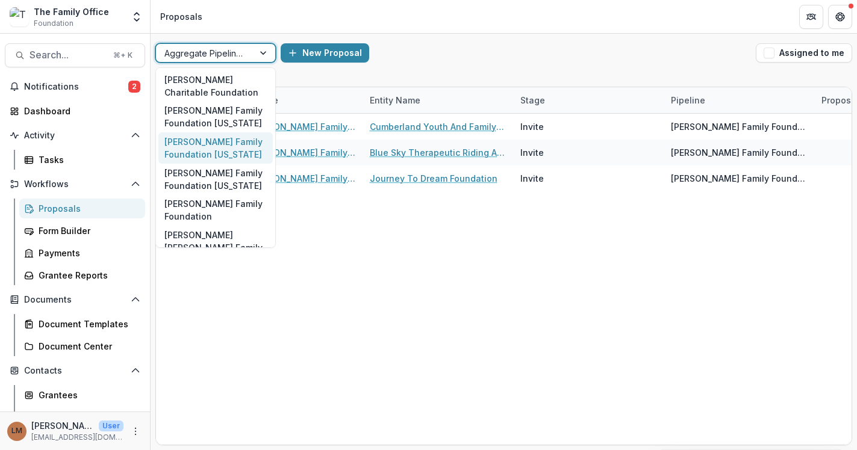
drag, startPoint x: 210, startPoint y: 155, endPoint x: 269, endPoint y: 95, distance: 84.3
click at [210, 155] on div "[PERSON_NAME] Family Foundation [US_STATE]" at bounding box center [215, 147] width 114 height 31
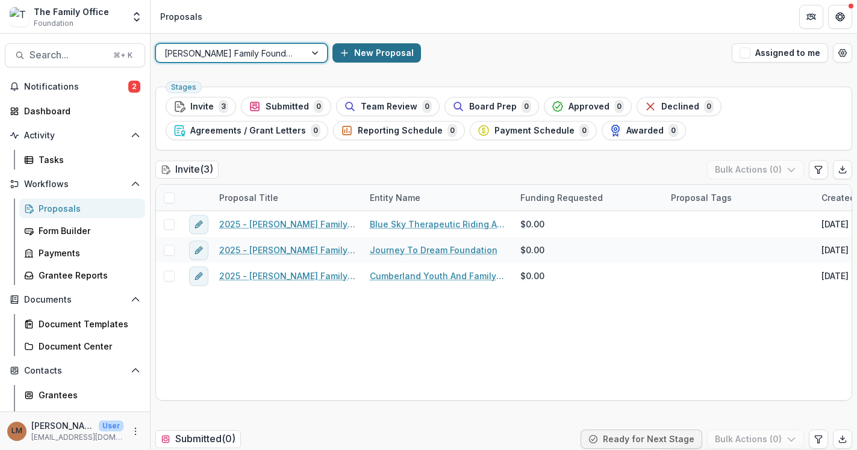
click at [332, 57] on button "New Proposal" at bounding box center [376, 52] width 89 height 19
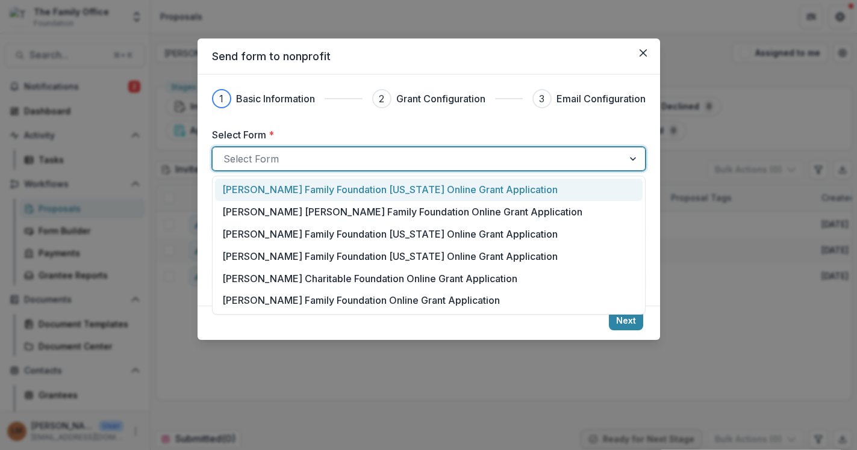
click at [289, 159] on div at bounding box center [417, 159] width 389 height 17
click at [295, 193] on p "[PERSON_NAME] Family Foundation [US_STATE] Online Grant Application" at bounding box center [389, 189] width 335 height 14
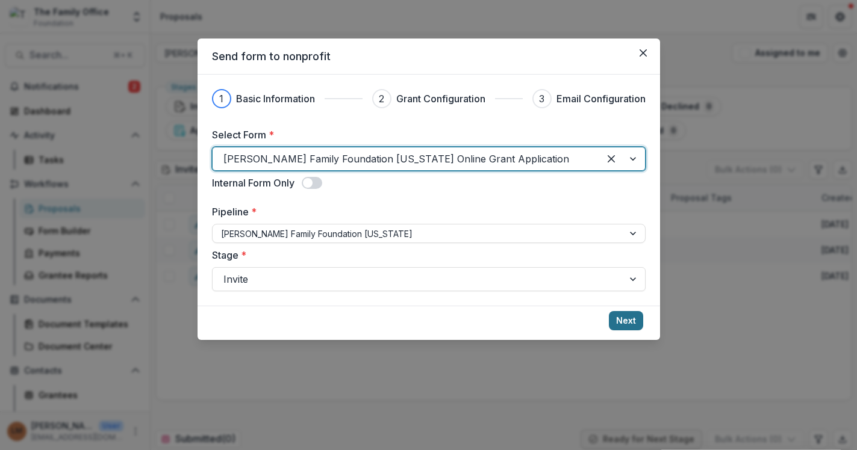
click at [629, 323] on button "Next" at bounding box center [626, 320] width 34 height 19
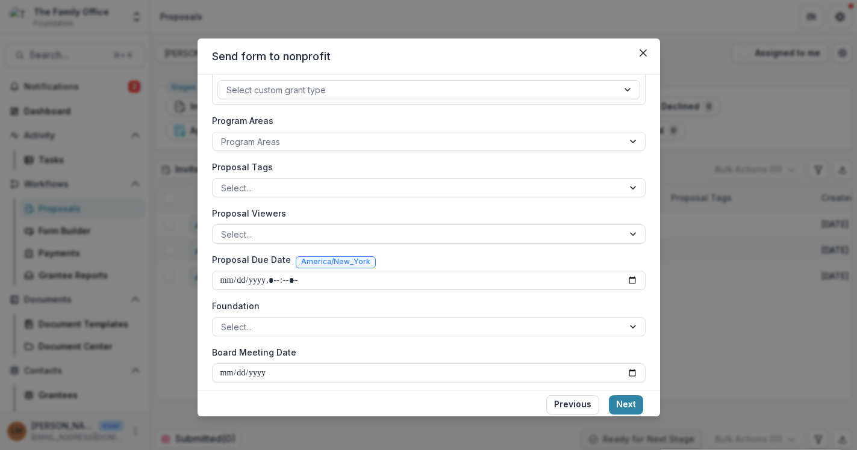
scroll to position [193, 0]
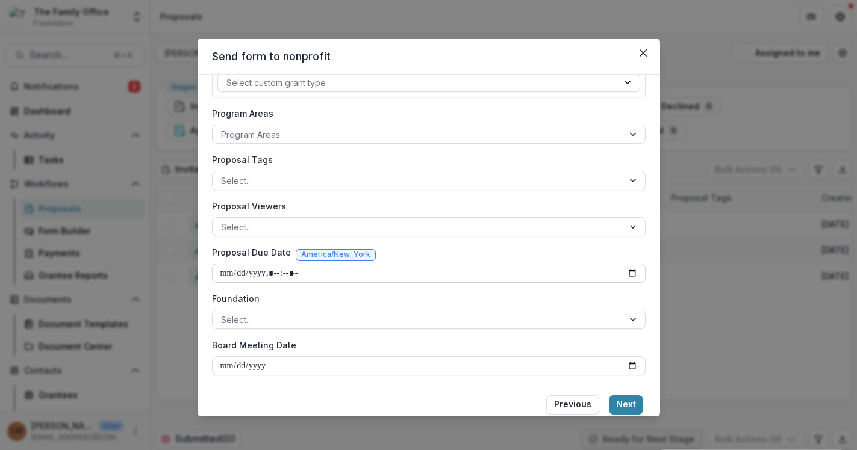
click at [374, 281] on input "Proposal Due Date" at bounding box center [429, 273] width 434 height 19
click at [629, 272] on input "Proposal Due Date" at bounding box center [429, 273] width 434 height 19
type input "**********"
click at [534, 204] on label "Proposal Viewers" at bounding box center [425, 206] width 426 height 13
click at [223, 221] on input "Proposal Viewers" at bounding box center [222, 227] width 2 height 13
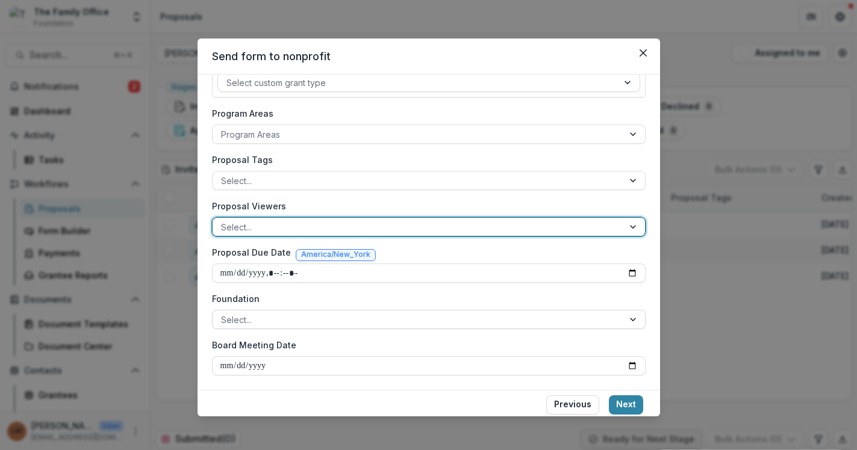
click at [596, 321] on div at bounding box center [418, 320] width 394 height 15
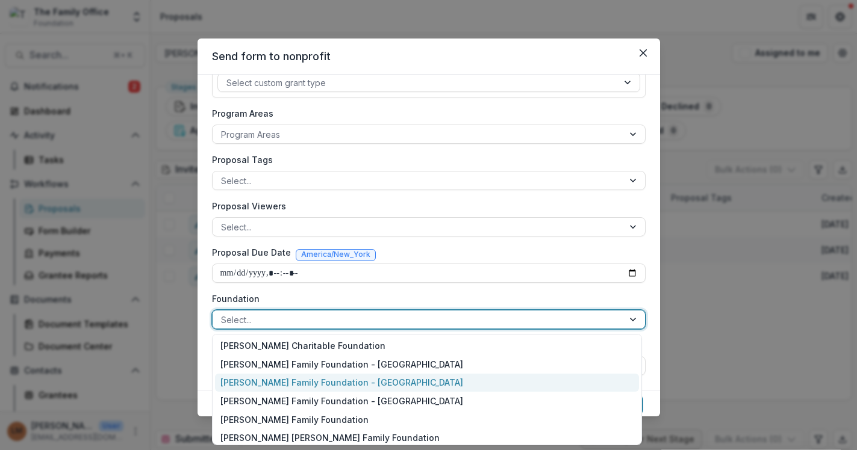
click at [391, 381] on div "[PERSON_NAME] Family Foundation - [GEOGRAPHIC_DATA]" at bounding box center [427, 383] width 424 height 19
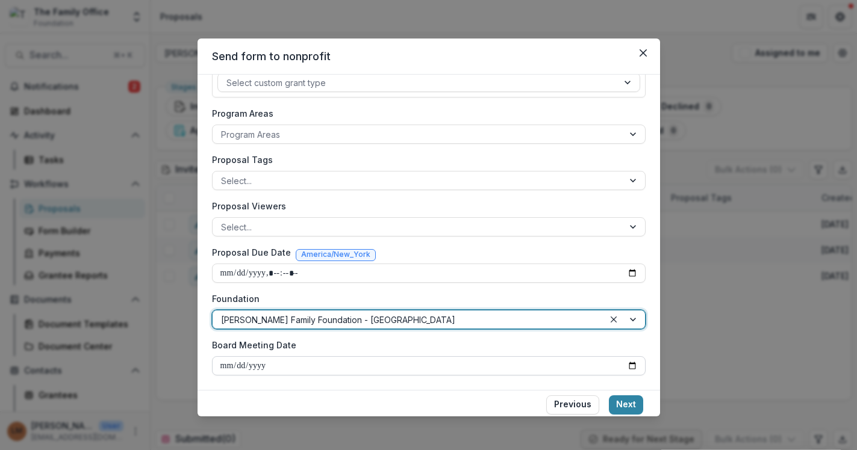
click at [410, 367] on input "Board Meeting Date" at bounding box center [429, 366] width 434 height 19
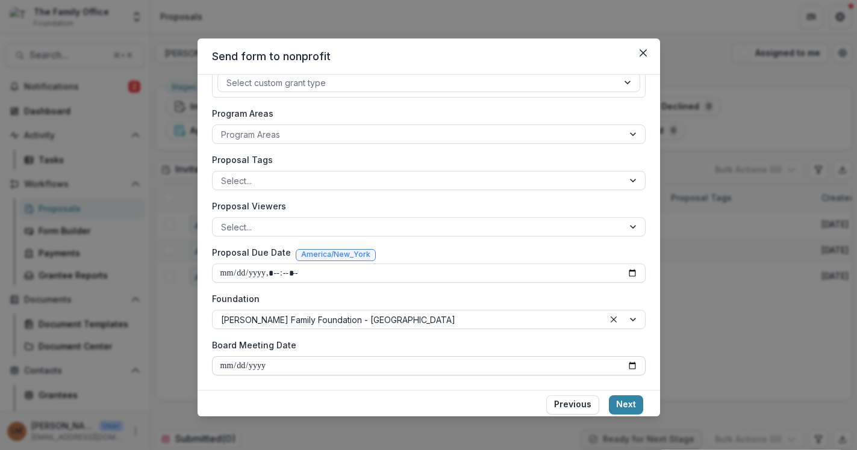
click at [629, 364] on input "Board Meeting Date" at bounding box center [429, 366] width 434 height 19
type input "**********"
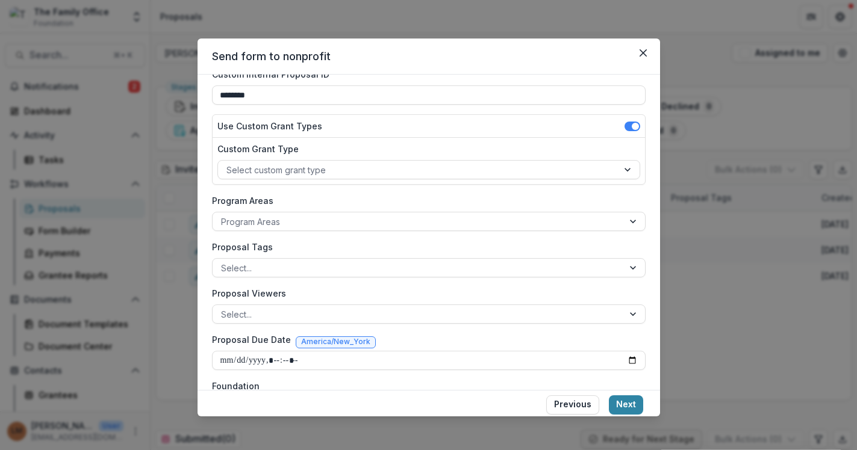
scroll to position [0, 0]
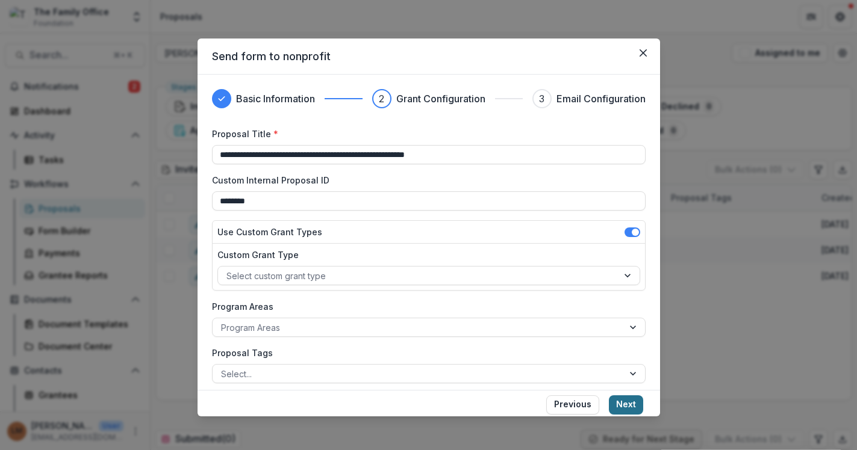
click at [621, 399] on button "Next" at bounding box center [626, 405] width 34 height 19
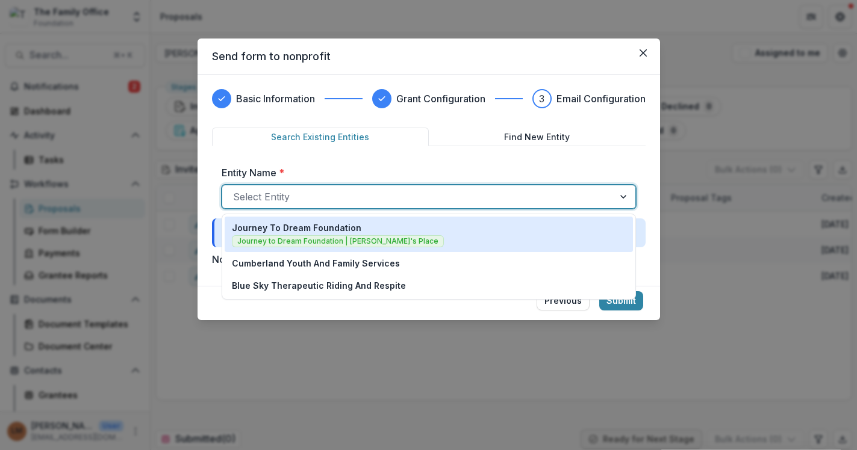
click at [417, 194] on div at bounding box center [418, 196] width 370 height 17
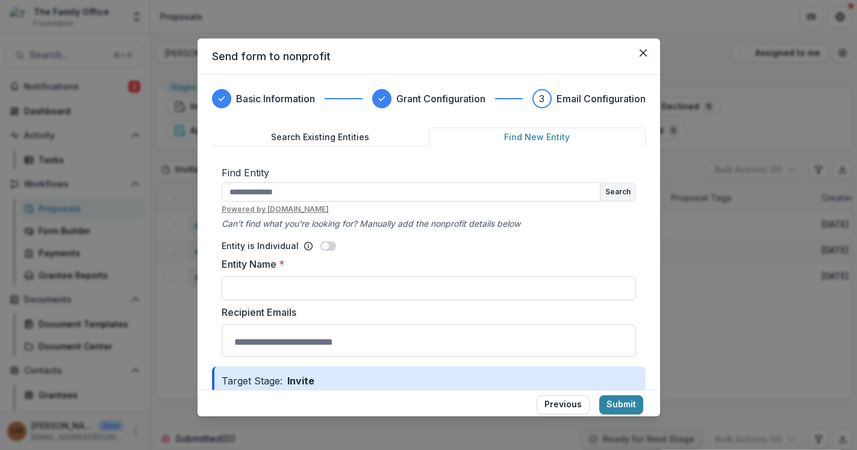
click at [552, 142] on button "Find New Entity" at bounding box center [537, 137] width 217 height 19
click at [445, 200] on input "text" at bounding box center [411, 191] width 379 height 19
type input "**********"
click at [629, 194] on button "Search" at bounding box center [617, 192] width 35 height 18
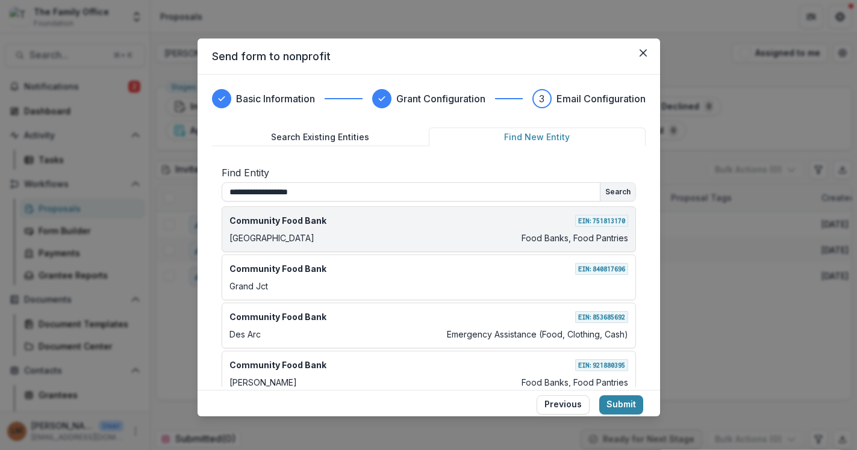
click at [497, 226] on div "Community Food Bank EIN: [US_EMPLOYER_IDENTIFICATION_NUMBER]" at bounding box center [428, 220] width 399 height 13
type input "**********"
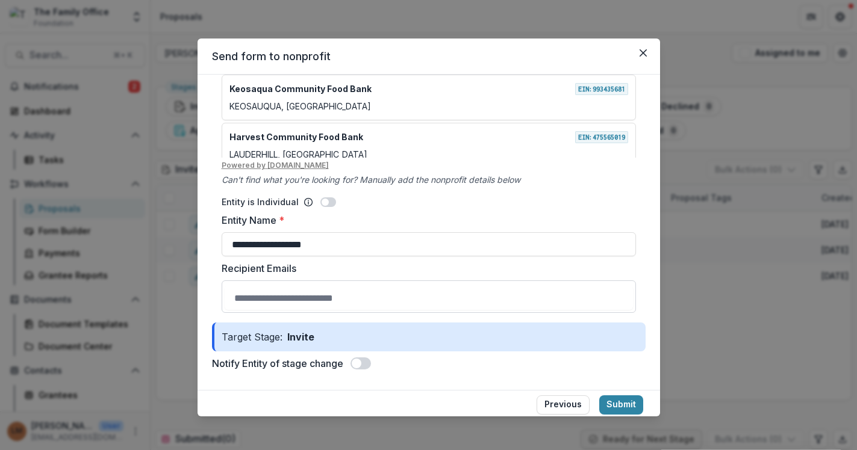
scroll to position [299, 0]
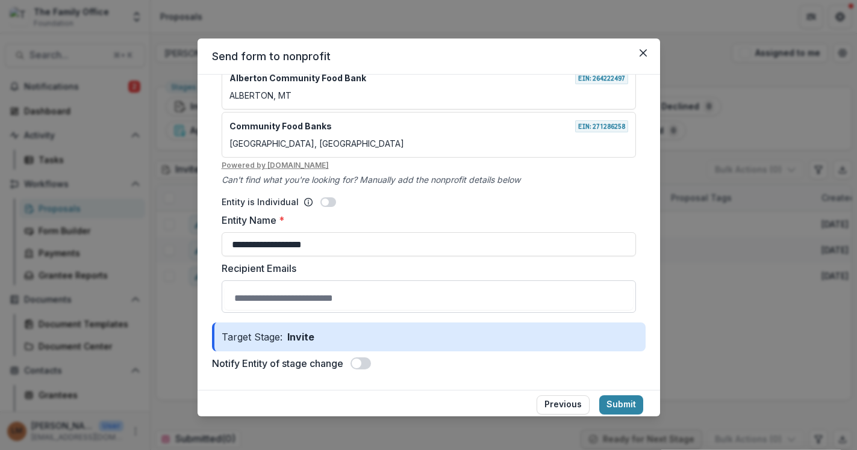
click at [423, 297] on input "Recipient Emails" at bounding box center [429, 298] width 408 height 24
type input "**********"
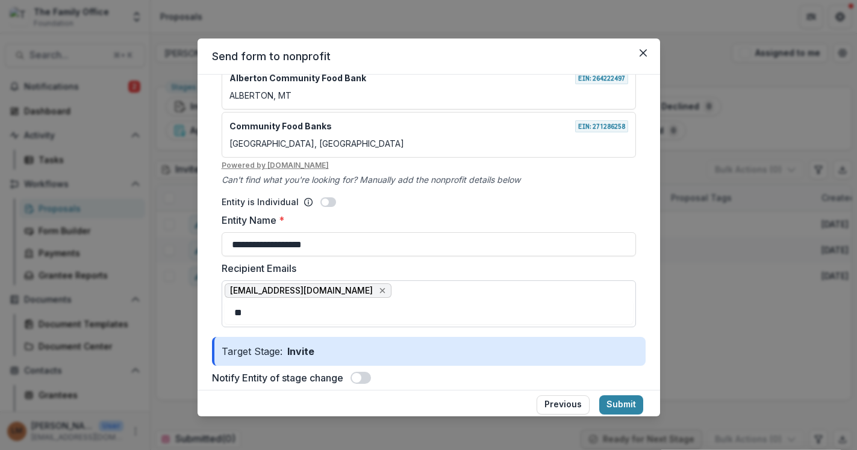
type input "*"
type input "**********"
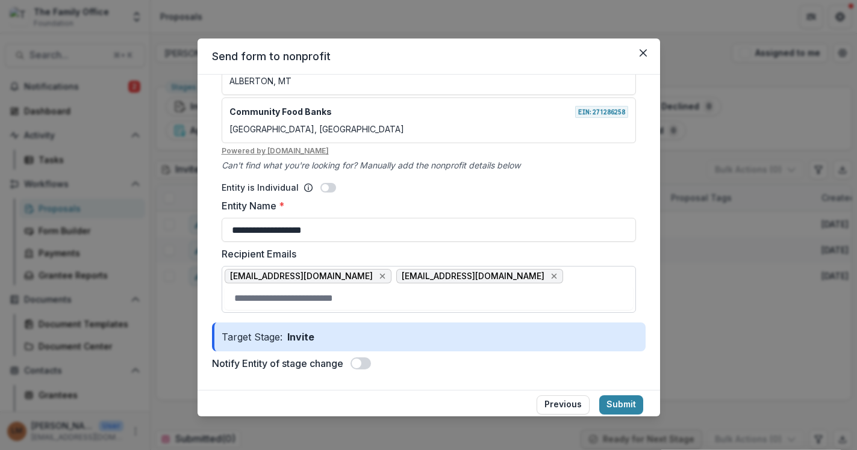
click at [361, 366] on span at bounding box center [357, 364] width 10 height 10
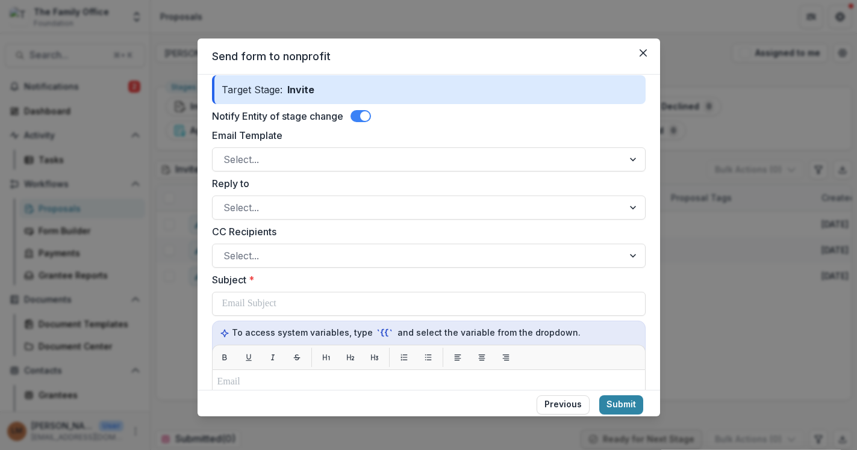
scroll to position [515, 0]
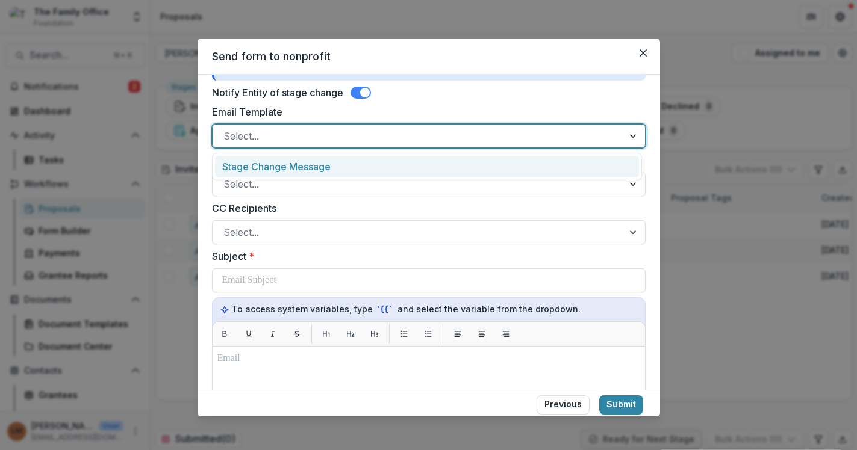
click at [393, 126] on div "Select..." at bounding box center [418, 135] width 411 height 19
click at [373, 161] on div "Stage Change Message" at bounding box center [427, 167] width 424 height 22
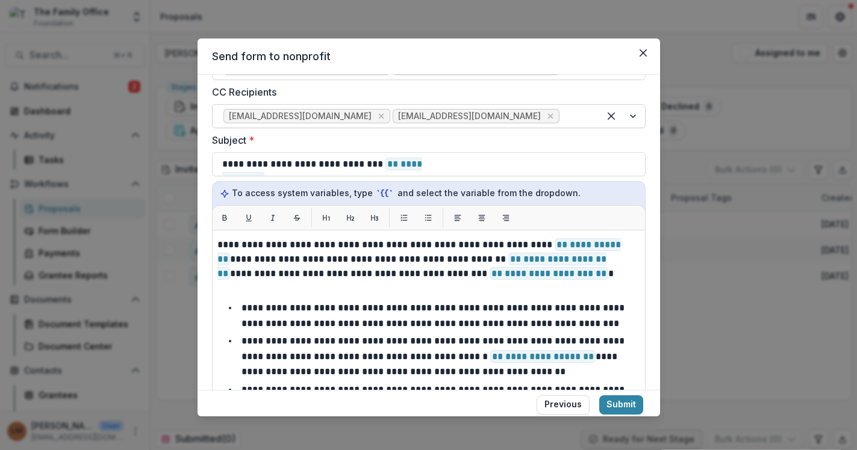
scroll to position [0, 0]
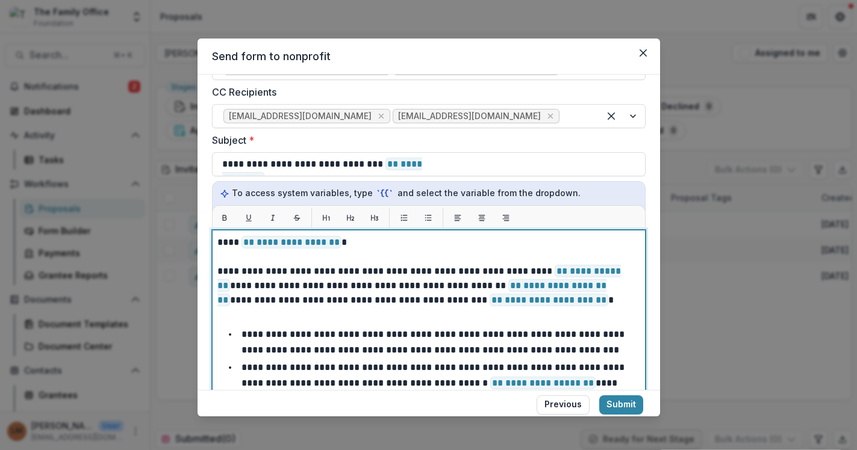
click at [339, 244] on p "**********" at bounding box center [425, 242] width 416 height 14
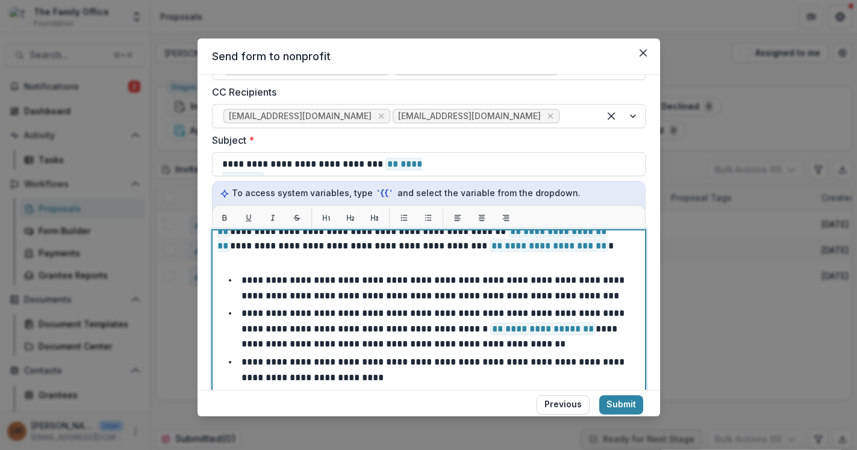
click at [562, 247] on p "**********" at bounding box center [425, 231] width 416 height 43
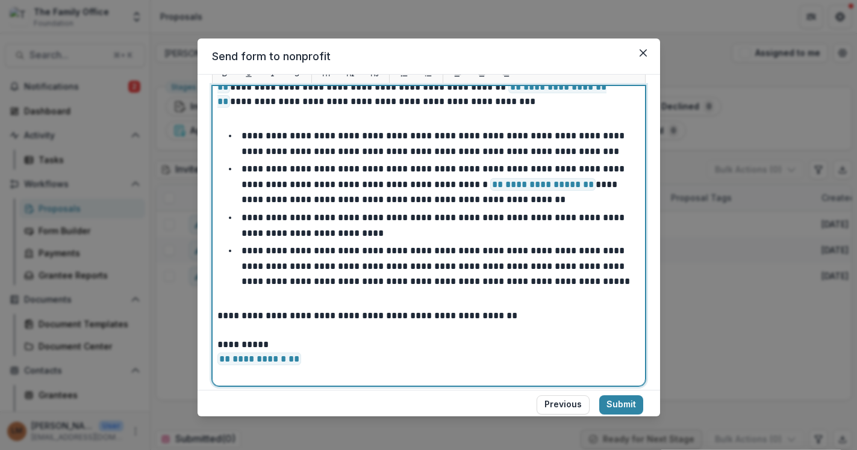
scroll to position [877, 0]
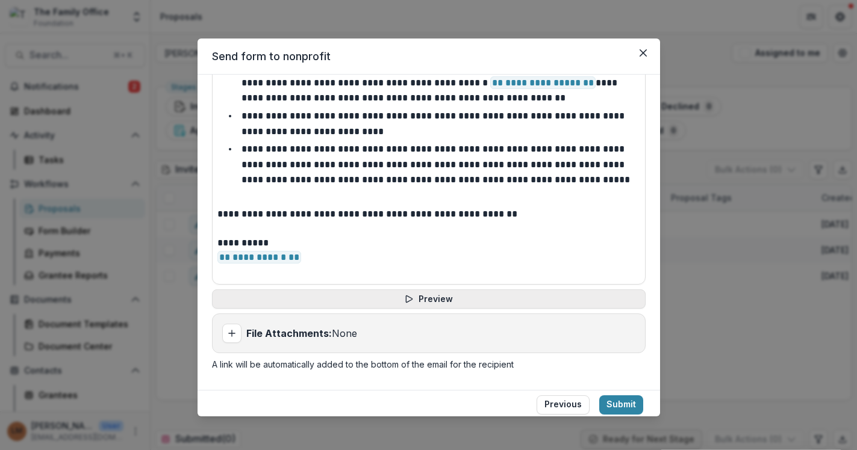
click at [472, 308] on button "Preview" at bounding box center [429, 299] width 434 height 19
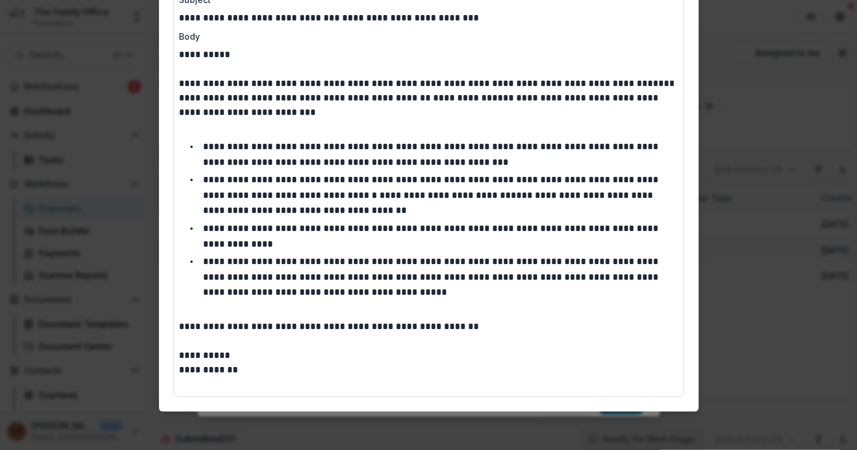
scroll to position [0, 0]
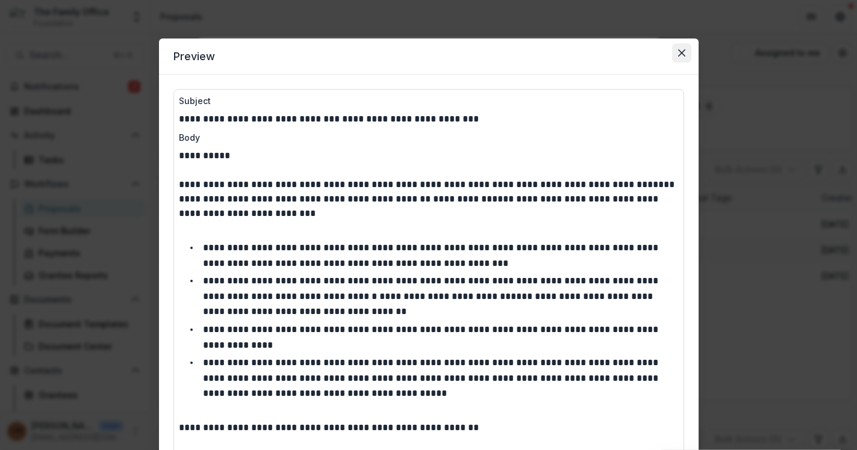
click at [672, 55] on button "Close" at bounding box center [681, 52] width 19 height 19
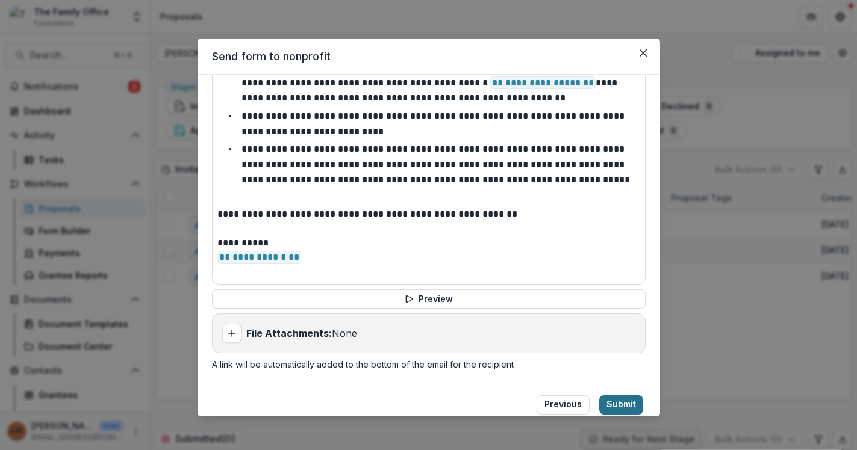
click at [618, 403] on button "Submit" at bounding box center [621, 405] width 44 height 19
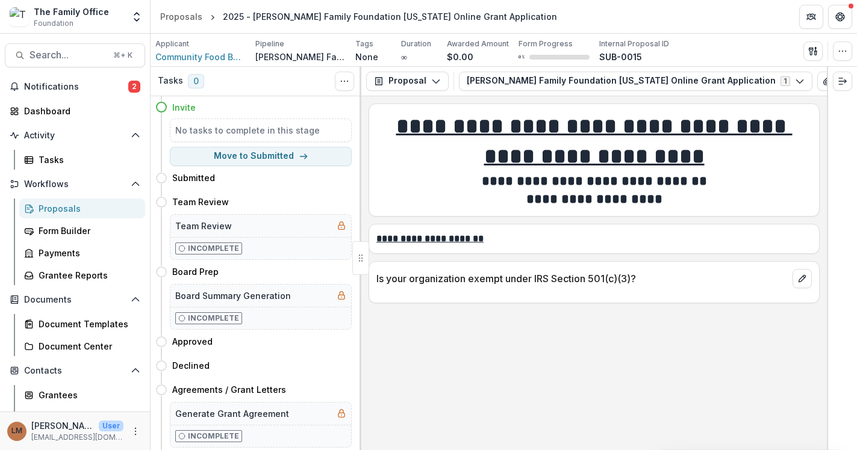
click at [56, 205] on div "Proposals" at bounding box center [87, 208] width 97 height 13
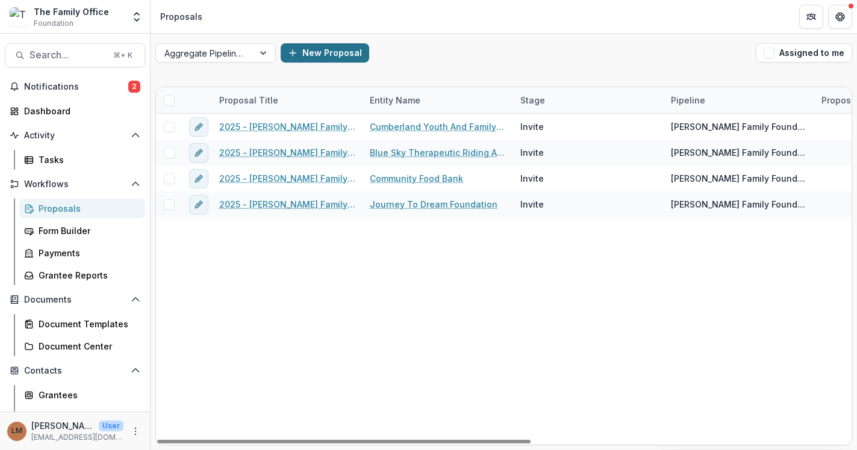
click at [317, 52] on button "New Proposal" at bounding box center [325, 52] width 89 height 19
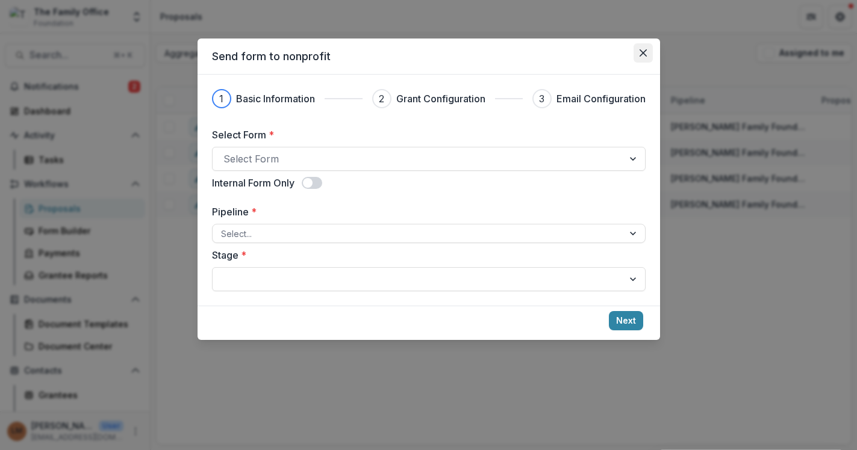
click at [646, 55] on icon "Close" at bounding box center [643, 52] width 7 height 7
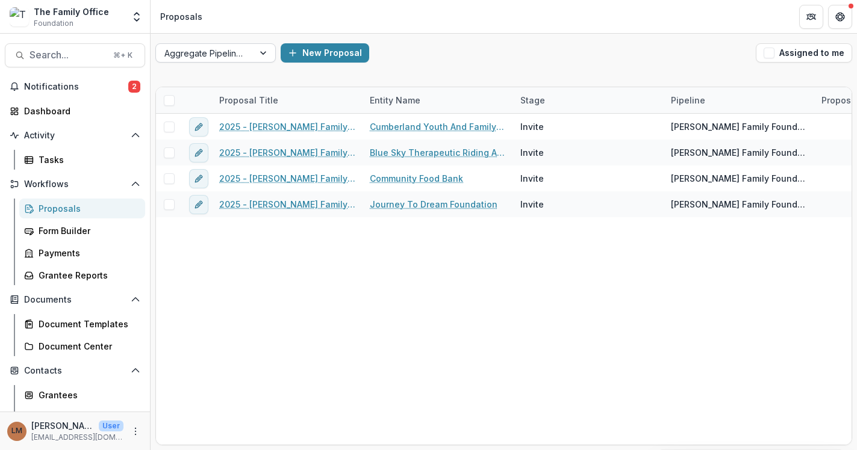
click at [211, 57] on div at bounding box center [204, 53] width 81 height 15
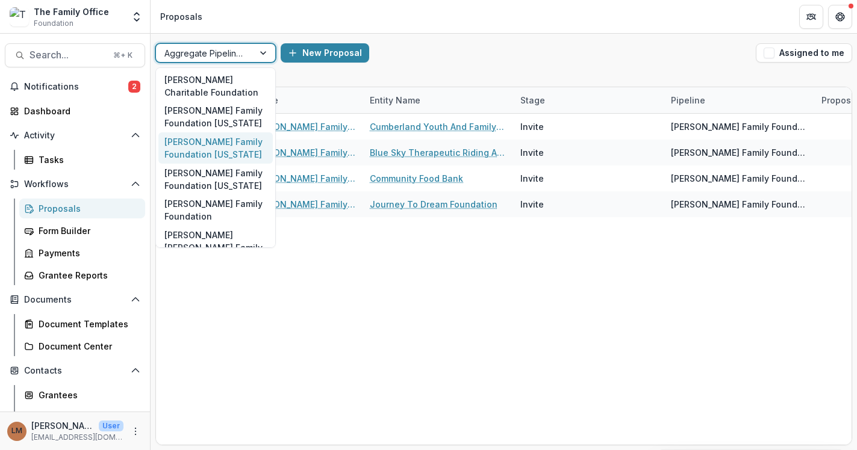
click at [220, 152] on div "[PERSON_NAME] Family Foundation [US_STATE]" at bounding box center [215, 147] width 114 height 31
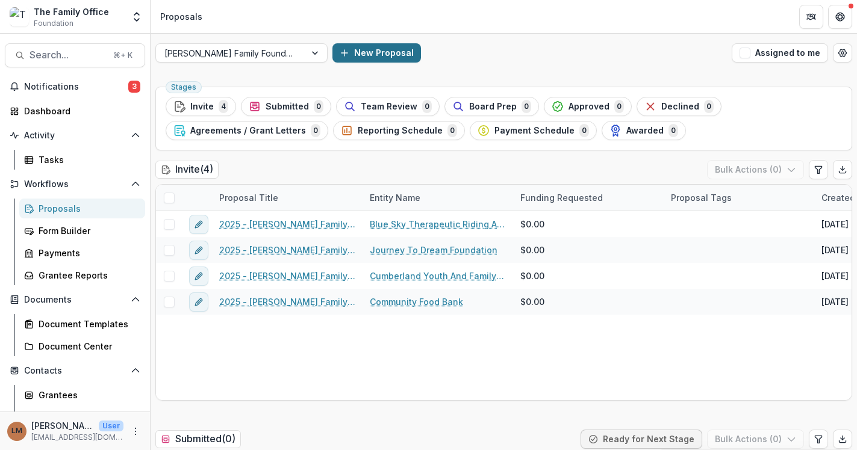
click at [332, 57] on button "New Proposal" at bounding box center [376, 52] width 89 height 19
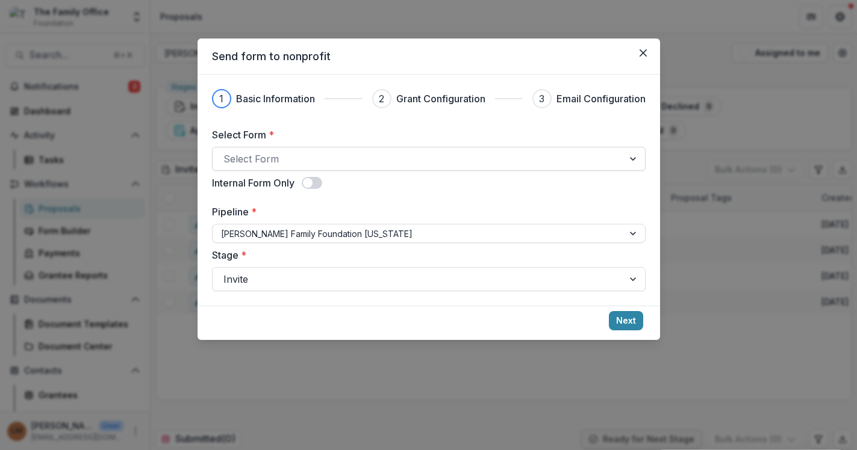
click at [331, 163] on div at bounding box center [417, 159] width 389 height 17
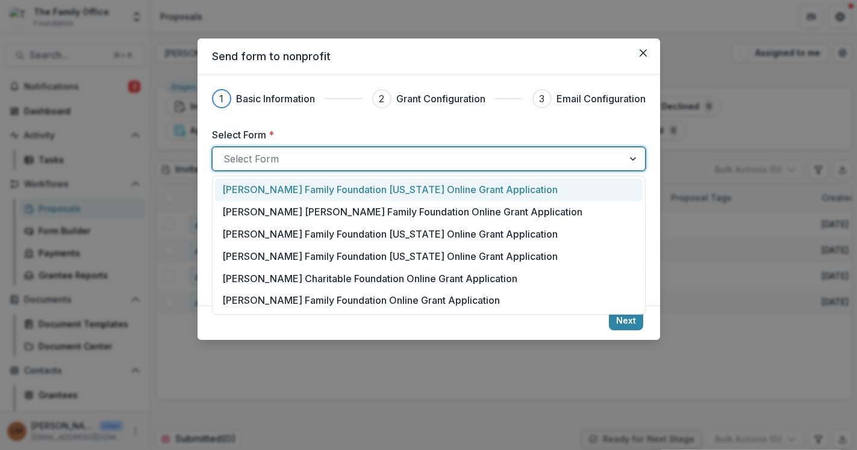
click at [318, 191] on p "[PERSON_NAME] Family Foundation [US_STATE] Online Grant Application" at bounding box center [389, 189] width 335 height 14
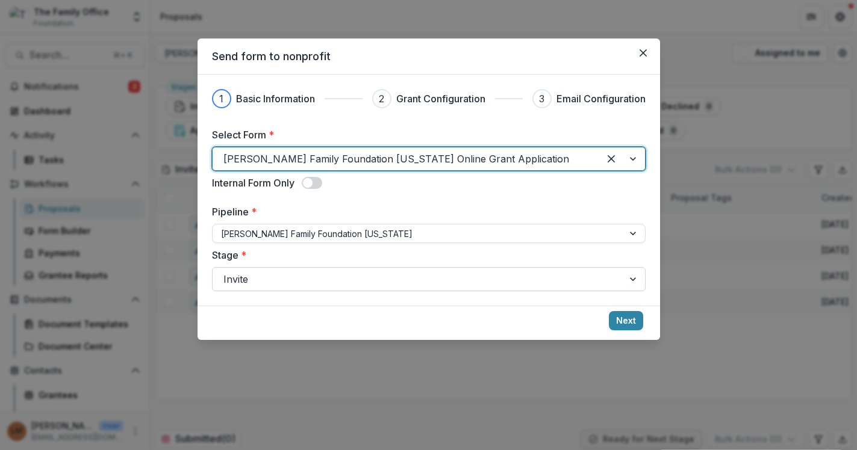
click at [444, 276] on div at bounding box center [417, 279] width 389 height 17
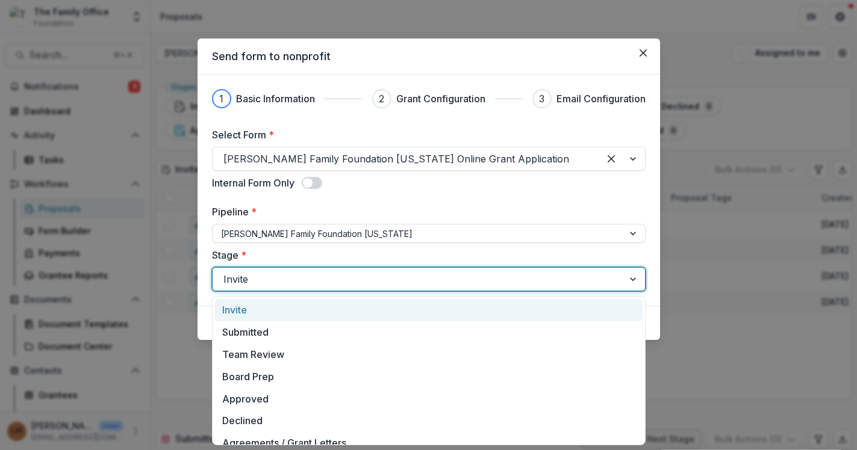
click at [643, 256] on div "Stage * Invite, 1 of 10. 10 results available. Use Up and Down to choose option…" at bounding box center [429, 269] width 434 height 43
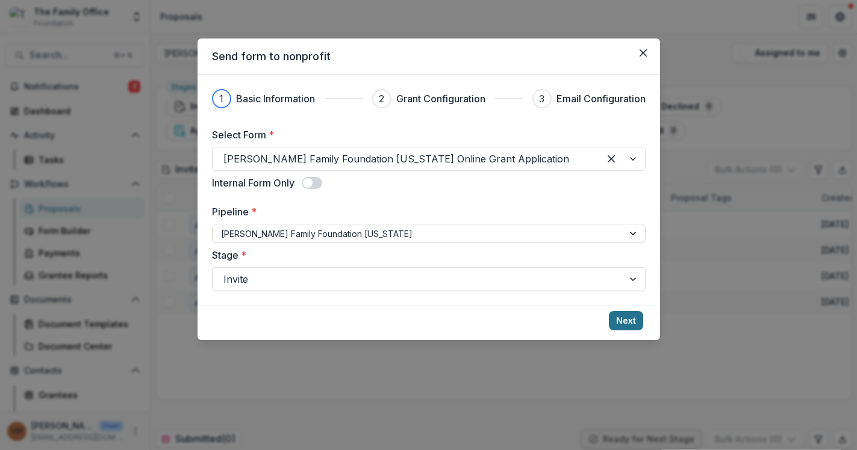
click at [628, 317] on button "Next" at bounding box center [626, 320] width 34 height 19
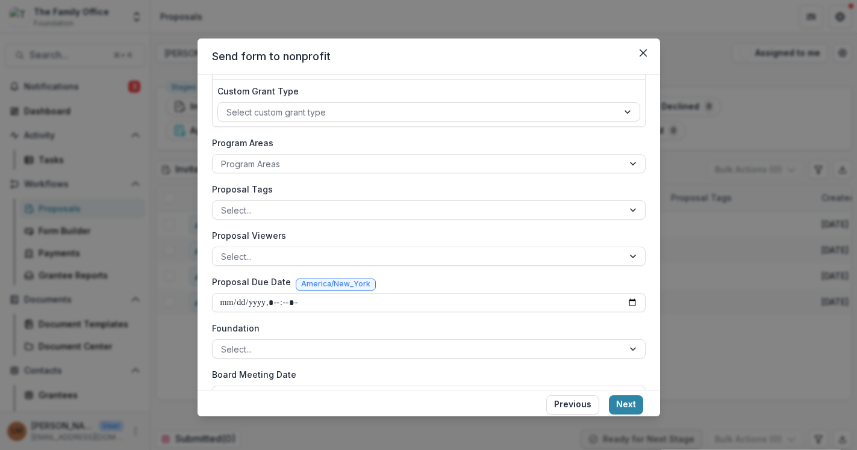
scroll to position [193, 0]
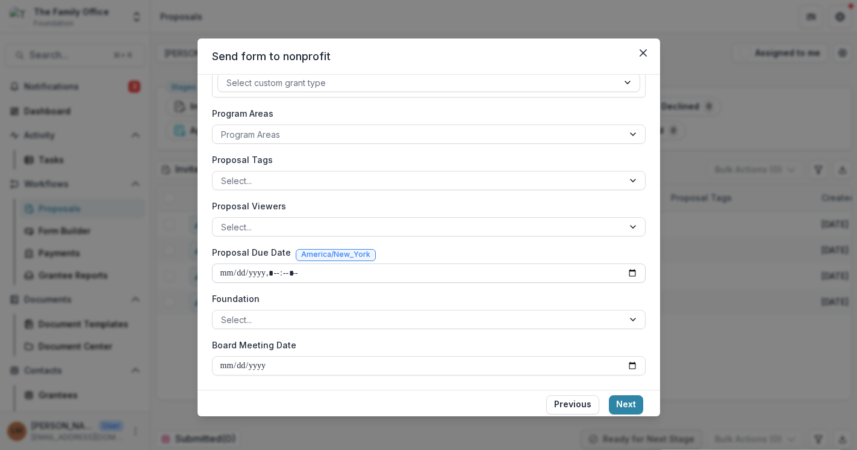
click at [287, 273] on input "Proposal Due Date" at bounding box center [429, 273] width 434 height 19
click at [632, 270] on input "Proposal Due Date" at bounding box center [429, 273] width 434 height 19
type input "**********"
click at [478, 192] on div "**********" at bounding box center [429, 154] width 434 height 441
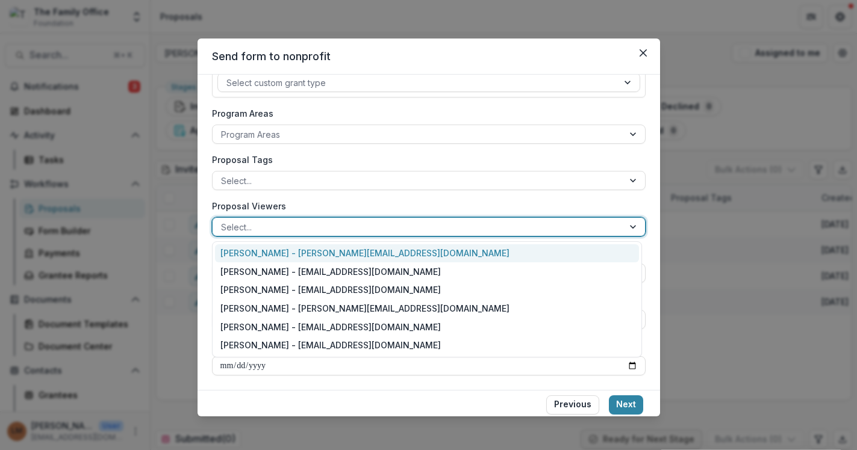
click at [470, 223] on div at bounding box center [418, 227] width 394 height 15
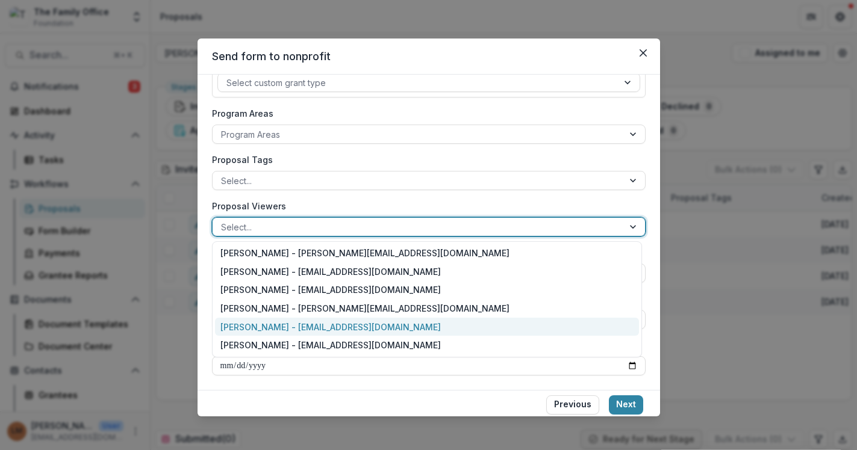
click at [377, 327] on div "[PERSON_NAME] - [EMAIL_ADDRESS][DOMAIN_NAME]" at bounding box center [427, 327] width 424 height 19
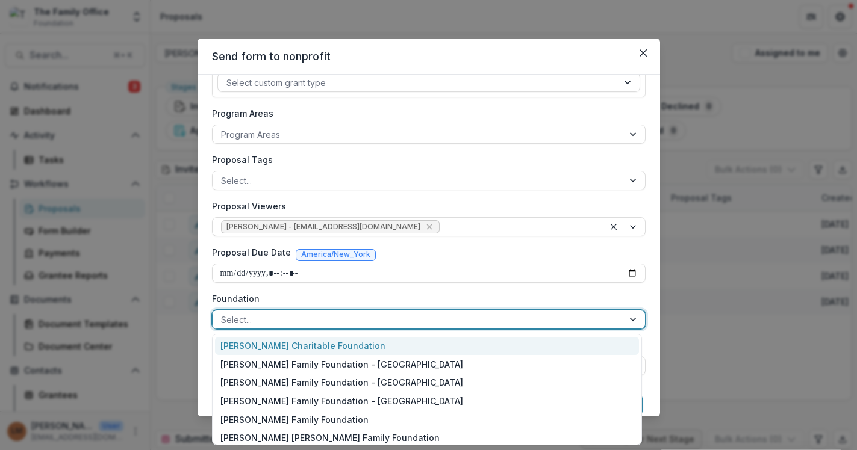
click at [629, 322] on div at bounding box center [634, 320] width 22 height 18
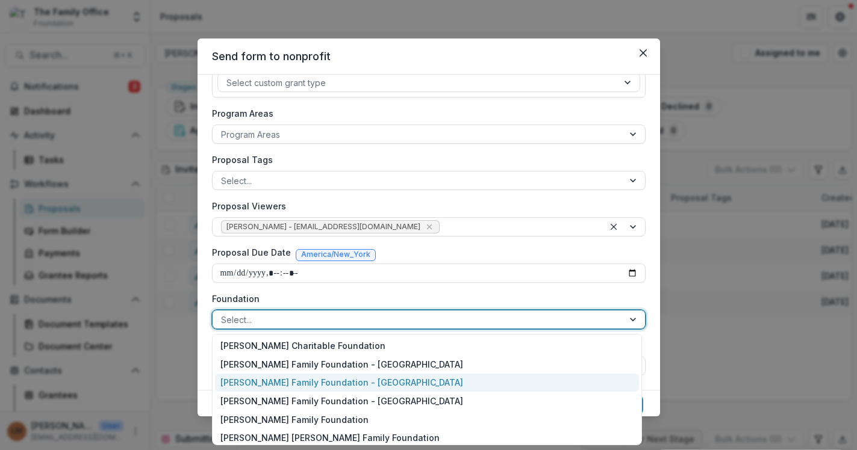
click at [440, 388] on div "[PERSON_NAME] Family Foundation - [GEOGRAPHIC_DATA]" at bounding box center [427, 383] width 424 height 19
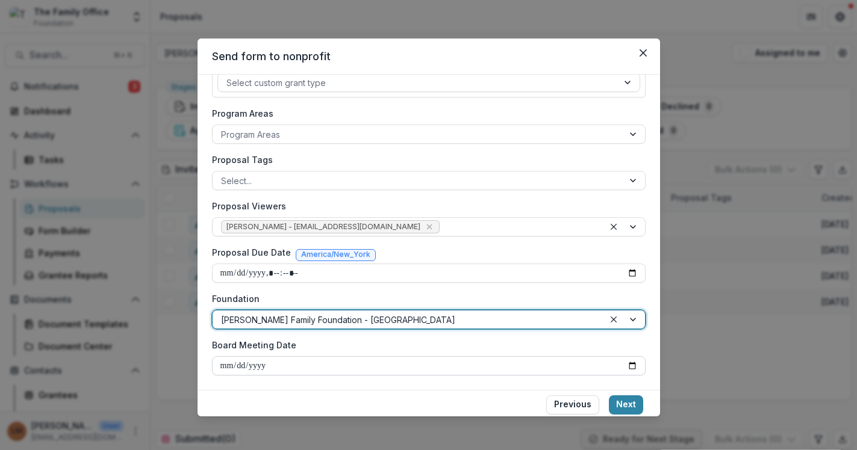
click at [626, 366] on input "Board Meeting Date" at bounding box center [429, 366] width 434 height 19
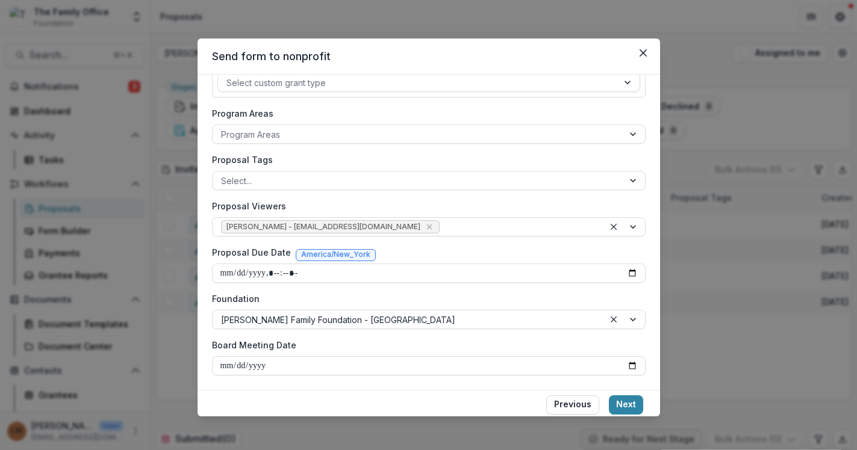
type input "**********"
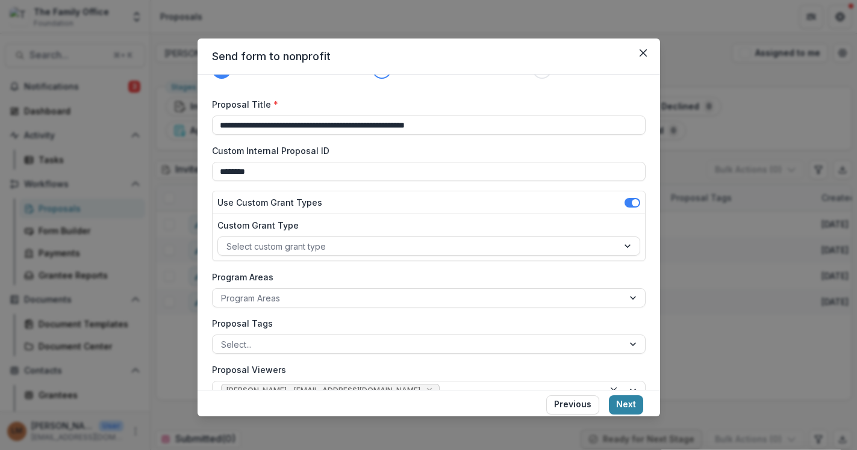
scroll to position [0, 0]
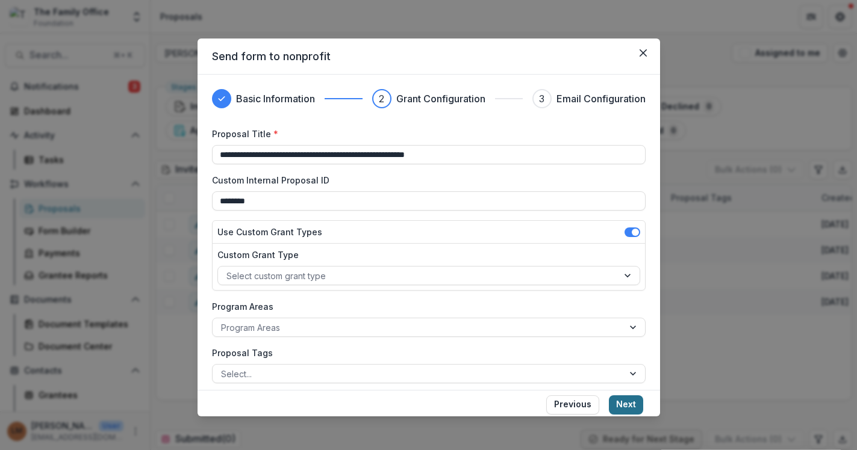
click at [619, 409] on button "Next" at bounding box center [626, 405] width 34 height 19
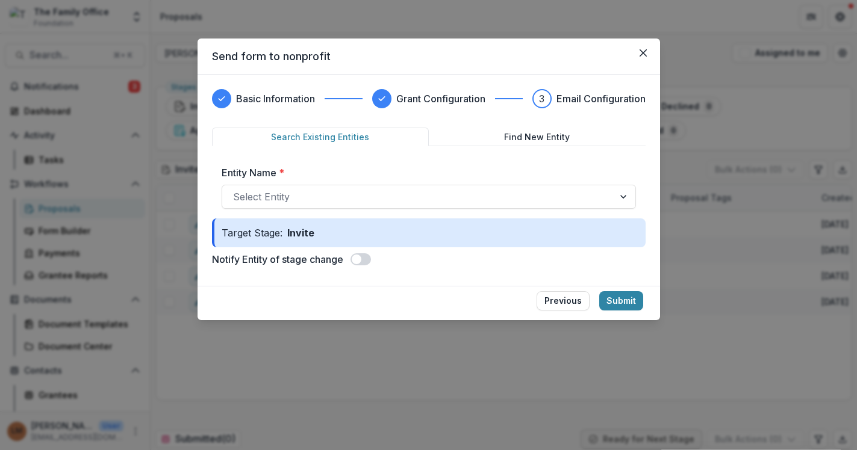
click at [536, 131] on button "Find New Entity" at bounding box center [537, 137] width 217 height 19
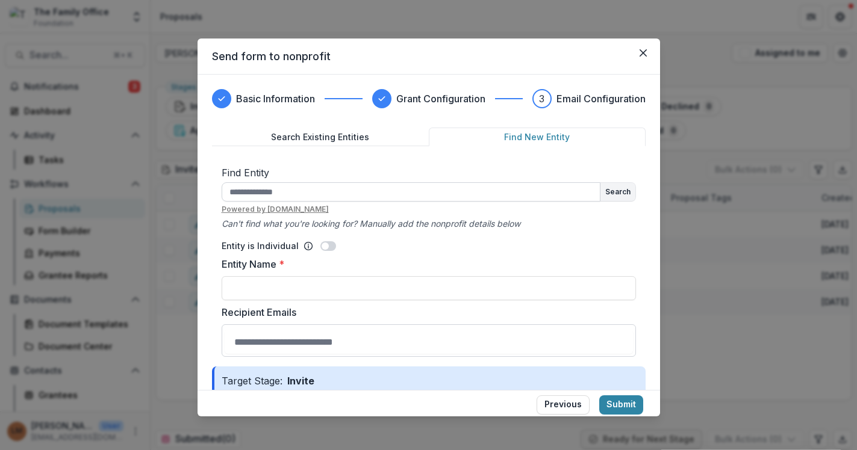
click at [478, 196] on input "text" at bounding box center [411, 191] width 379 height 19
type input "**********"
click at [614, 193] on button "Search" at bounding box center [617, 192] width 35 height 18
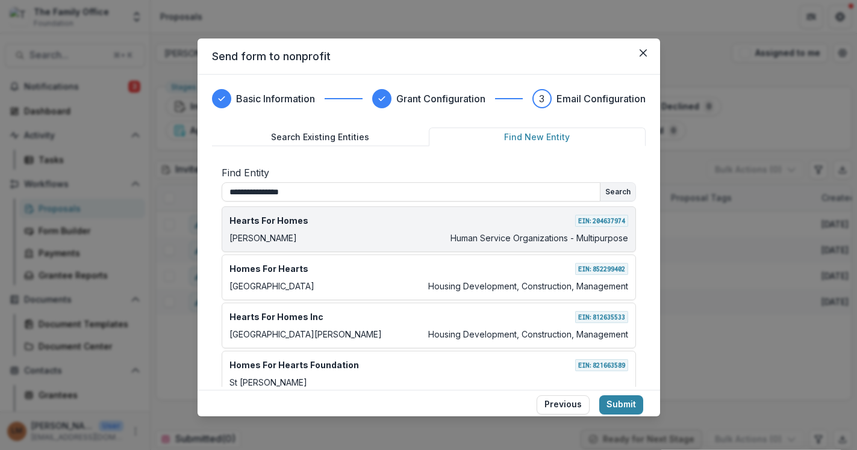
click at [435, 234] on div "[PERSON_NAME] Human Service Organizations - Multipurpose" at bounding box center [428, 238] width 399 height 13
type input "**********"
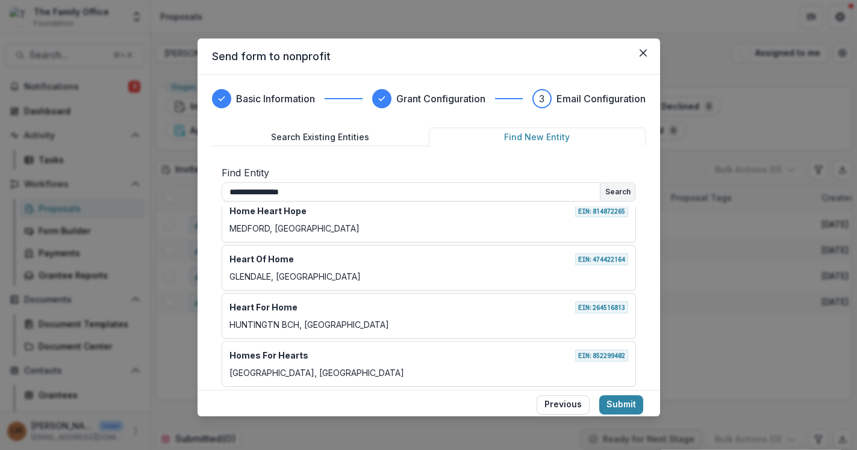
scroll to position [229, 0]
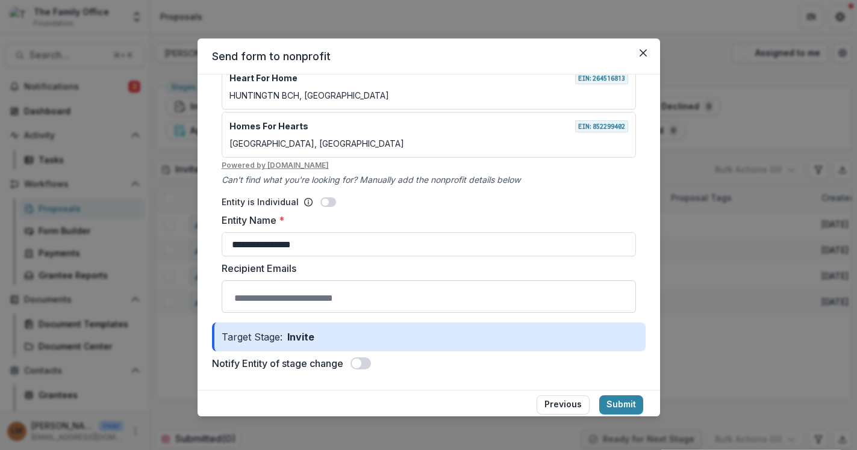
click at [408, 297] on input "Recipient Emails" at bounding box center [429, 298] width 408 height 24
type input "**********"
click at [480, 275] on label "Recipient Emails" at bounding box center [429, 268] width 414 height 14
click at [480, 286] on input "Recipient Emails" at bounding box center [429, 298] width 408 height 24
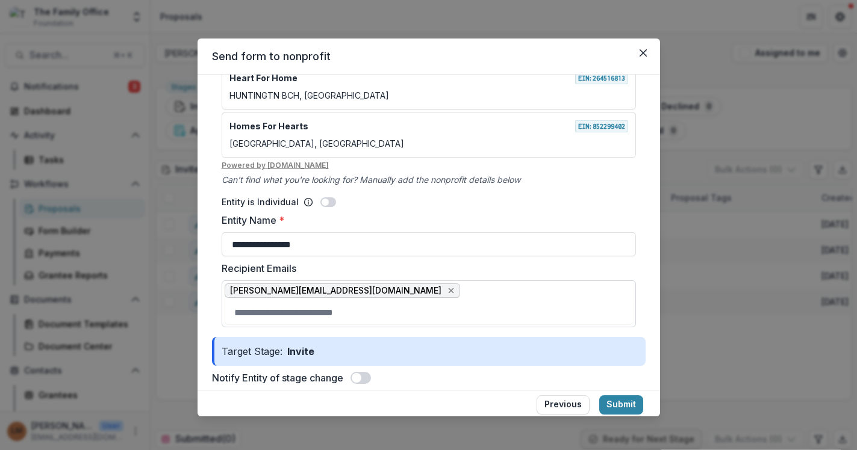
scroll to position [244, 0]
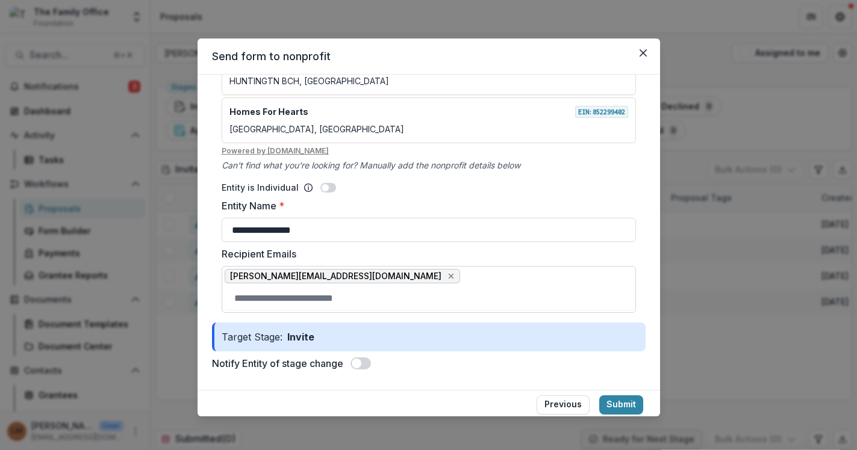
click at [356, 363] on span at bounding box center [357, 364] width 10 height 10
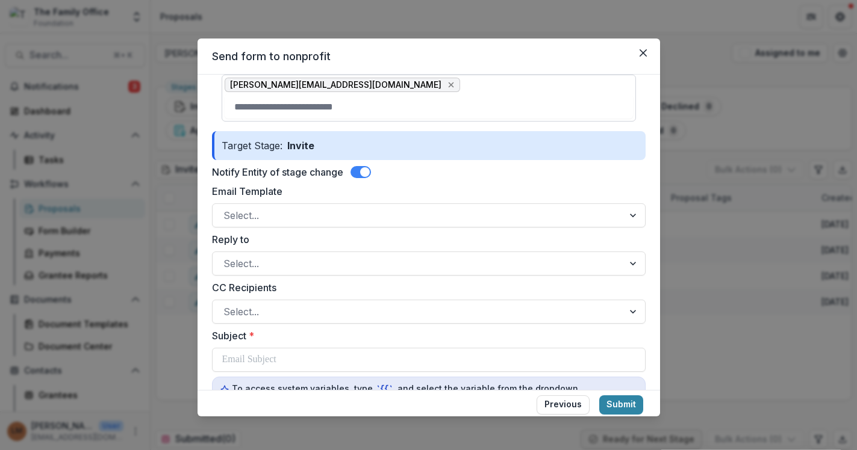
scroll to position [437, 0]
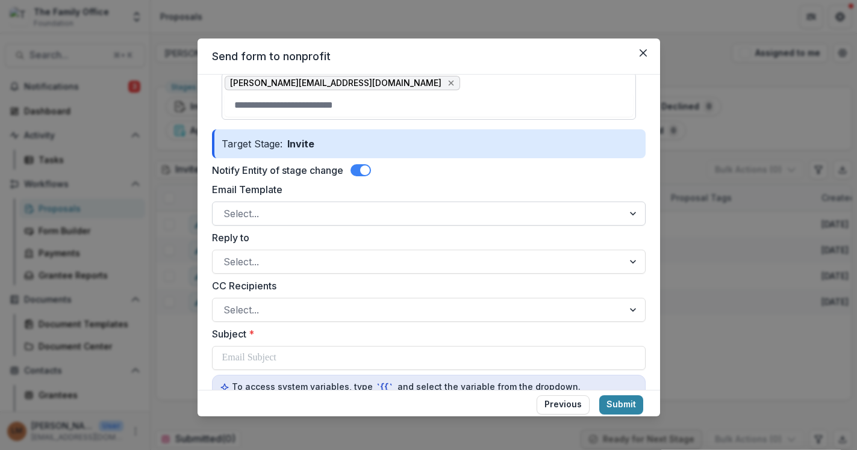
click at [369, 220] on div at bounding box center [417, 213] width 389 height 17
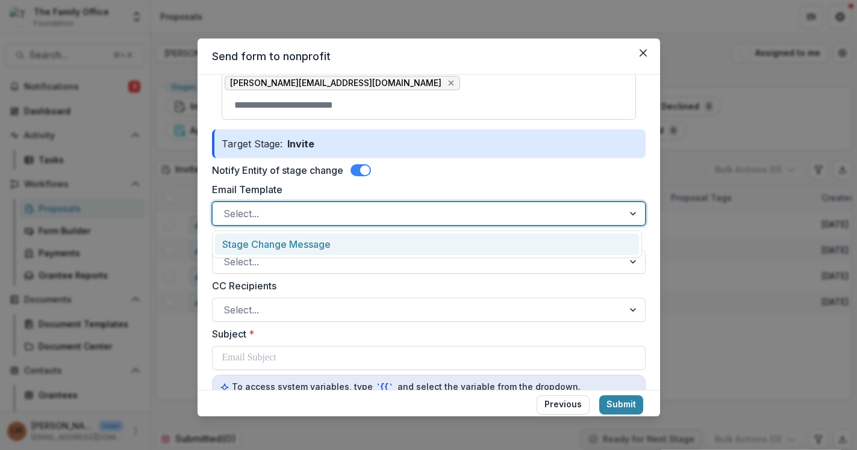
click at [346, 247] on div "Stage Change Message" at bounding box center [427, 245] width 424 height 22
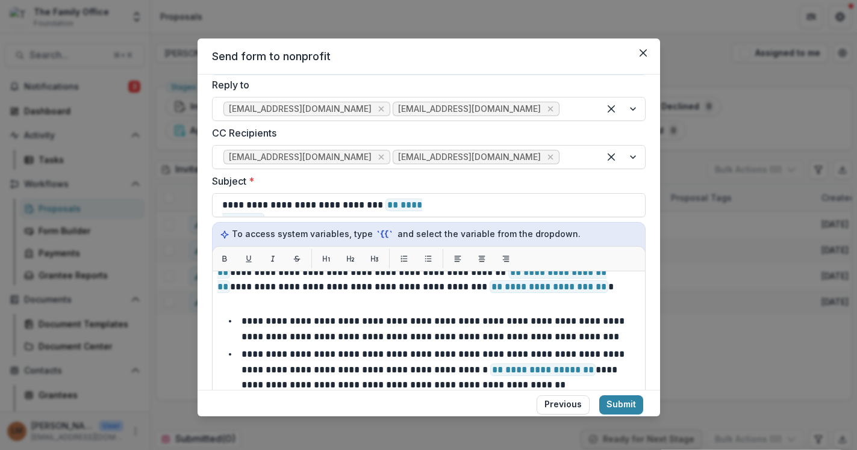
scroll to position [0, 0]
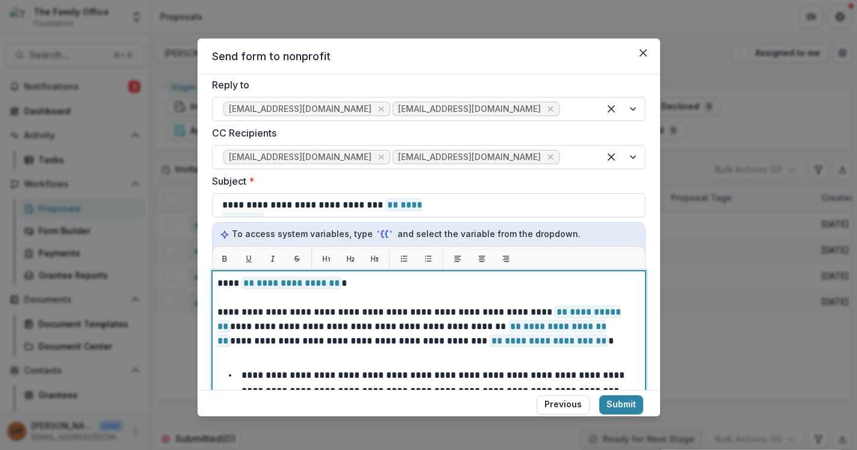
click at [338, 284] on span "**********" at bounding box center [291, 283] width 100 height 13
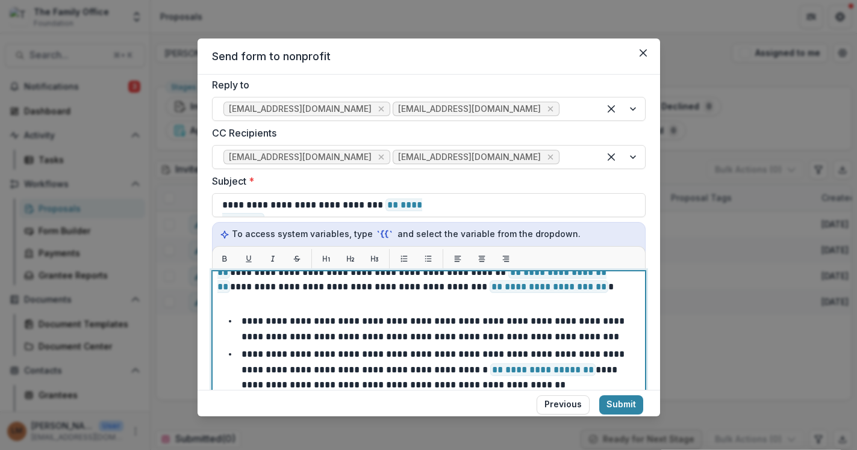
click at [562, 289] on p "**********" at bounding box center [425, 272] width 416 height 43
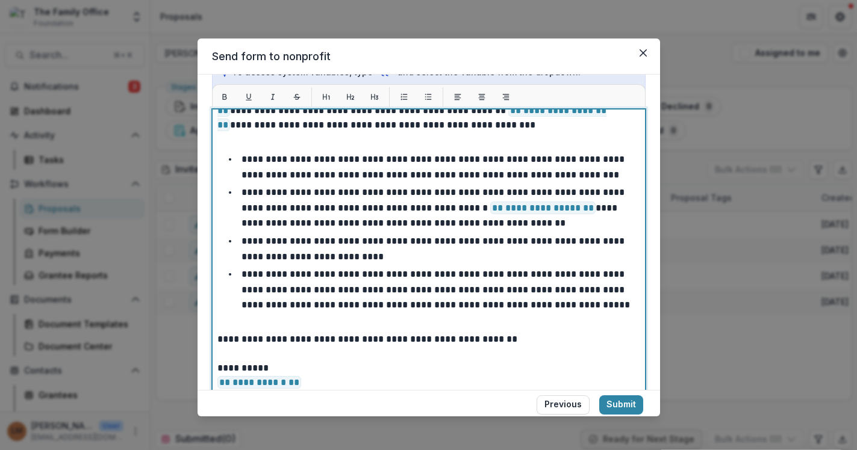
scroll to position [842, 0]
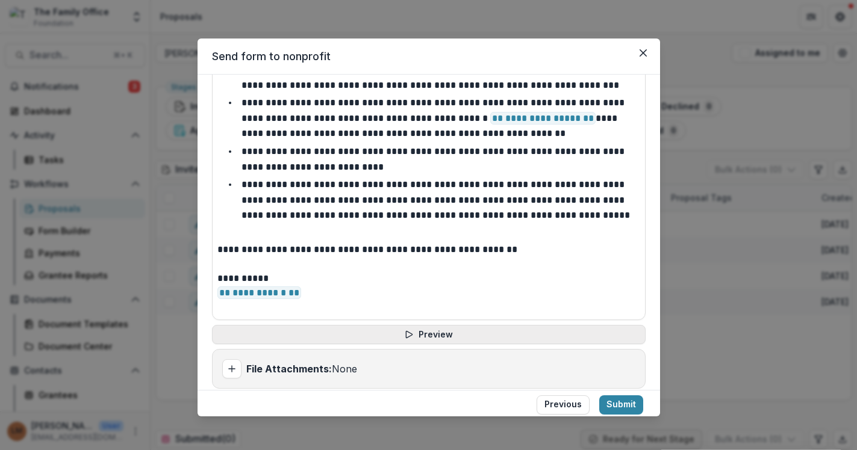
click at [428, 338] on button "Preview" at bounding box center [429, 334] width 434 height 19
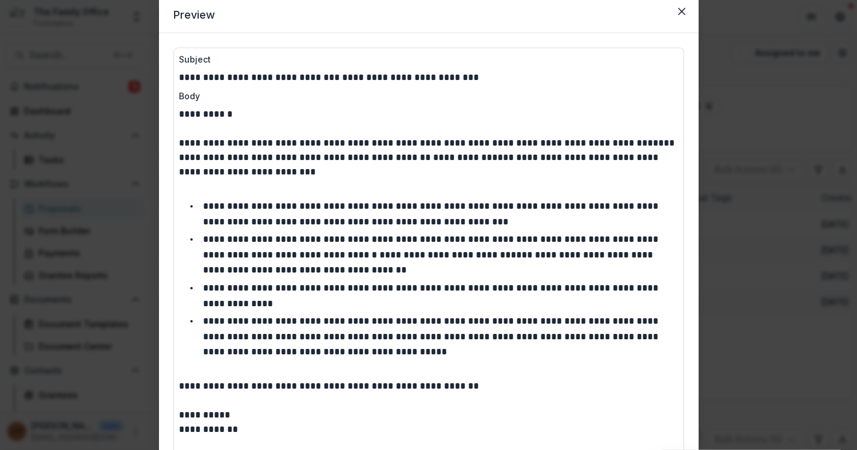
scroll to position [0, 0]
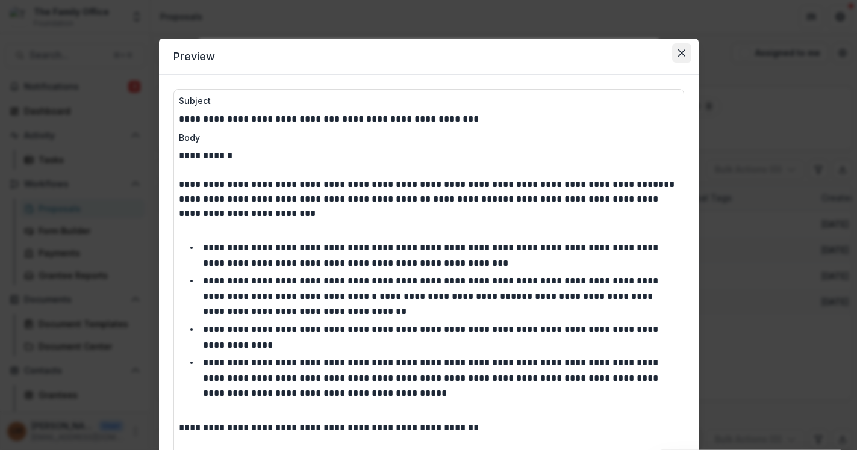
click at [682, 55] on icon "Close" at bounding box center [680, 52] width 7 height 7
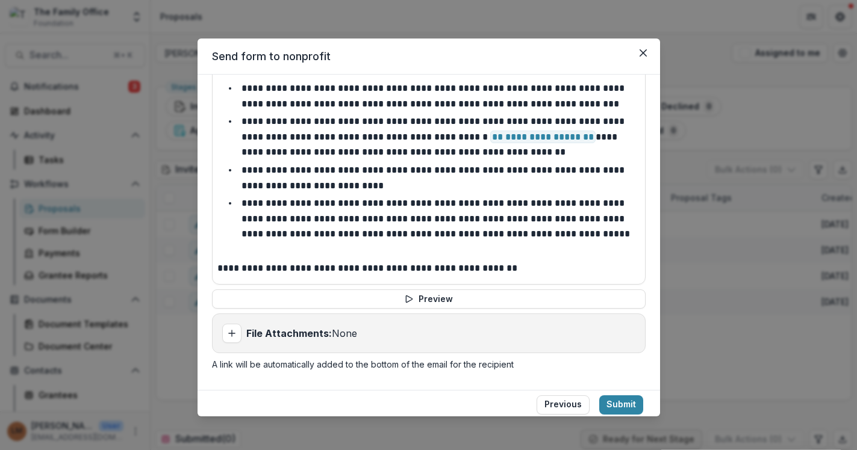
scroll to position [54, 0]
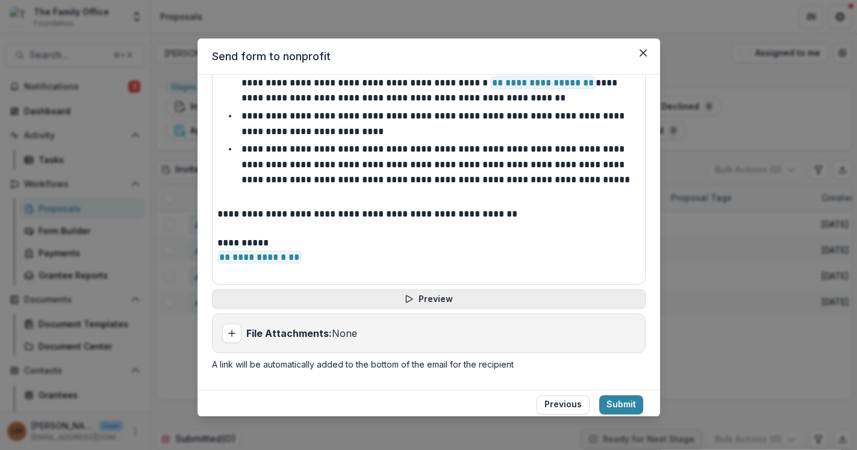
click at [523, 299] on button "Preview" at bounding box center [429, 299] width 434 height 19
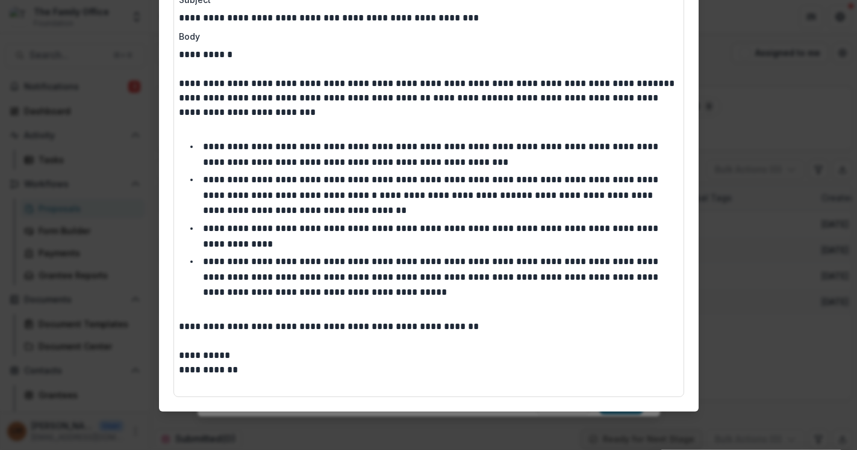
scroll to position [0, 0]
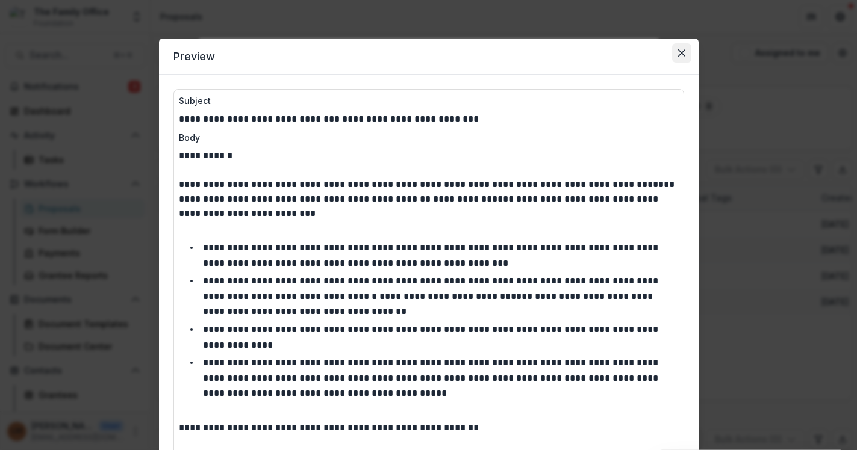
click at [685, 50] on button "Close" at bounding box center [681, 52] width 19 height 19
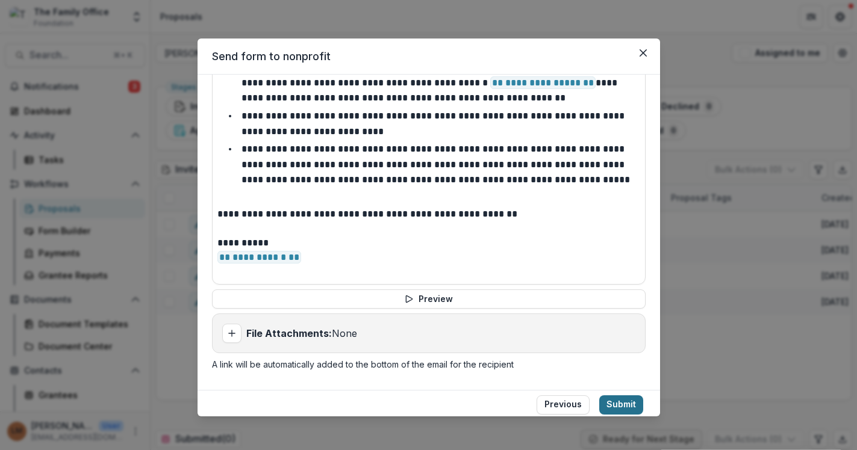
click at [624, 404] on button "Submit" at bounding box center [621, 405] width 44 height 19
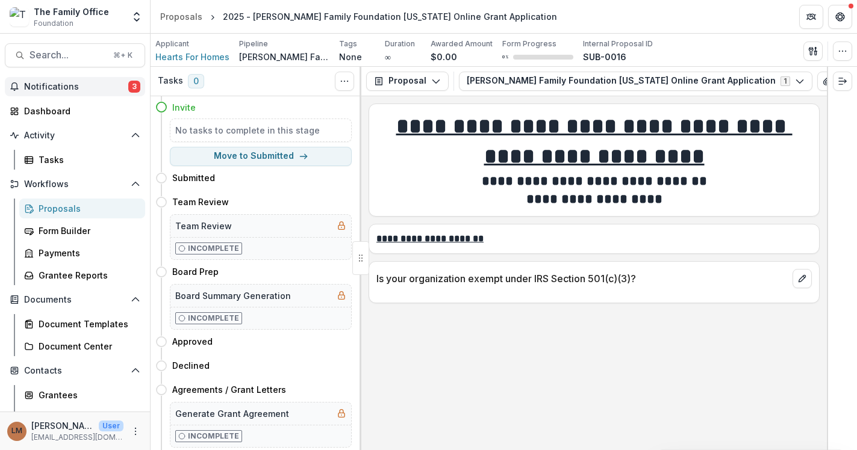
click at [90, 88] on span "Notifications" at bounding box center [76, 87] width 104 height 10
click at [505, 344] on div "**********" at bounding box center [593, 273] width 465 height 354
click at [67, 207] on div "Proposals" at bounding box center [87, 208] width 97 height 13
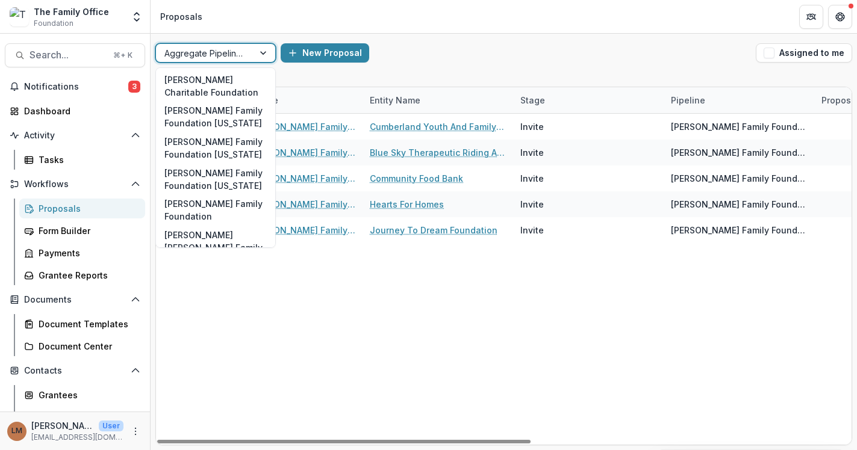
click at [263, 48] on div at bounding box center [265, 53] width 22 height 18
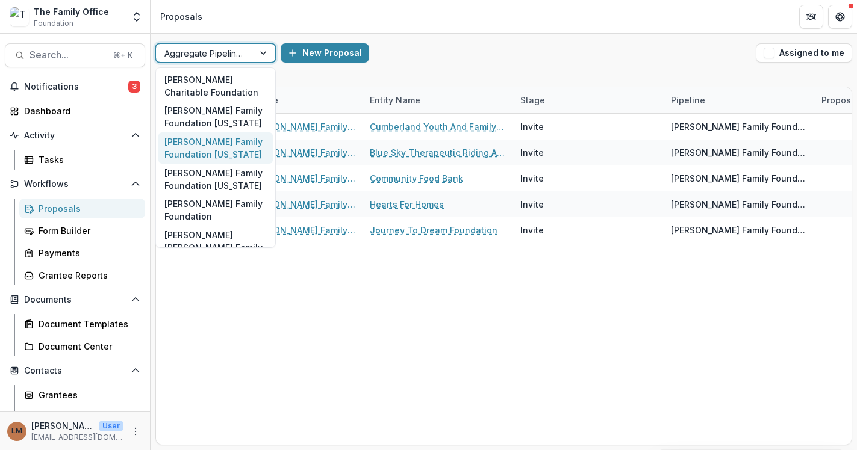
click at [251, 147] on div "[PERSON_NAME] Family Foundation [US_STATE]" at bounding box center [215, 147] width 114 height 31
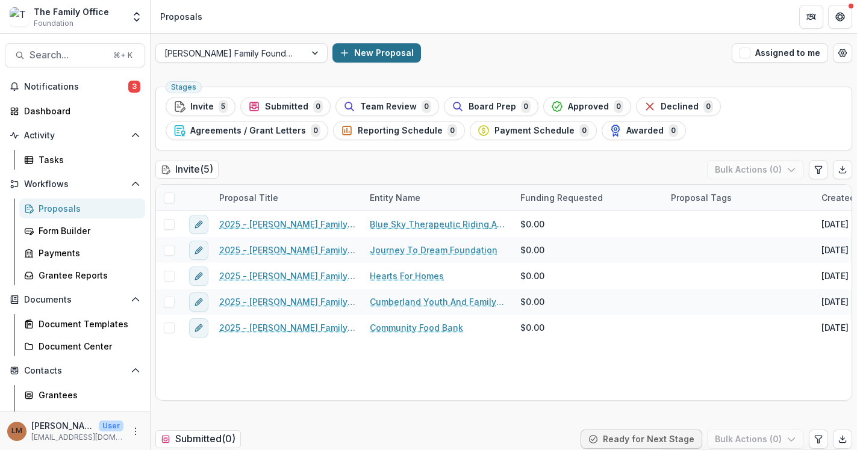
click at [332, 55] on button "New Proposal" at bounding box center [376, 52] width 89 height 19
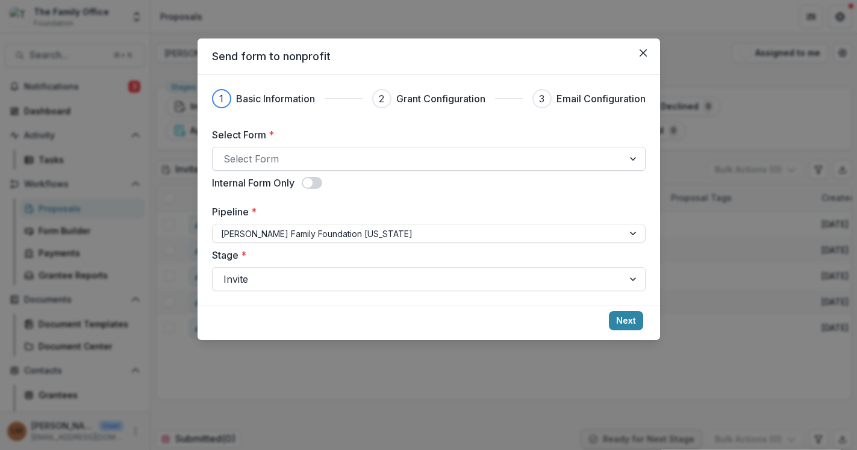
click at [305, 154] on div at bounding box center [417, 159] width 389 height 17
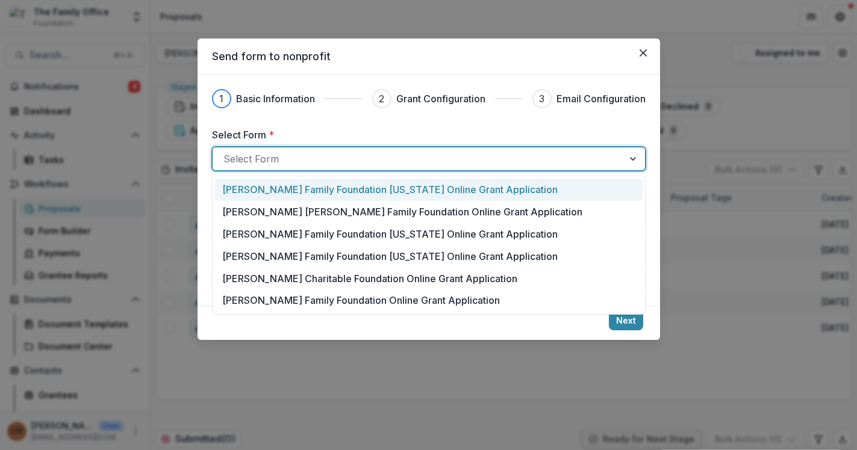
click at [302, 187] on p "[PERSON_NAME] Family Foundation [US_STATE] Online Grant Application" at bounding box center [389, 189] width 335 height 14
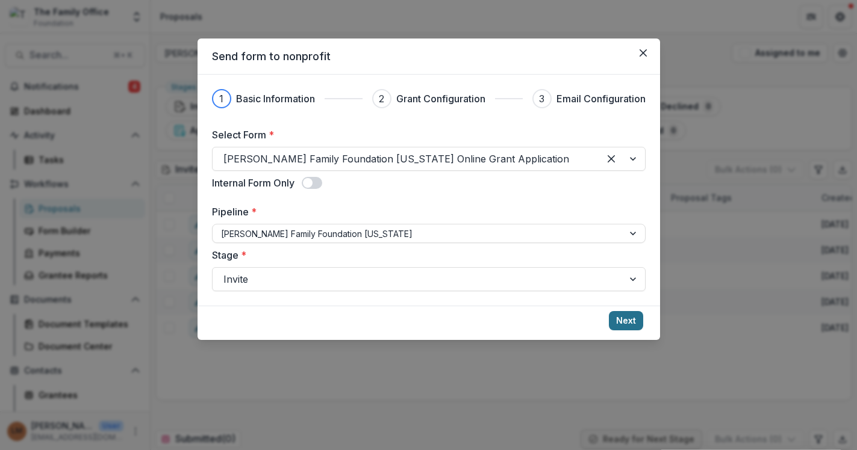
click at [633, 321] on button "Next" at bounding box center [626, 320] width 34 height 19
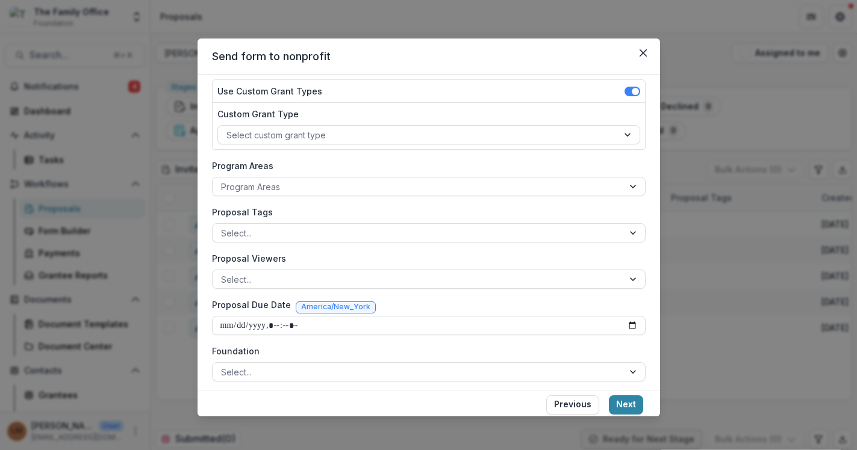
scroll to position [148, 0]
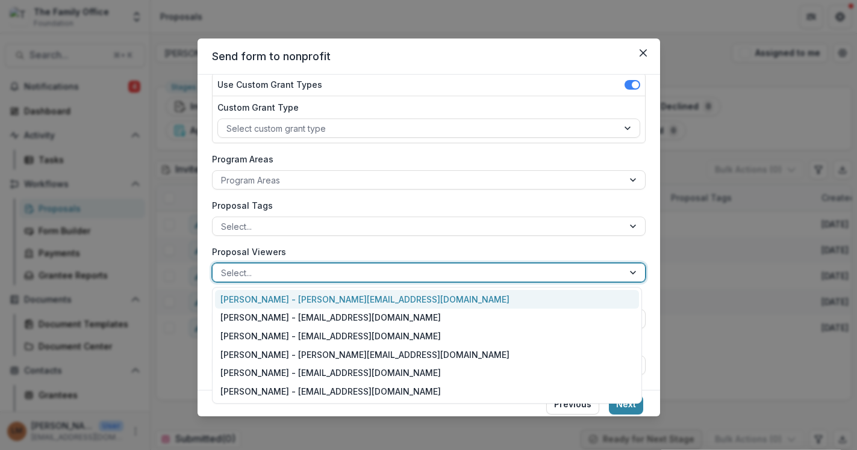
click at [377, 275] on div at bounding box center [418, 273] width 394 height 15
type input "*"
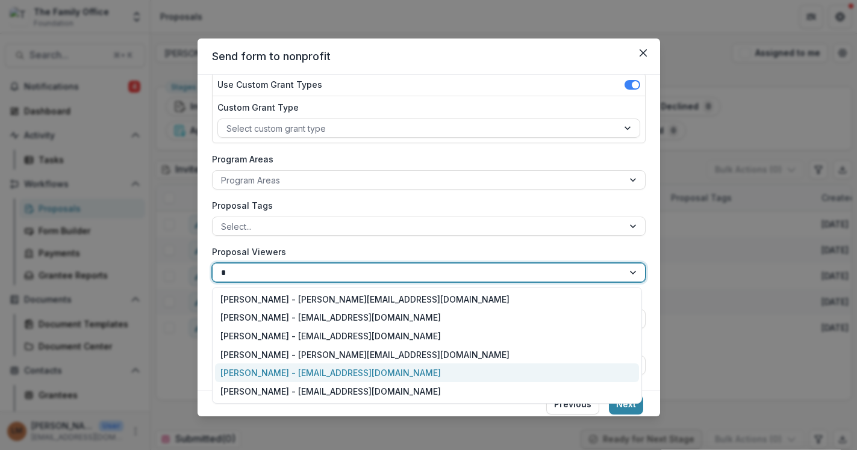
click at [343, 372] on div "[PERSON_NAME] - [EMAIL_ADDRESS][DOMAIN_NAME]" at bounding box center [427, 373] width 424 height 19
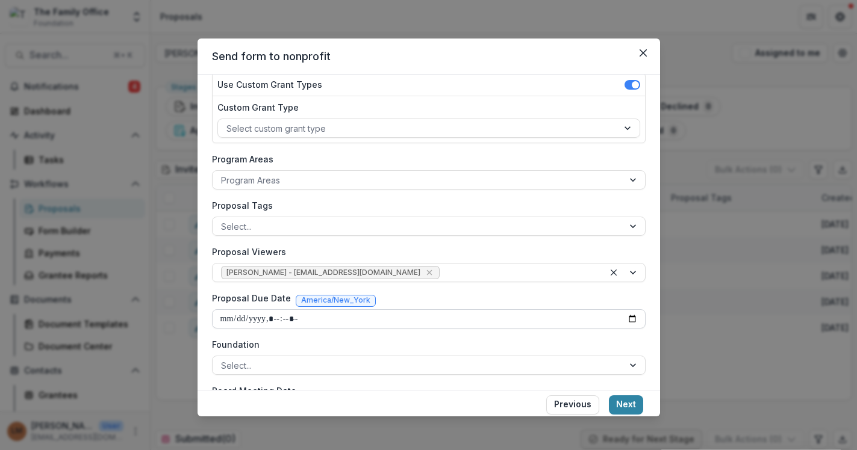
click at [369, 319] on input "Proposal Due Date" at bounding box center [429, 319] width 434 height 19
click at [628, 318] on input "Proposal Due Date" at bounding box center [429, 319] width 434 height 19
type input "**********"
click at [498, 302] on div "Proposal Due Date America/New_York" at bounding box center [429, 300] width 434 height 17
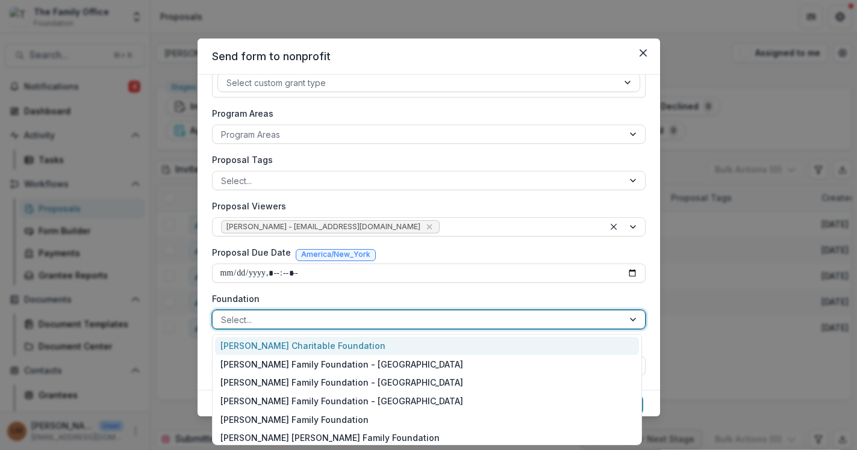
click at [504, 317] on div at bounding box center [418, 320] width 394 height 15
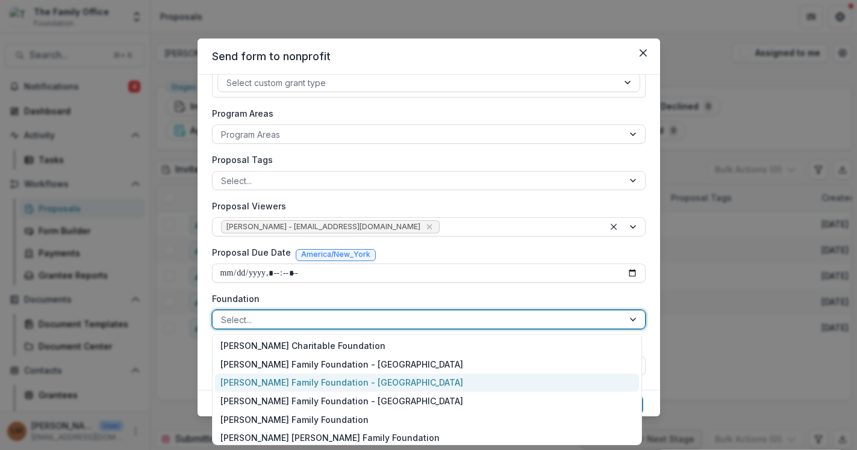
click at [413, 385] on div "[PERSON_NAME] Family Foundation - [GEOGRAPHIC_DATA]" at bounding box center [427, 383] width 424 height 19
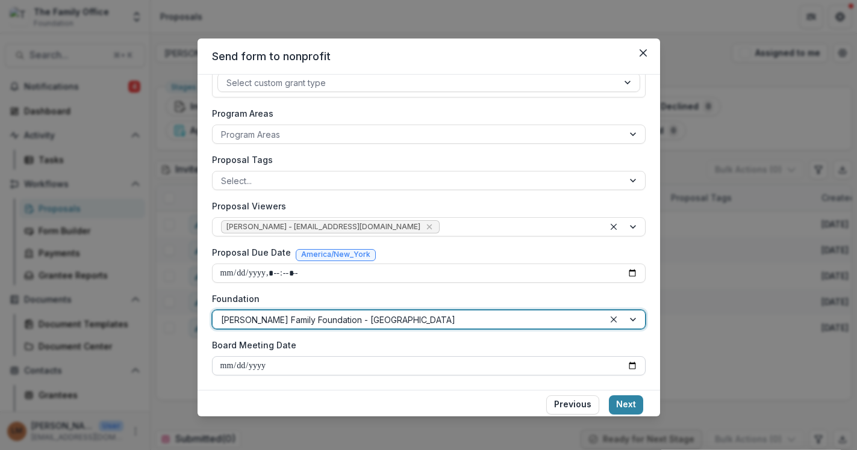
click at [627, 366] on input "Board Meeting Date" at bounding box center [429, 366] width 434 height 19
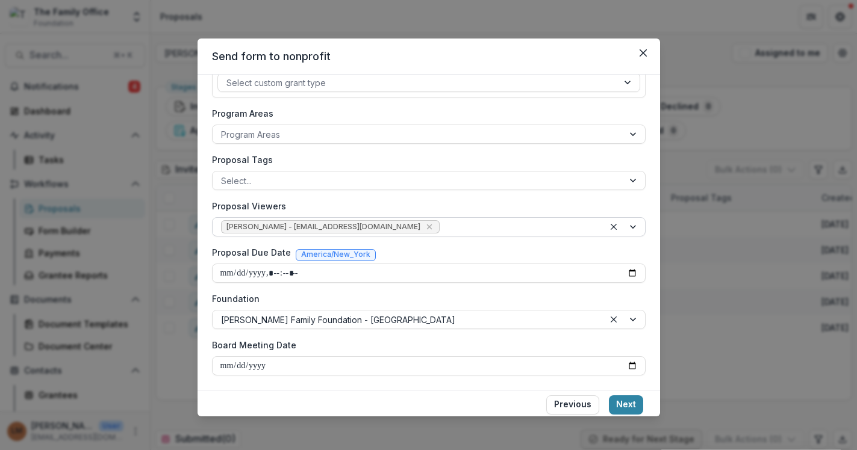
type input "**********"
click at [630, 403] on button "Next" at bounding box center [626, 405] width 34 height 19
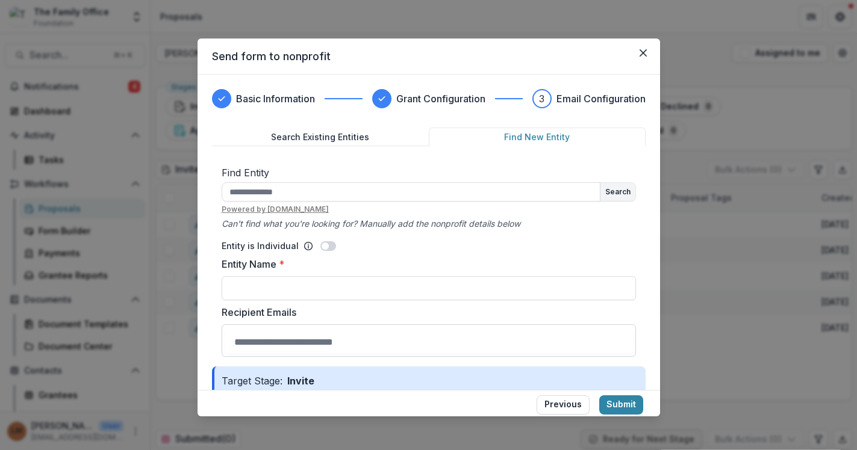
click at [536, 135] on button "Find New Entity" at bounding box center [537, 137] width 217 height 19
click at [482, 190] on input "text" at bounding box center [411, 191] width 379 height 19
type input "**********"
click at [621, 195] on button "Search" at bounding box center [617, 192] width 35 height 18
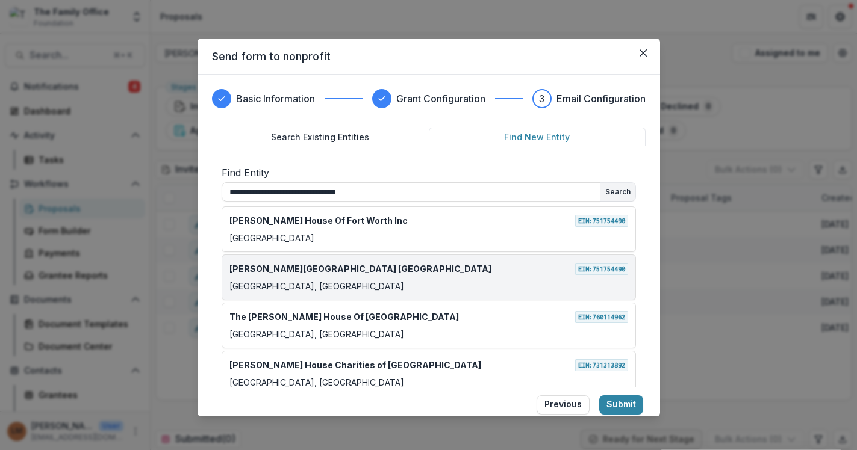
click at [482, 278] on div "[PERSON_NAME][GEOGRAPHIC_DATA] EIN: [US_EMPLOYER_IDENTIFICATION_NUMBER] [GEOGRA…" at bounding box center [429, 278] width 414 height 46
type input "**********"
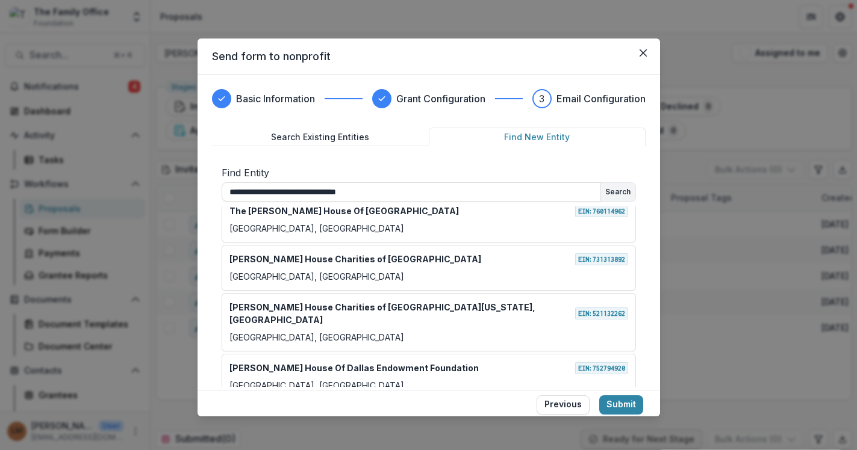
scroll to position [229, 0]
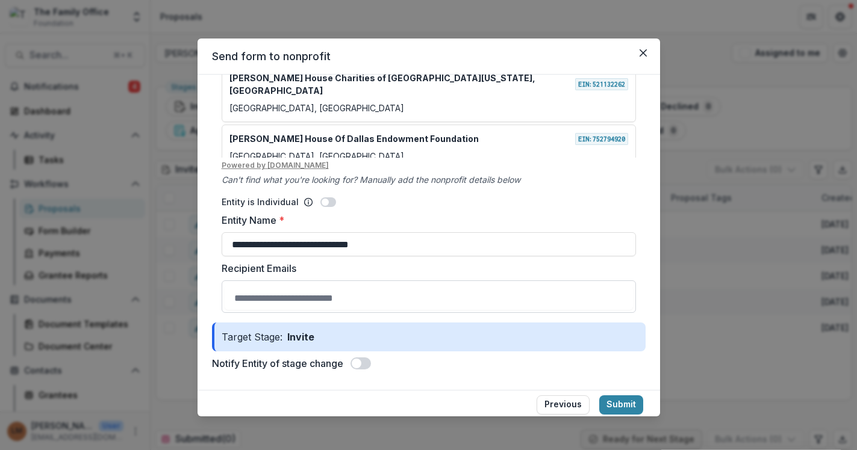
click at [448, 302] on input "Recipient Emails" at bounding box center [429, 298] width 408 height 24
type input "**********"
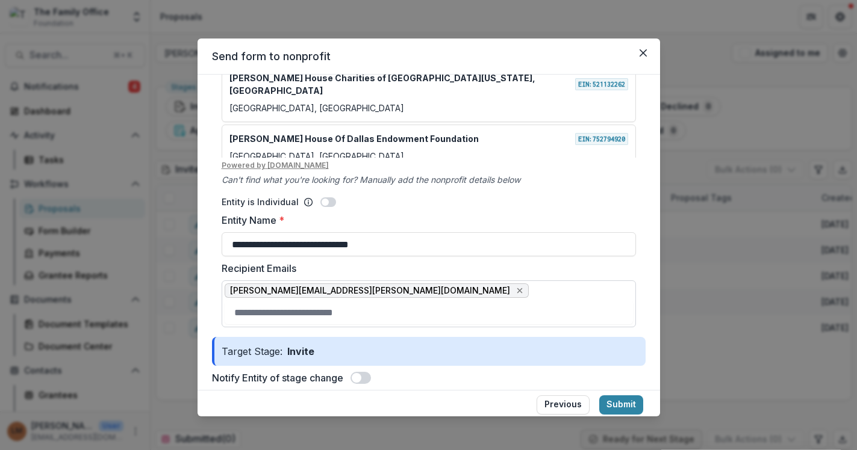
scroll to position [244, 0]
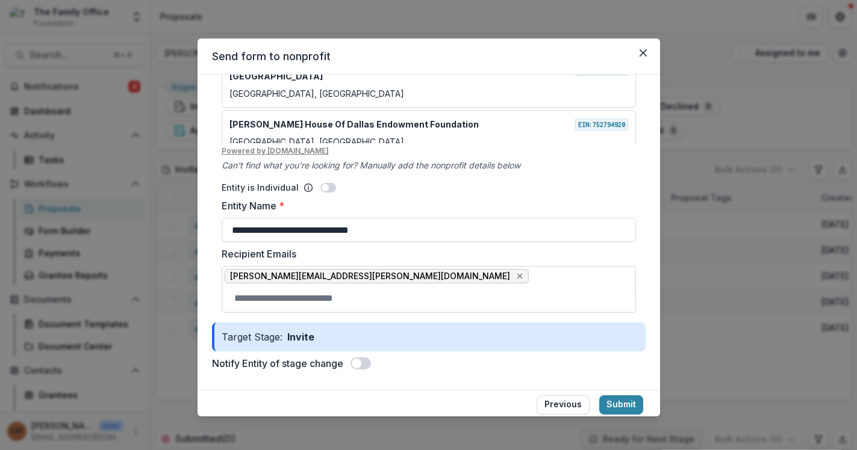
click at [361, 364] on span at bounding box center [357, 364] width 10 height 10
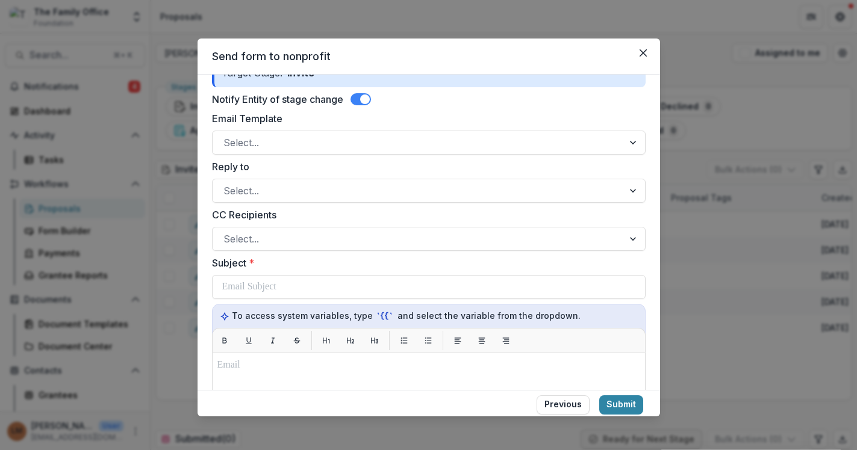
scroll to position [512, 0]
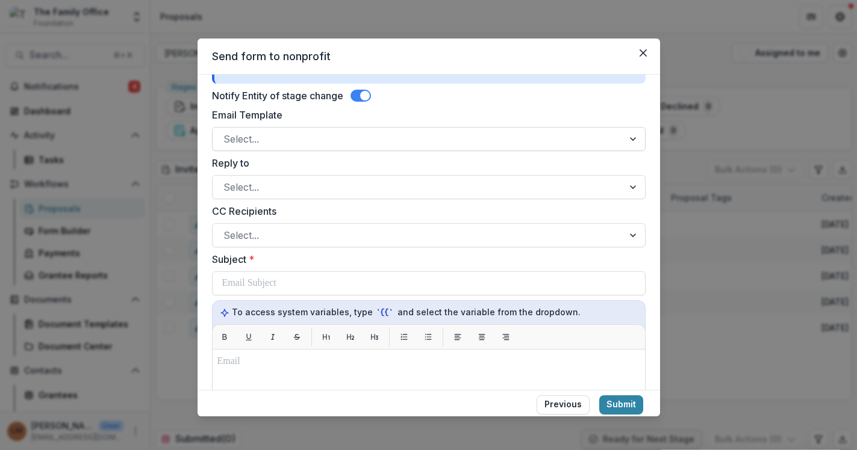
click at [338, 137] on div at bounding box center [417, 139] width 389 height 17
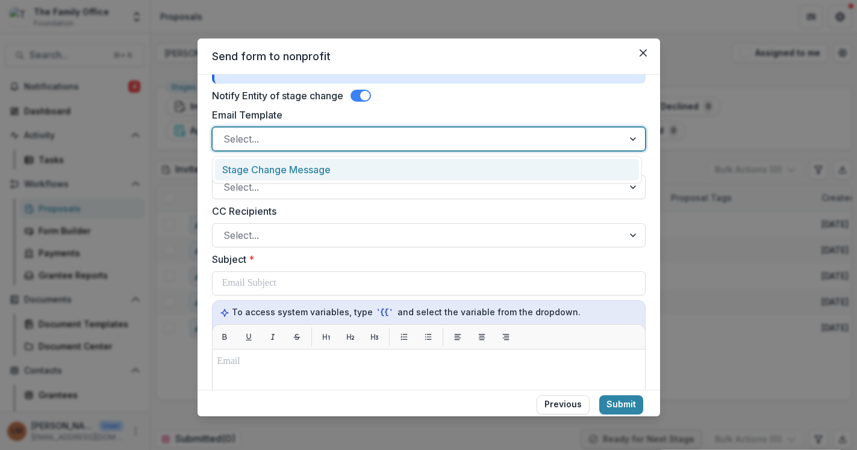
click at [335, 170] on div "Stage Change Message" at bounding box center [427, 170] width 424 height 22
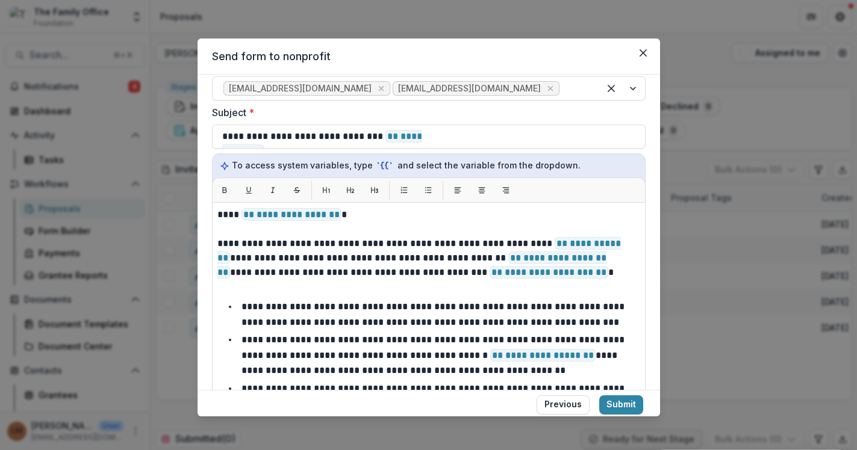
scroll to position [661, 0]
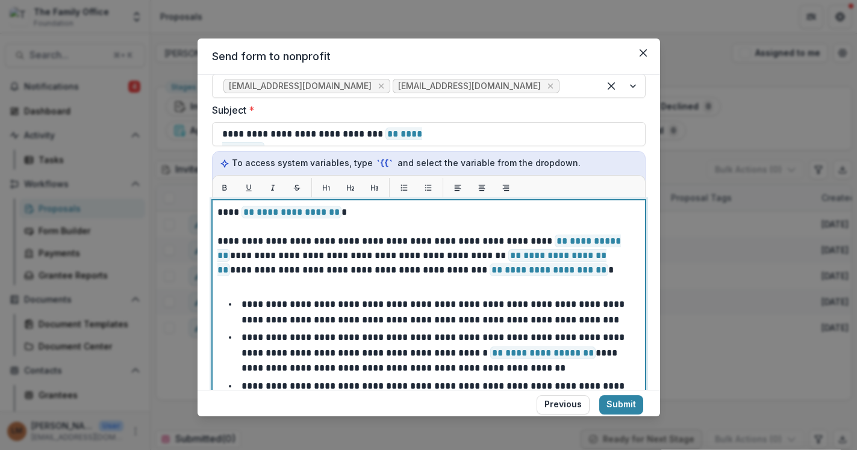
click at [341, 211] on p "**********" at bounding box center [425, 212] width 416 height 14
click at [562, 272] on p "**********" at bounding box center [425, 255] width 416 height 43
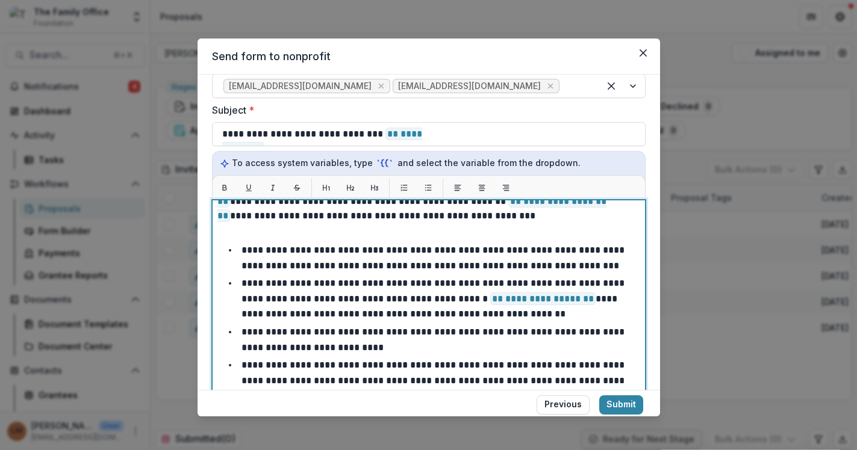
scroll to position [877, 0]
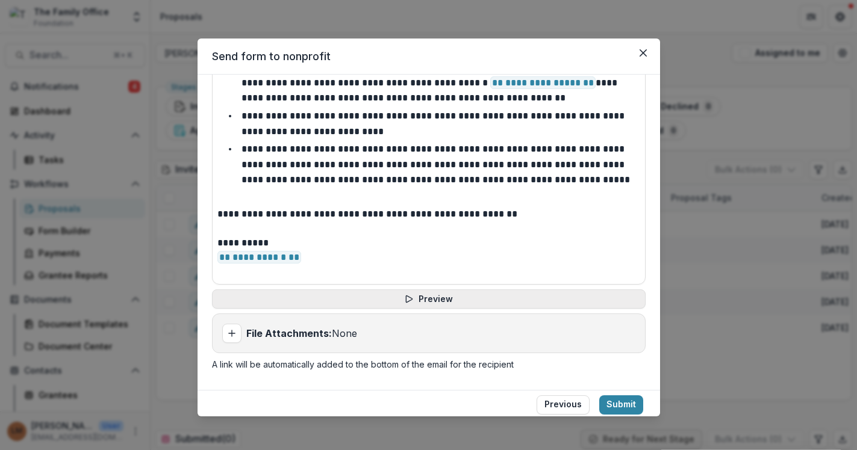
click at [449, 293] on button "Preview" at bounding box center [429, 299] width 434 height 19
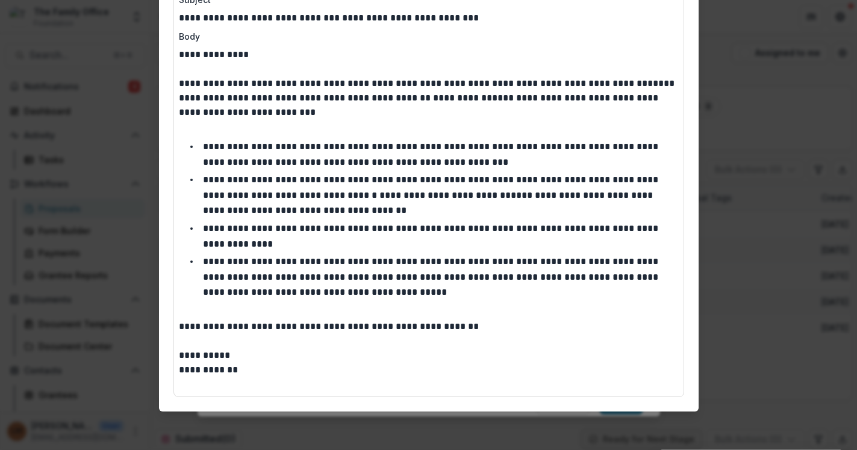
scroll to position [0, 0]
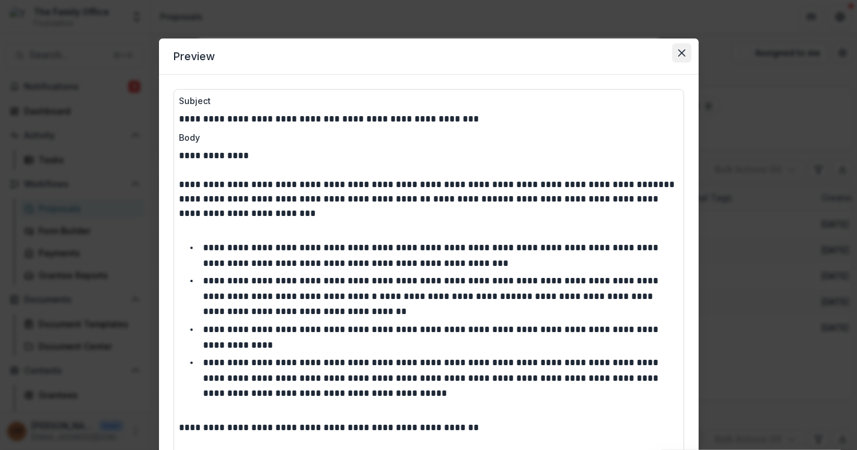
click at [686, 48] on button "Close" at bounding box center [681, 52] width 19 height 19
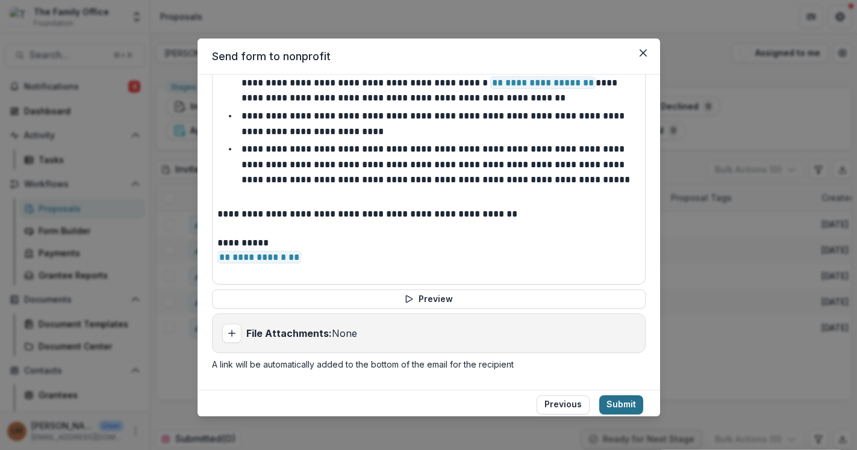
click at [622, 406] on button "Submit" at bounding box center [621, 405] width 44 height 19
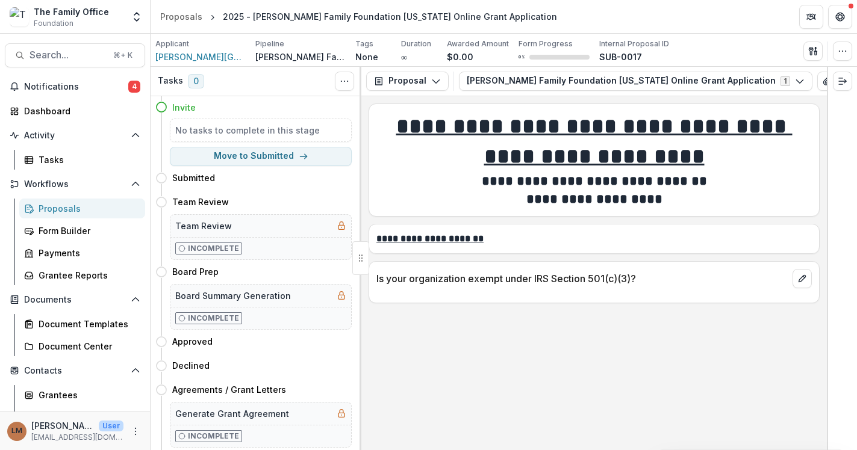
click at [67, 205] on div "Proposals" at bounding box center [87, 208] width 97 height 13
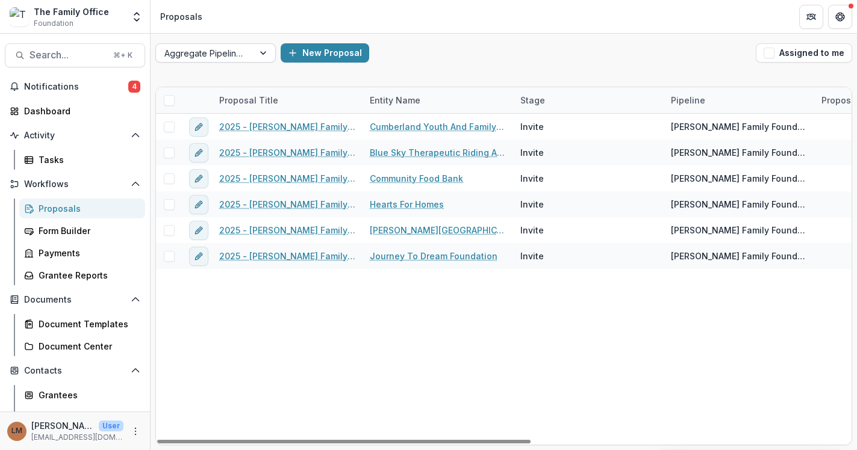
click at [245, 58] on div "Aggregate Pipelines" at bounding box center [205, 53] width 98 height 17
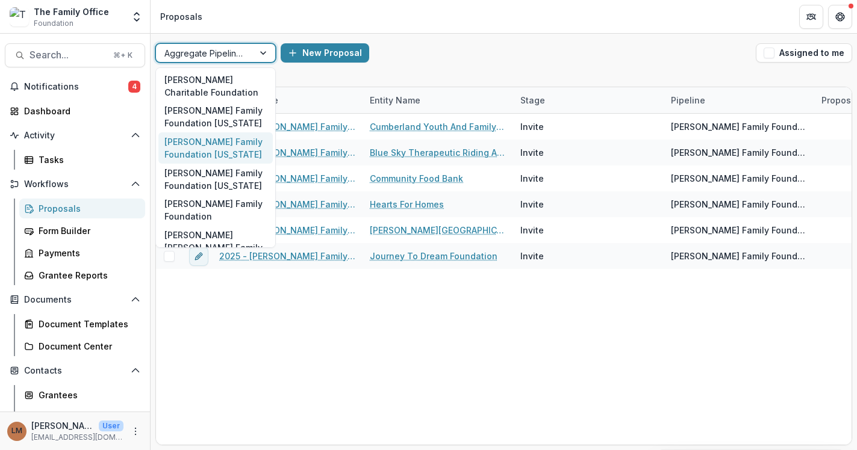
click at [228, 158] on div "[PERSON_NAME] Family Foundation [US_STATE]" at bounding box center [215, 147] width 114 height 31
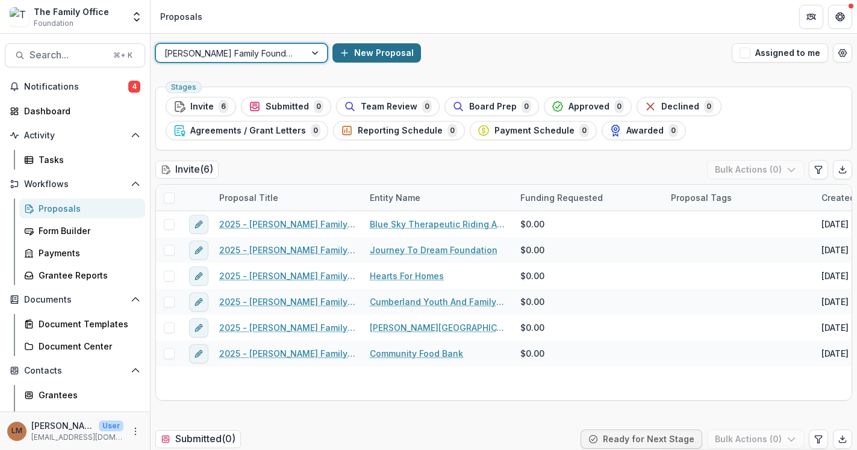
click at [332, 54] on button "New Proposal" at bounding box center [376, 52] width 89 height 19
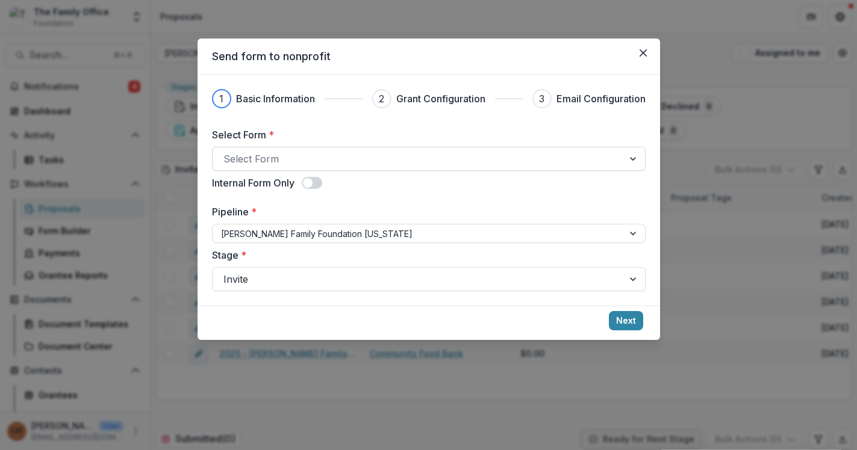
click at [318, 160] on div at bounding box center [417, 159] width 389 height 17
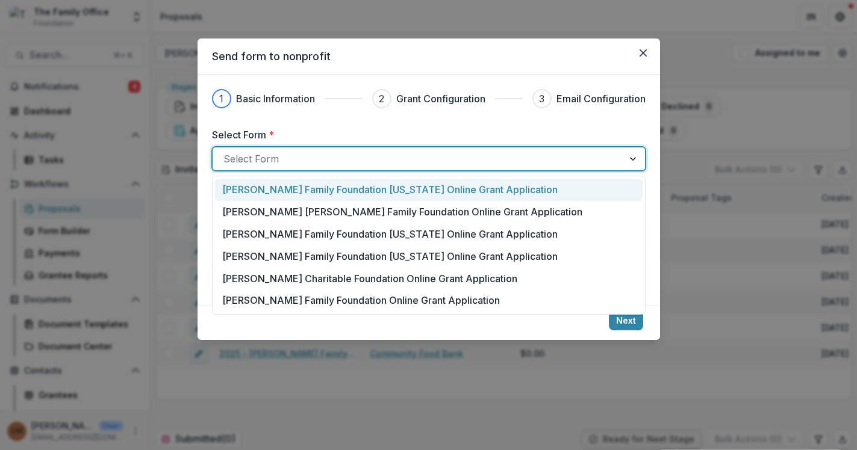
click at [320, 193] on p "[PERSON_NAME] Family Foundation [US_STATE] Online Grant Application" at bounding box center [389, 189] width 335 height 14
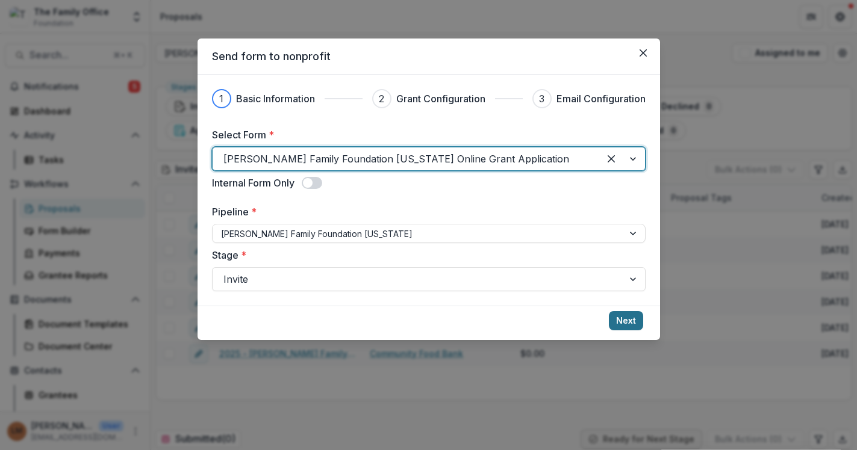
click at [622, 322] on button "Next" at bounding box center [626, 320] width 34 height 19
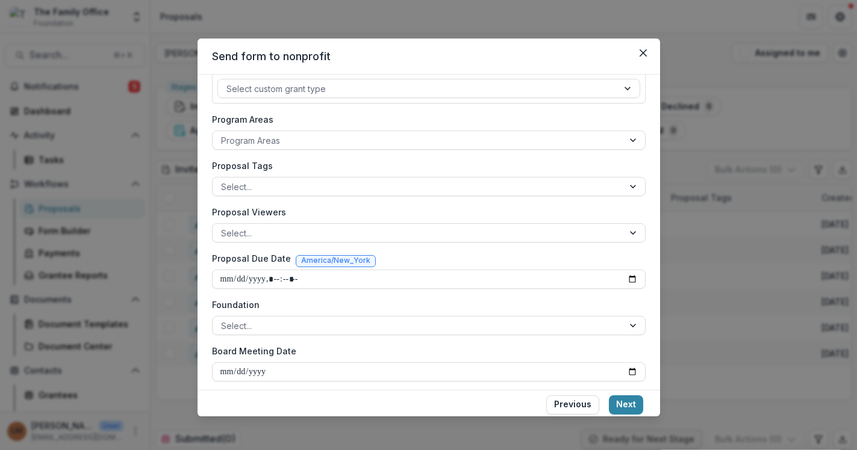
scroll to position [193, 0]
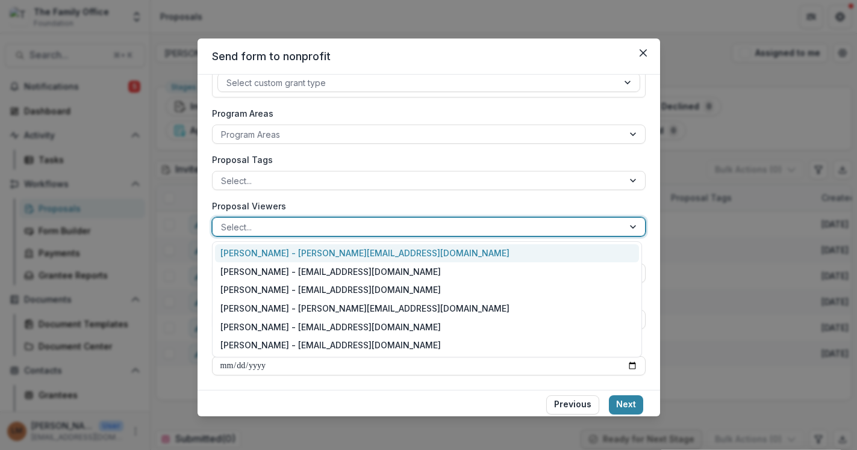
click at [427, 220] on div at bounding box center [418, 227] width 394 height 15
type input "*"
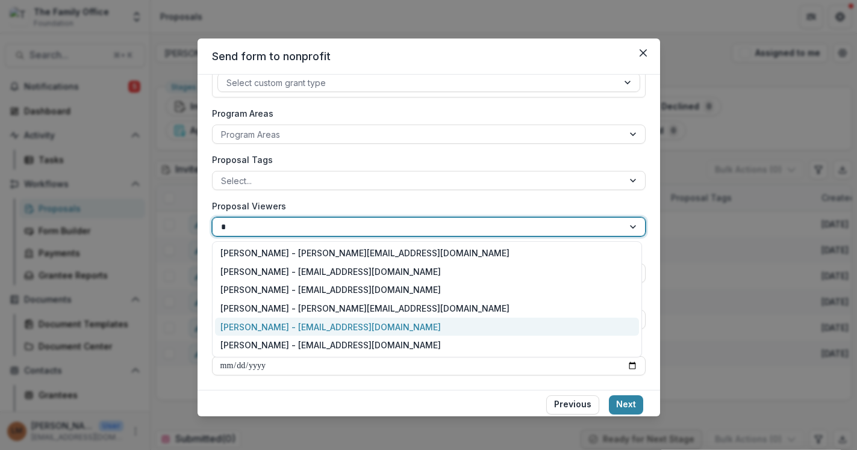
click at [351, 332] on div "[PERSON_NAME] - [EMAIL_ADDRESS][DOMAIN_NAME]" at bounding box center [427, 327] width 424 height 19
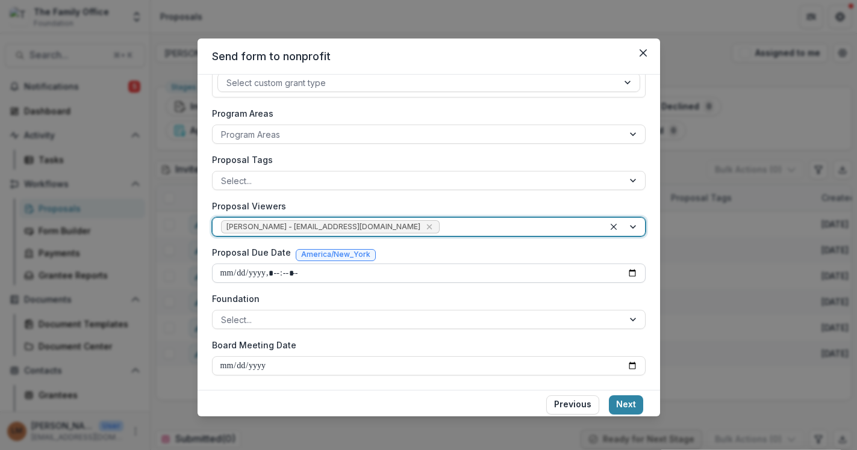
click at [361, 271] on input "Proposal Due Date" at bounding box center [429, 273] width 434 height 19
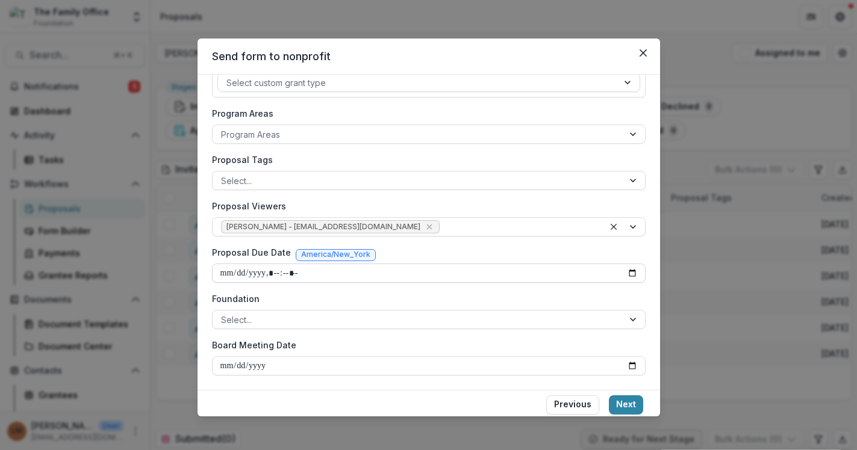
click at [627, 267] on input "Proposal Due Date" at bounding box center [429, 273] width 434 height 19
click at [627, 275] on input "Proposal Due Date" at bounding box center [429, 273] width 434 height 19
type input "**********"
click at [496, 166] on div "Proposal Tags Select..." at bounding box center [429, 172] width 434 height 37
